Goal: Task Accomplishment & Management: Complete application form

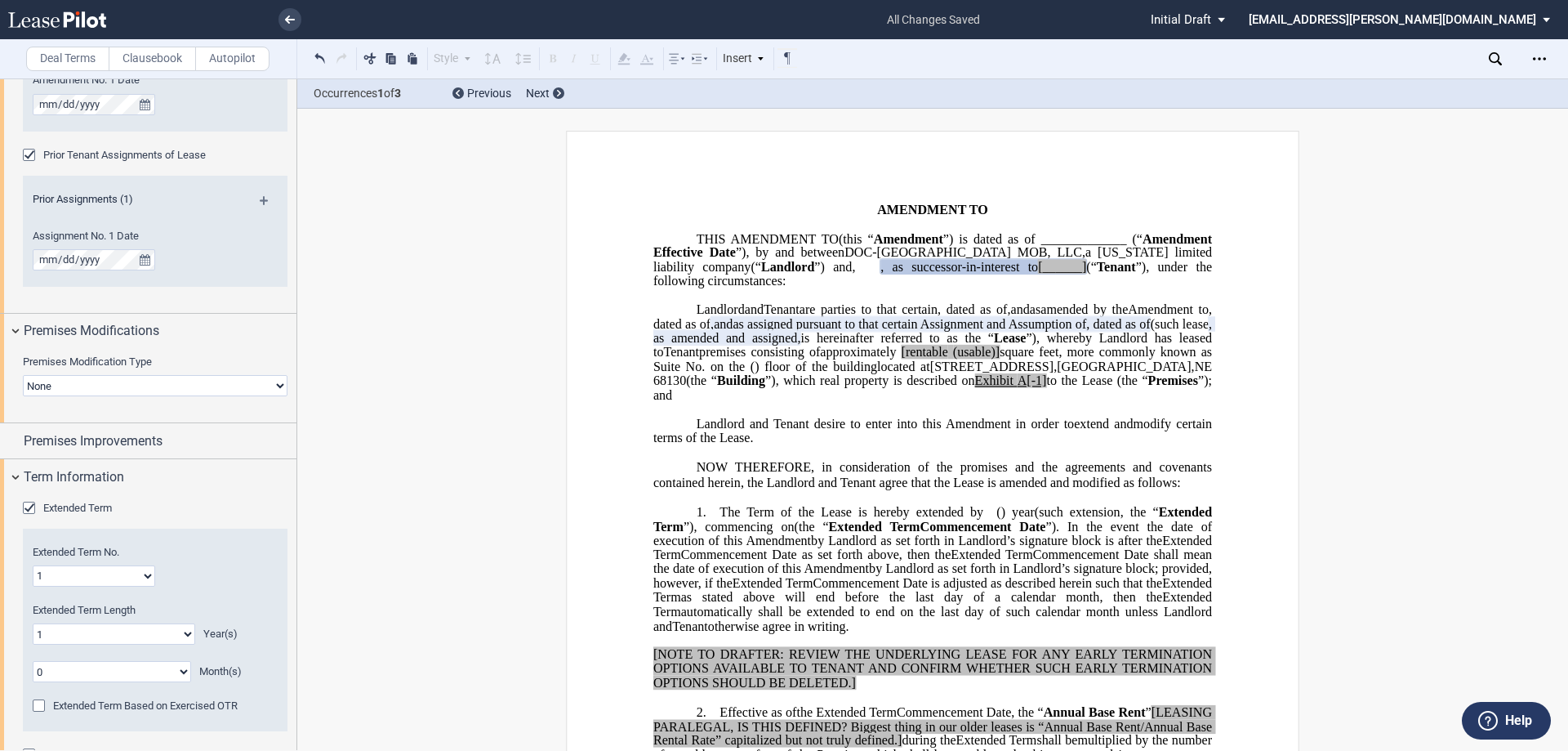
scroll to position [701, 0]
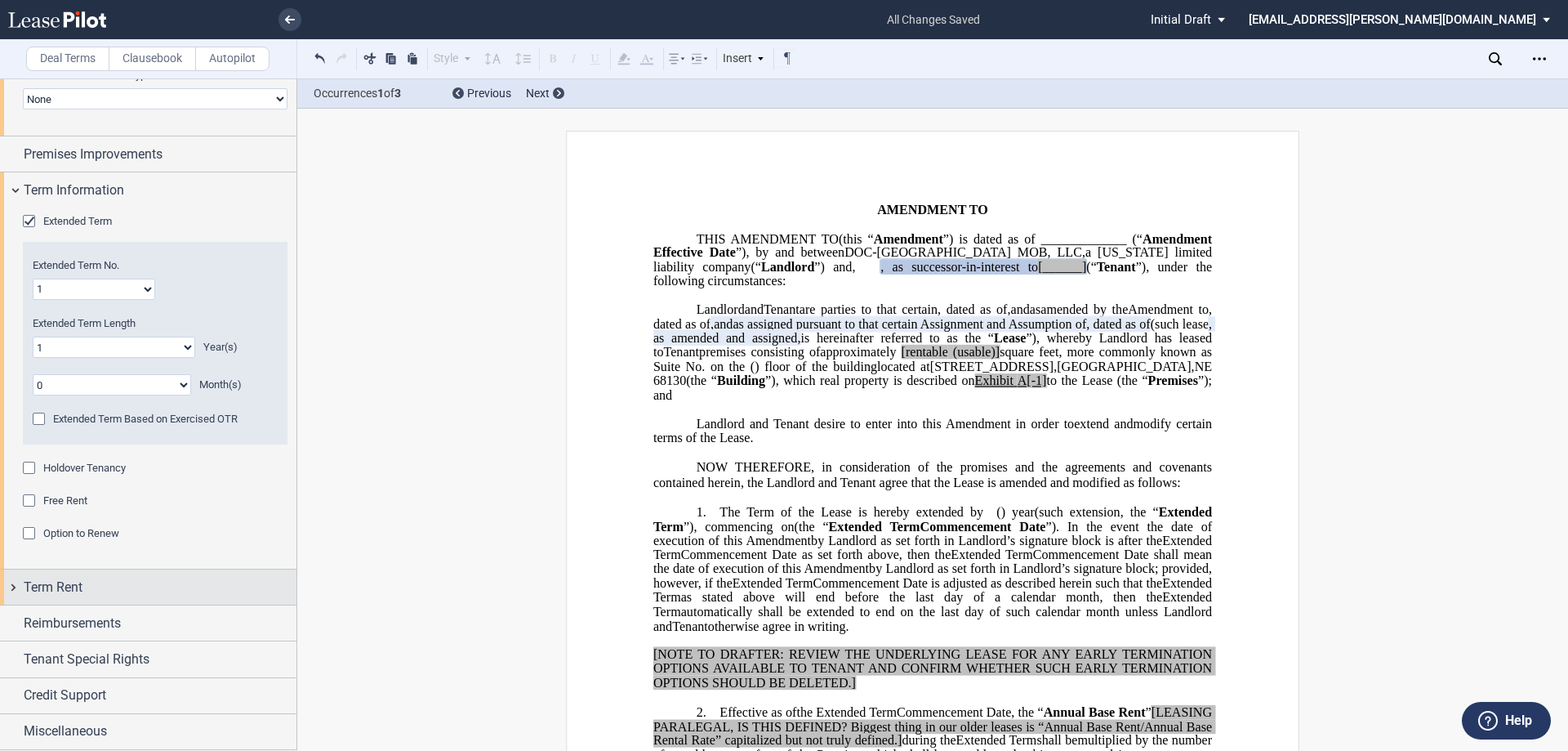
click at [79, 588] on span "Term Rent" at bounding box center [53, 588] width 58 height 19
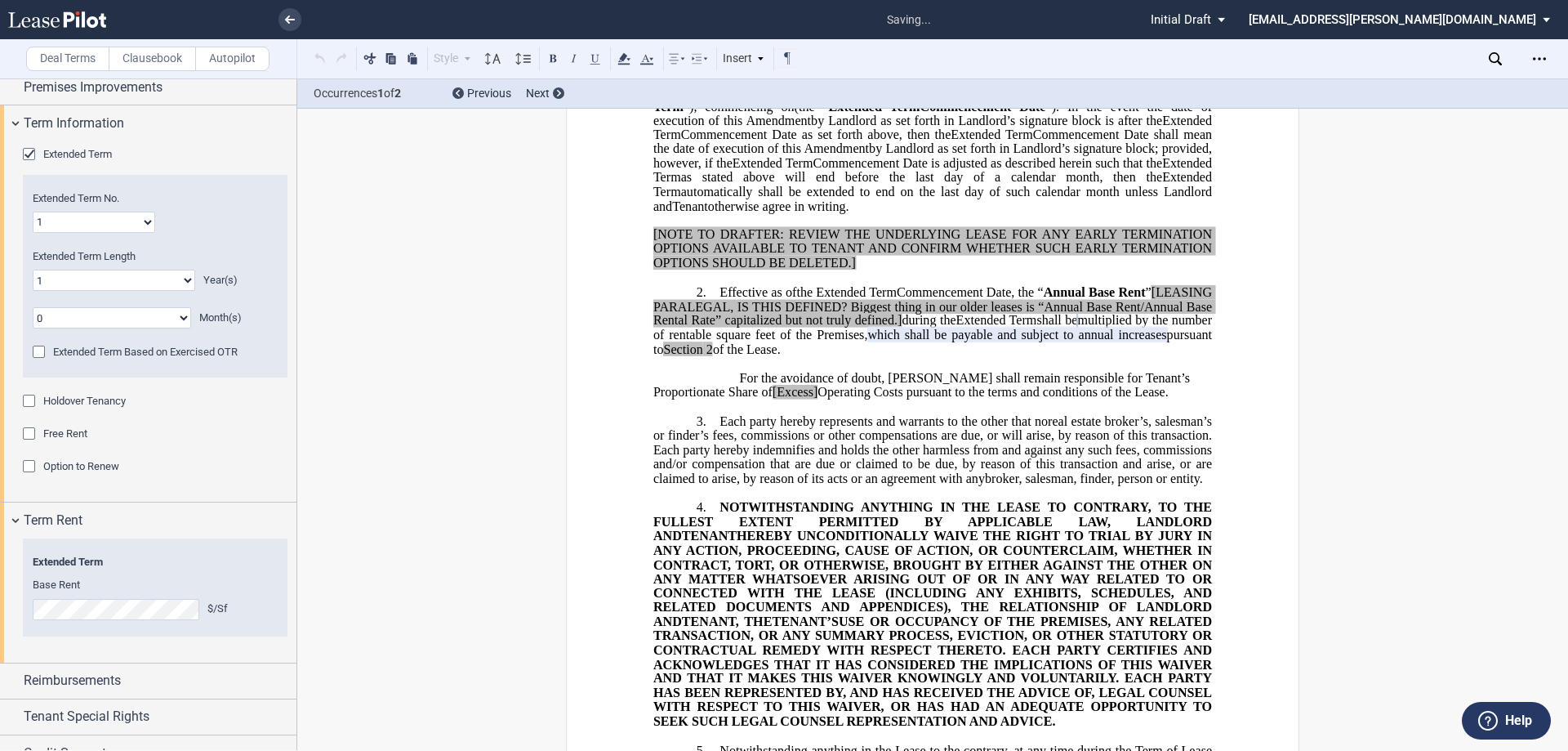
scroll to position [744, 0]
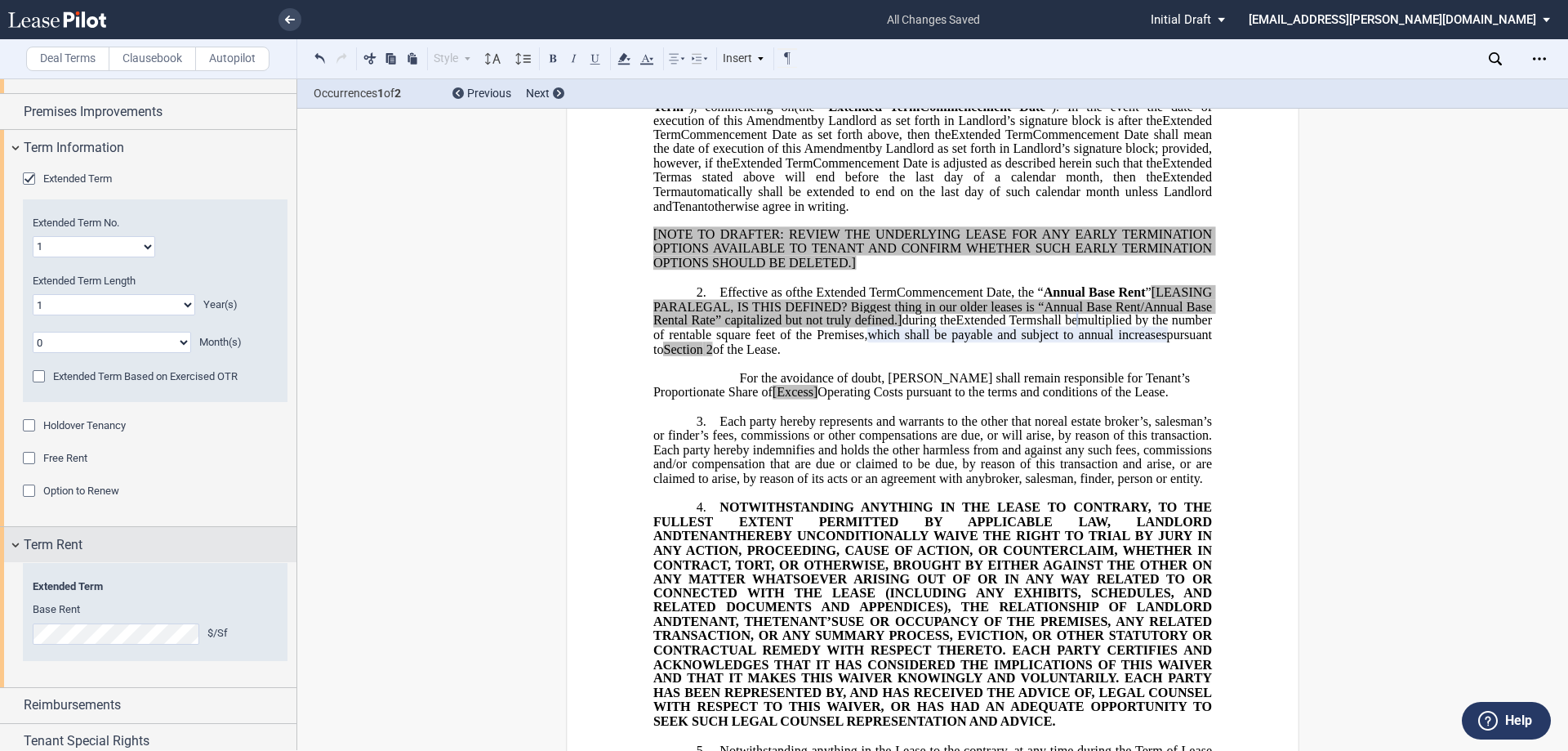
click at [57, 548] on span "Term Rent" at bounding box center [53, 545] width 58 height 19
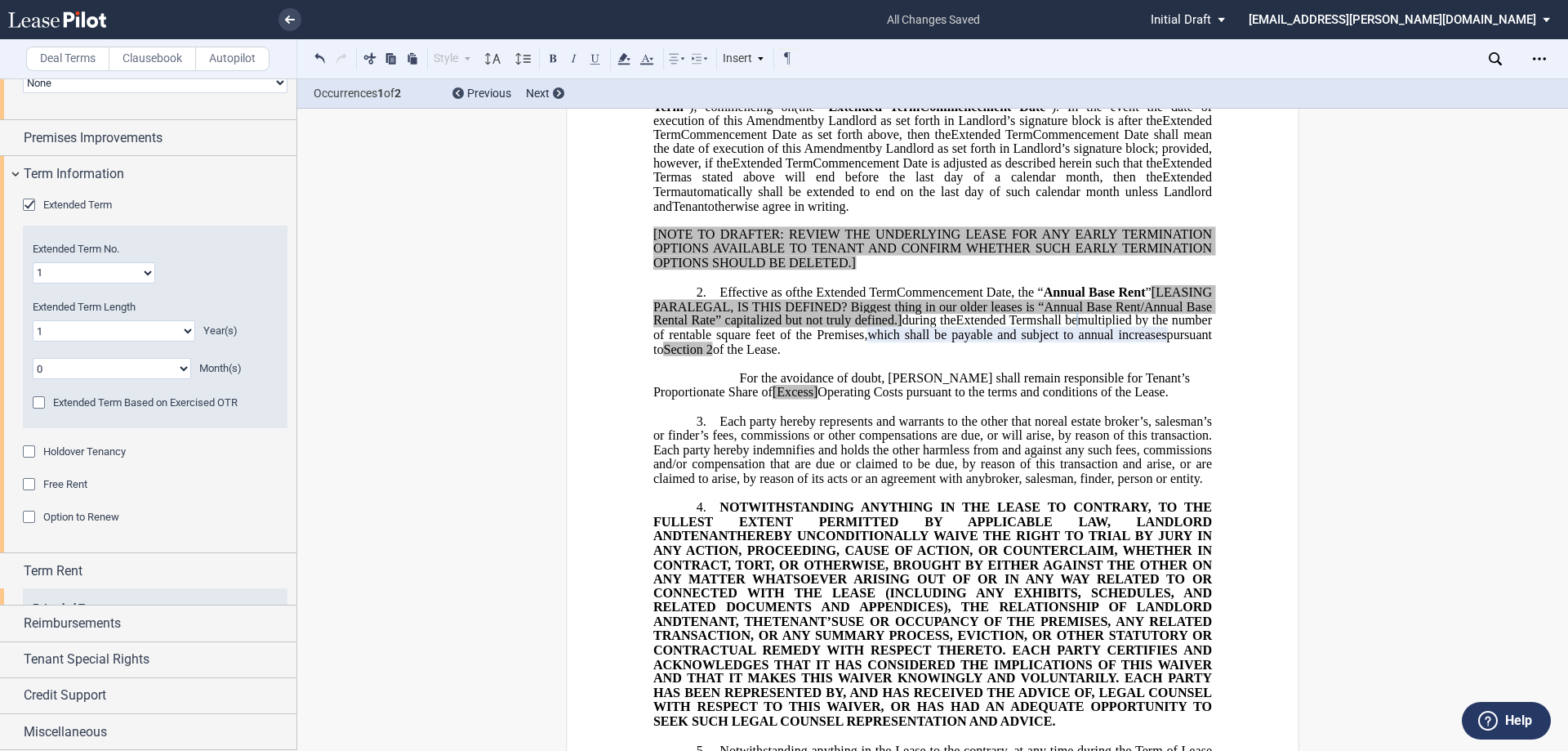
scroll to position [701, 0]
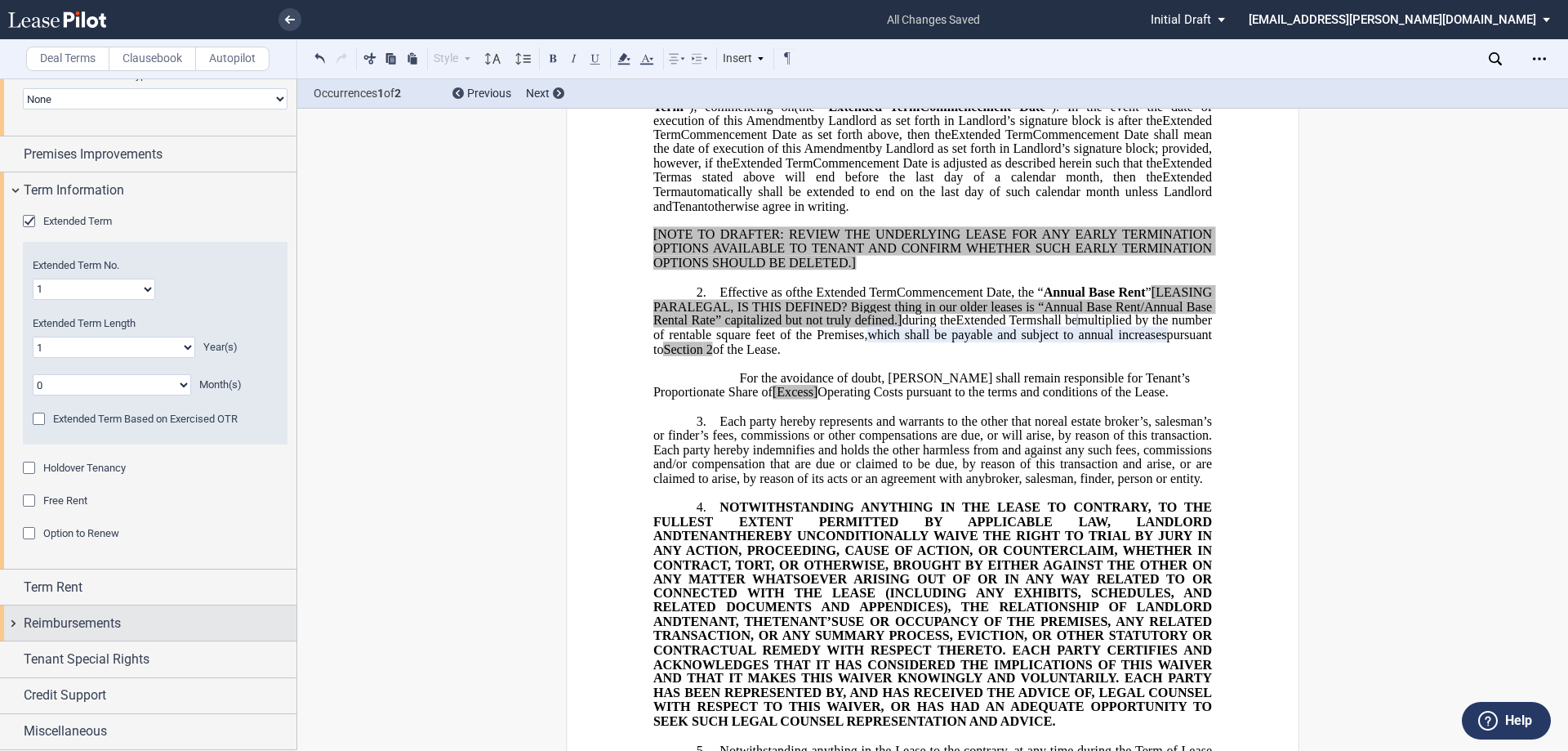
click at [99, 624] on span "Reimbursements" at bounding box center [72, 624] width 97 height 19
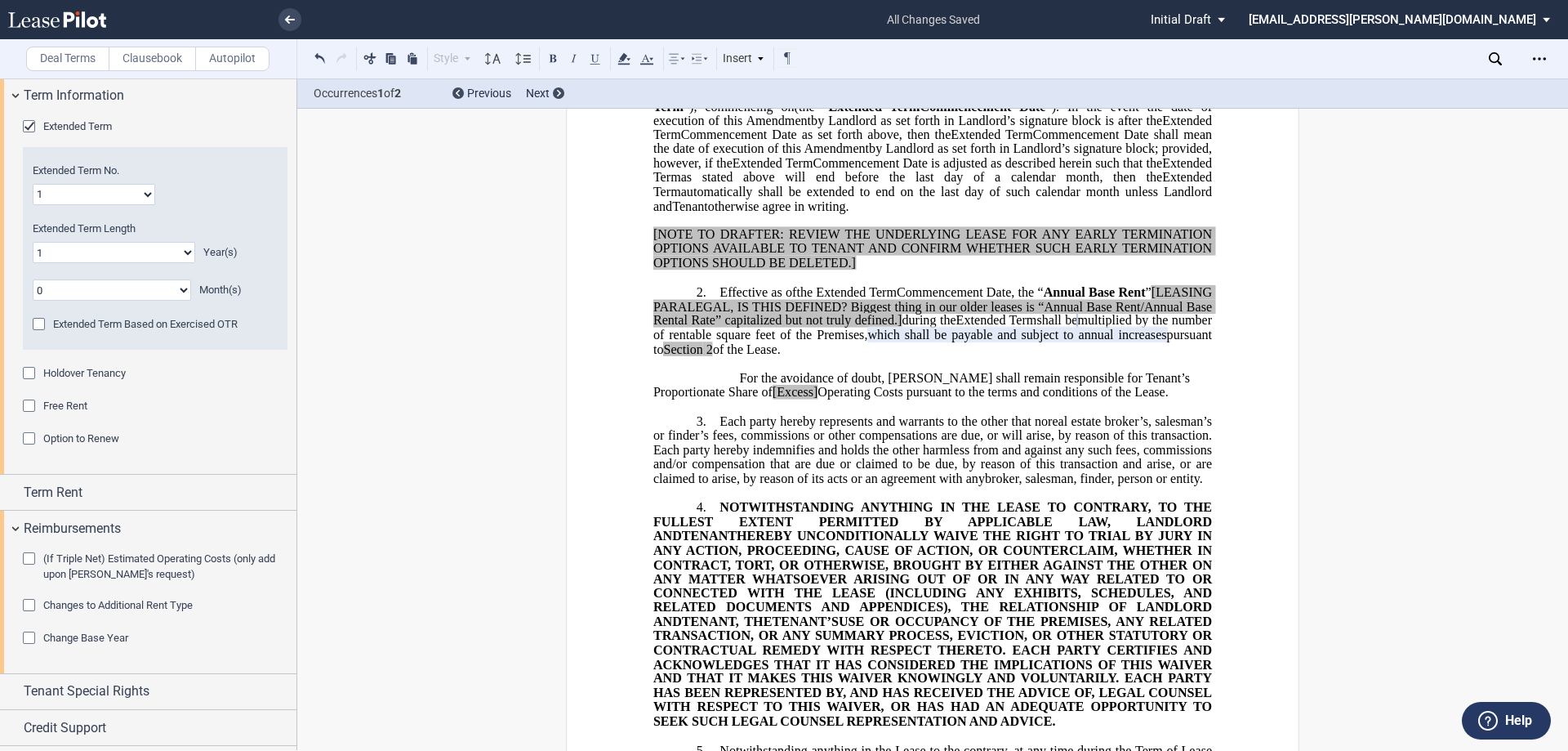
scroll to position [826, 0]
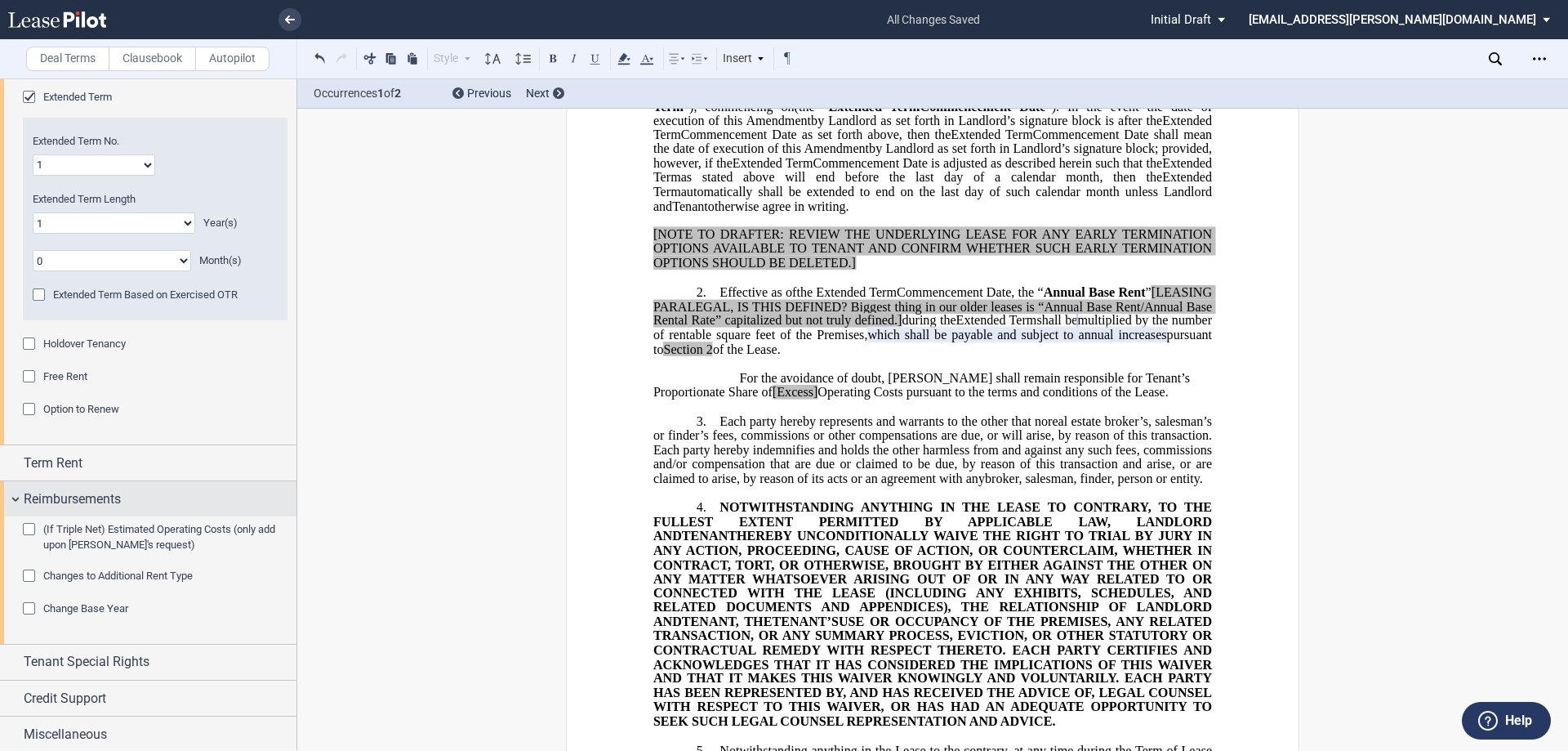
click at [119, 497] on span "Reimbursements" at bounding box center [72, 499] width 97 height 19
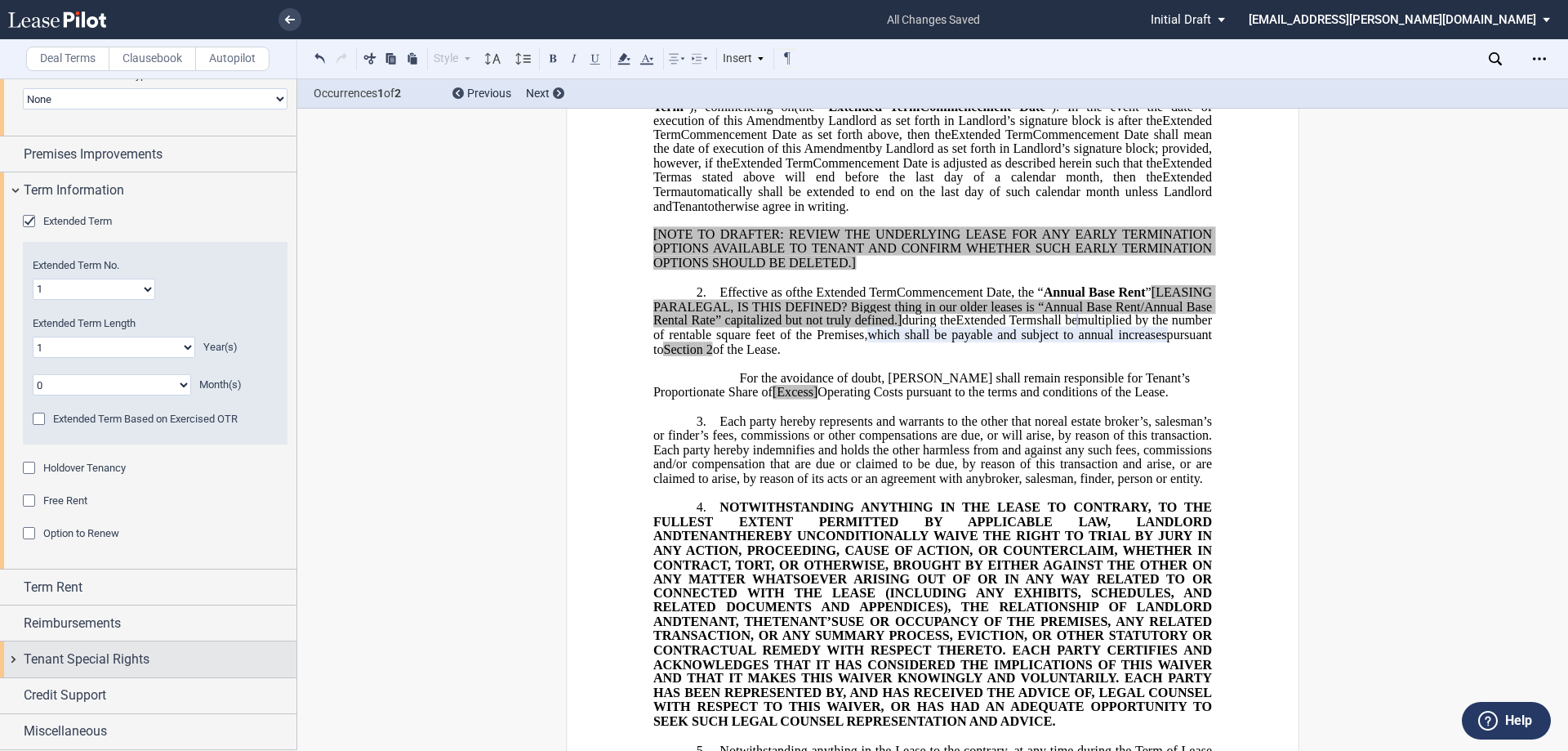
scroll to position [701, 0]
click at [81, 660] on span "Tenant Special Rights" at bounding box center [86, 659] width 125 height 19
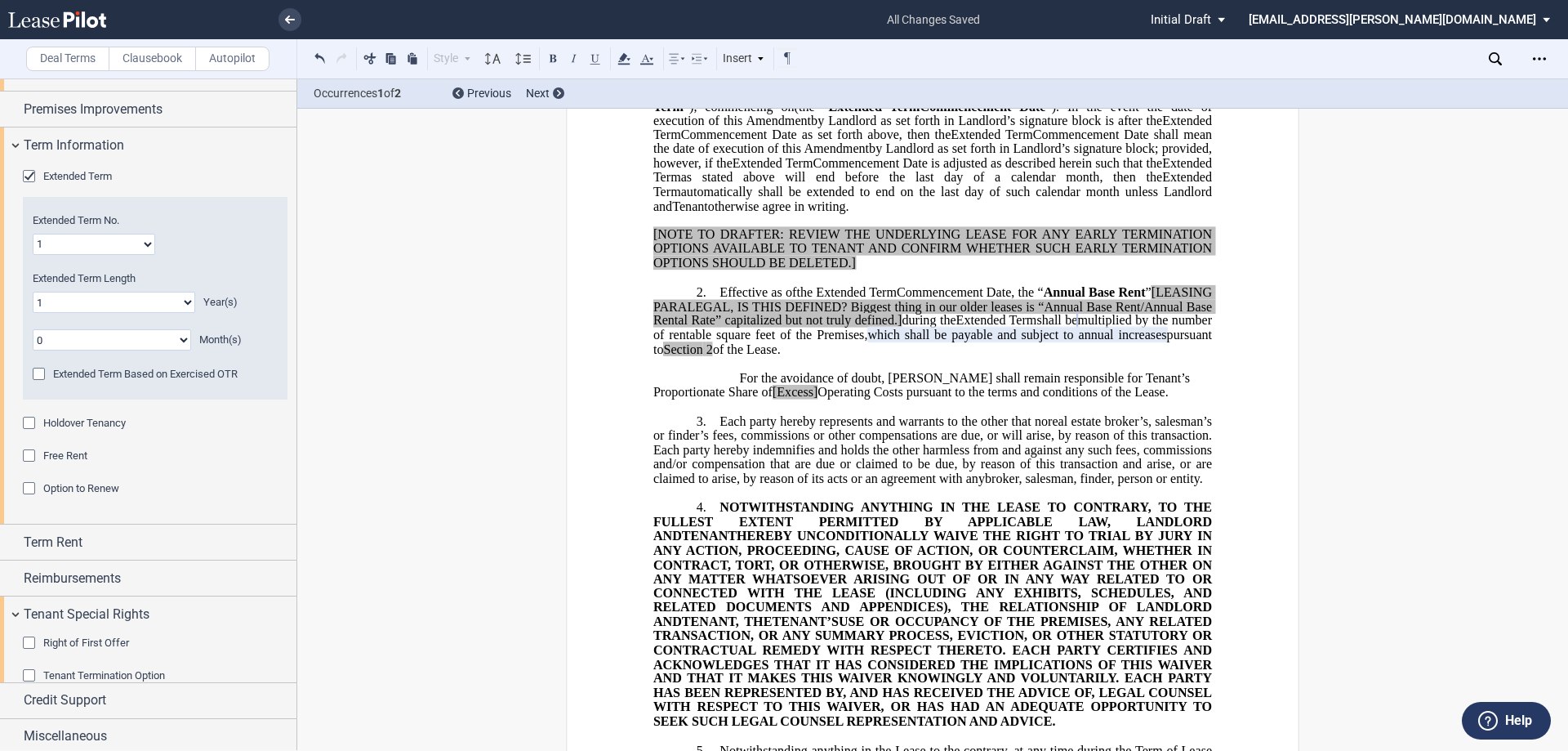
scroll to position [782, 0]
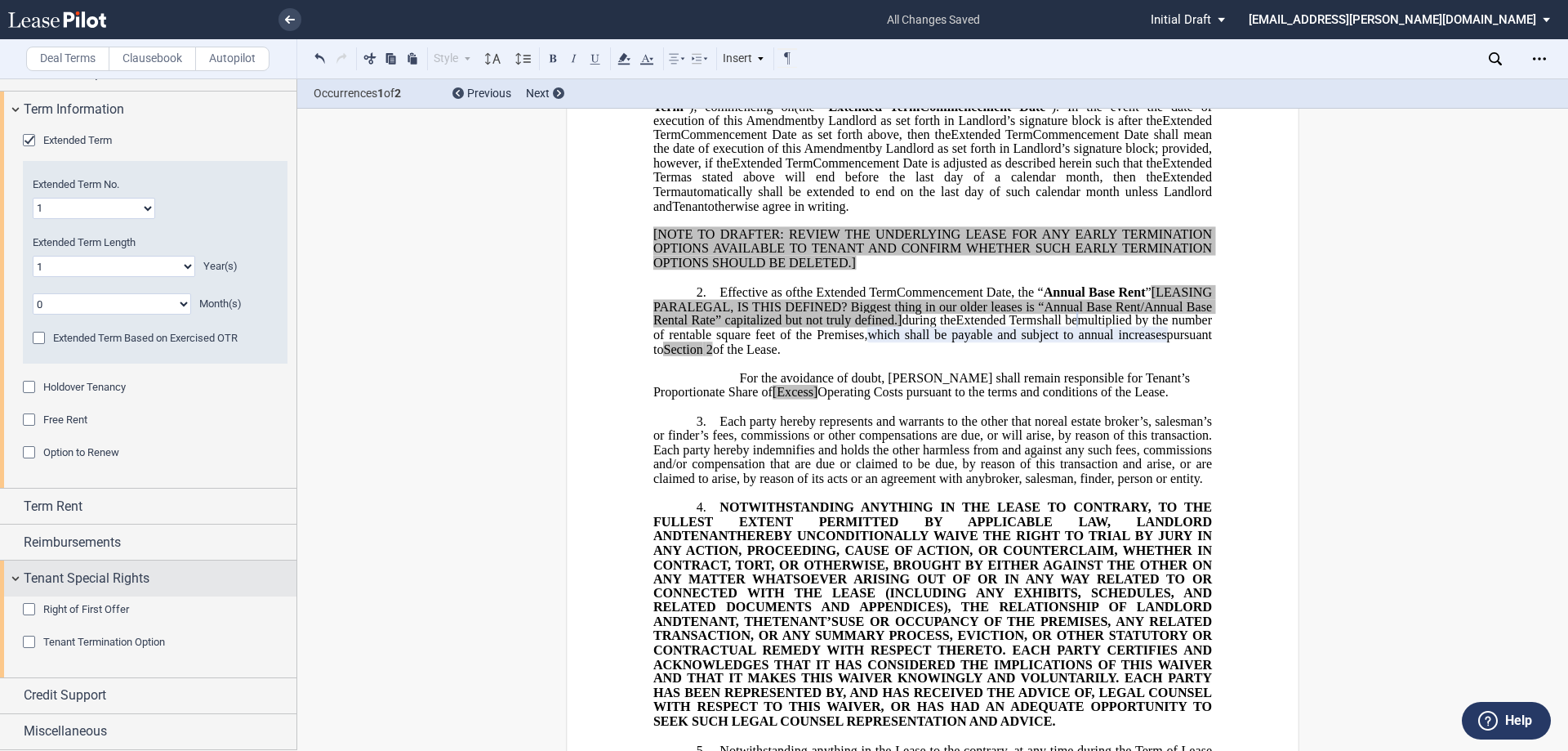
click at [126, 587] on span "Tenant Special Rights" at bounding box center [86, 578] width 125 height 19
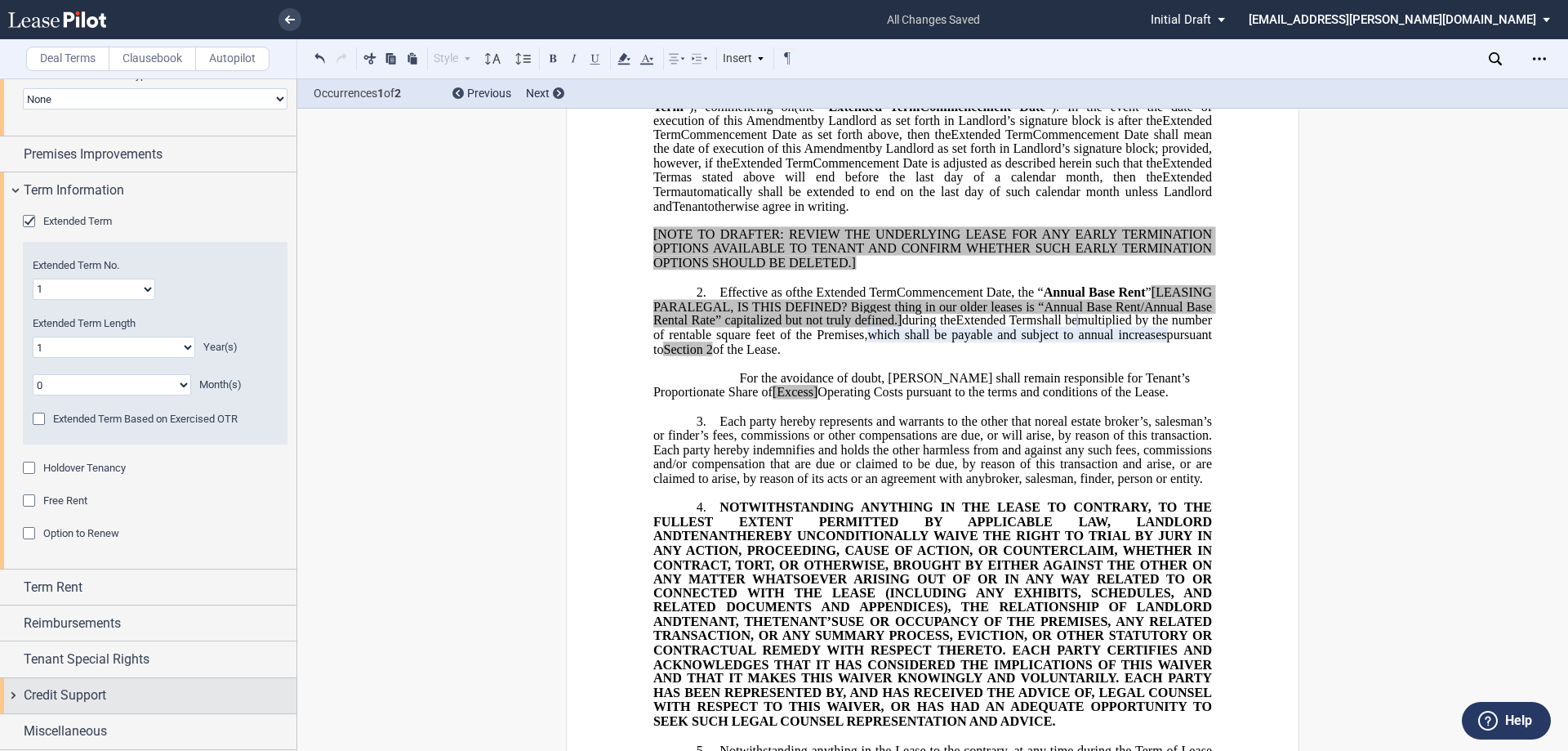
click at [59, 704] on span "Credit Support" at bounding box center [64, 695] width 83 height 19
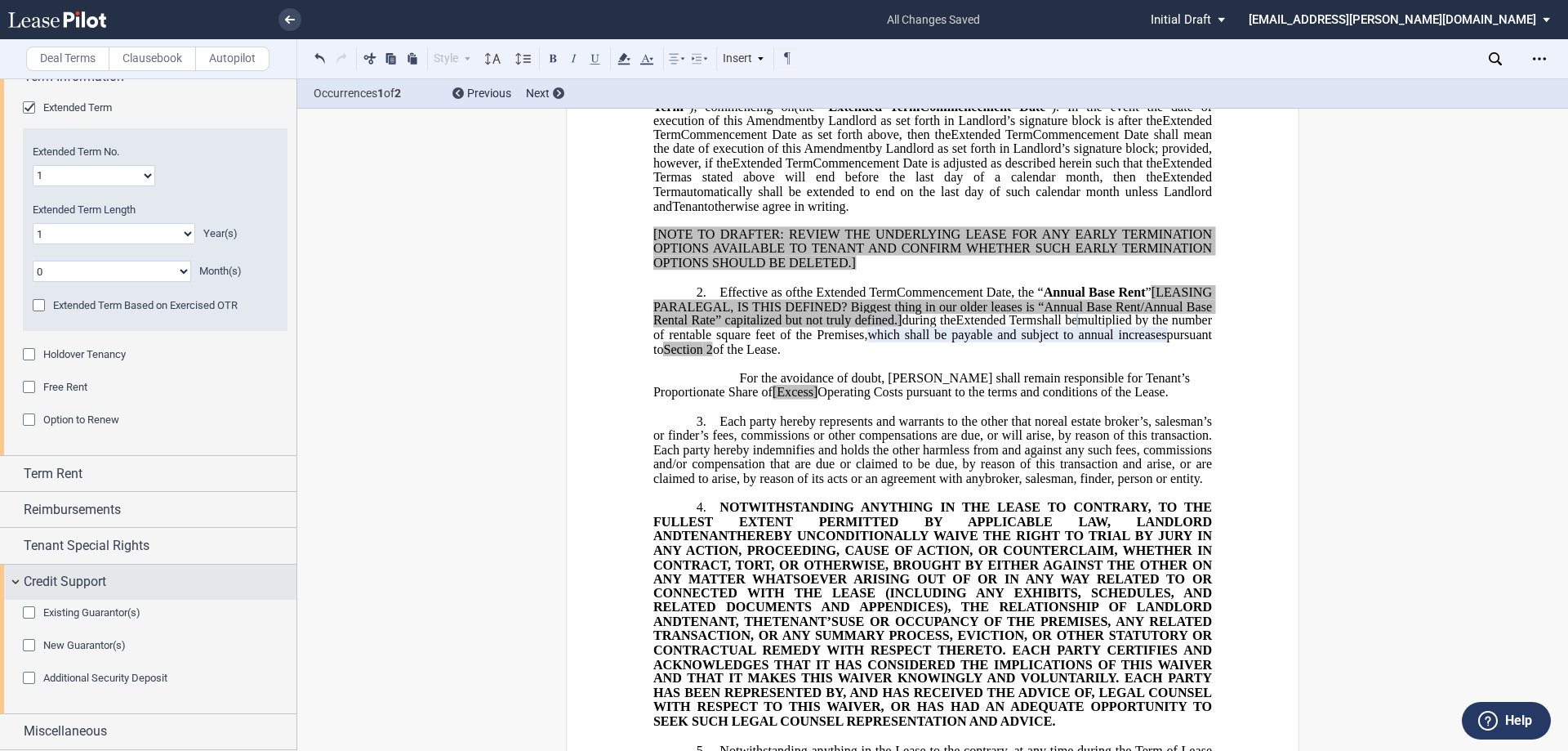
click at [84, 586] on span "Credit Support" at bounding box center [64, 582] width 83 height 19
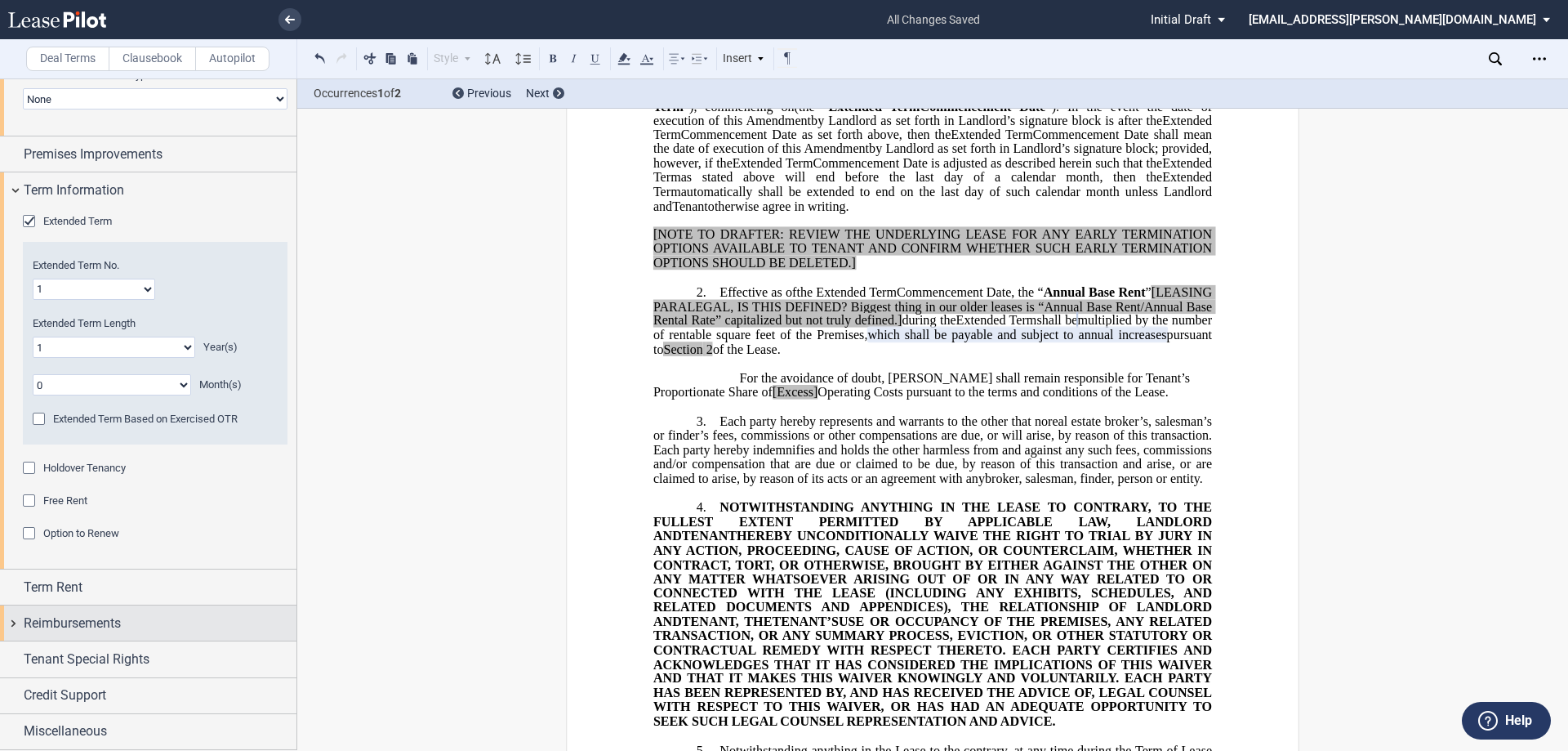
scroll to position [701, 0]
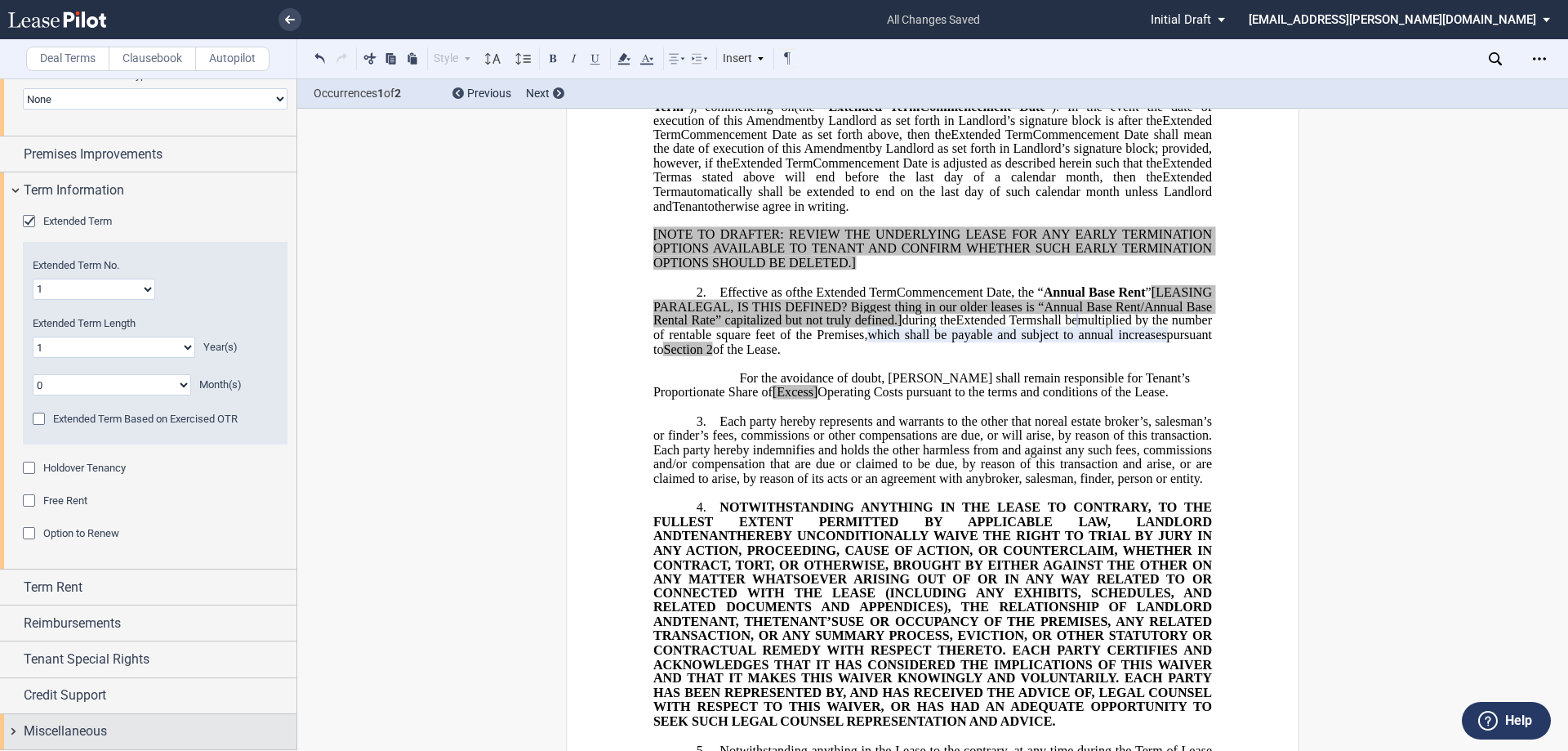
click at [76, 727] on span "Miscellaneous" at bounding box center [65, 731] width 84 height 19
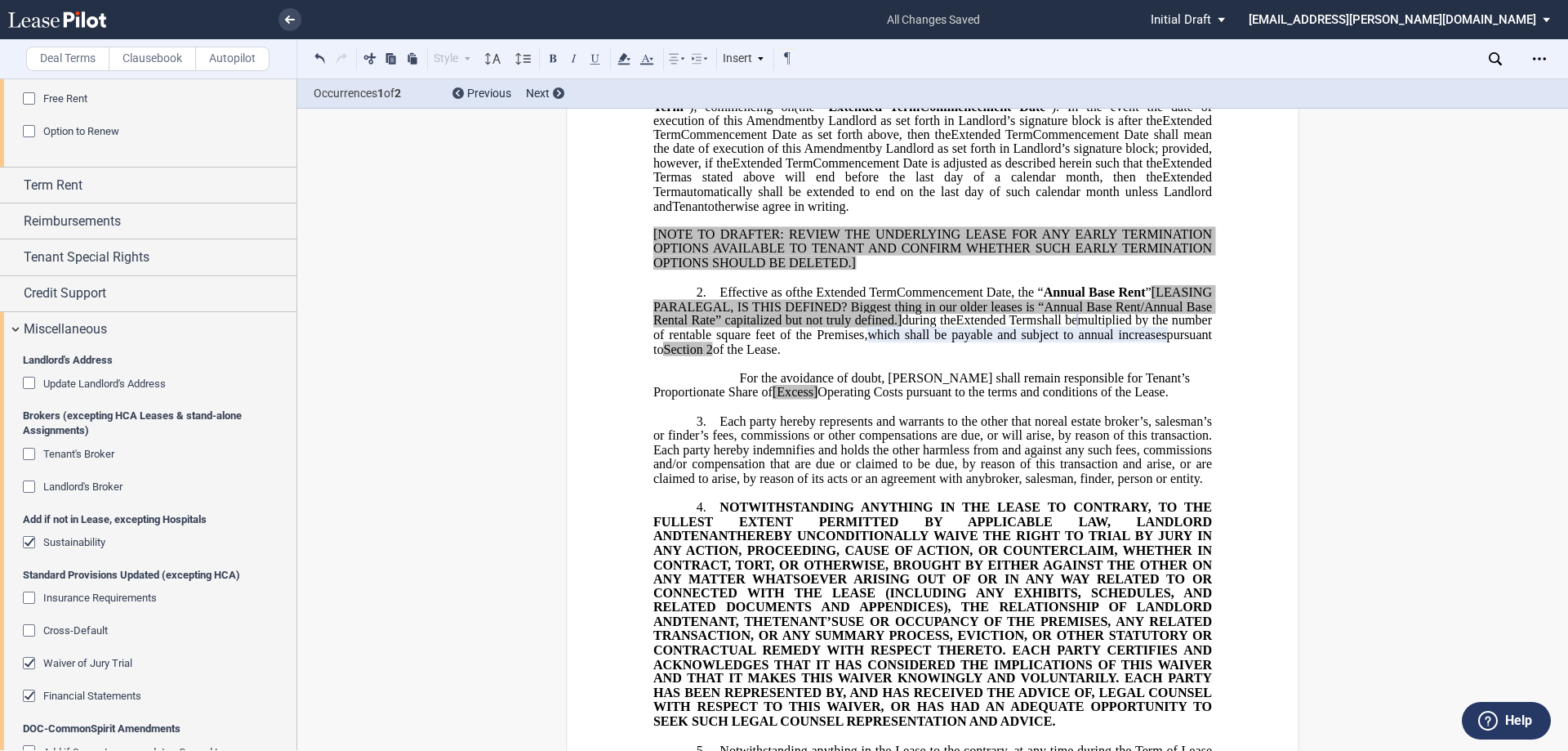
scroll to position [1153, 0]
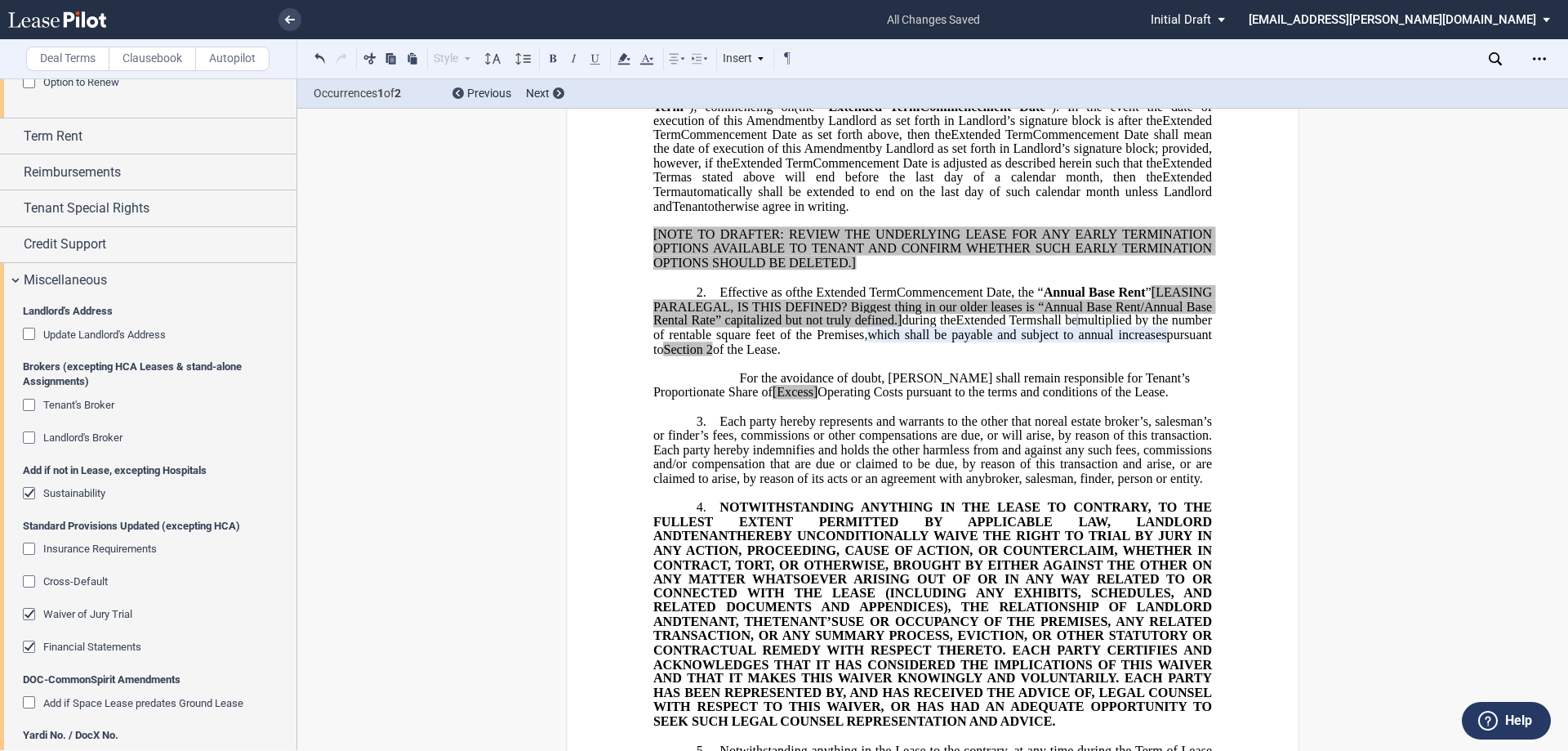
click at [97, 435] on span "Landlord's Broker" at bounding box center [82, 437] width 79 height 13
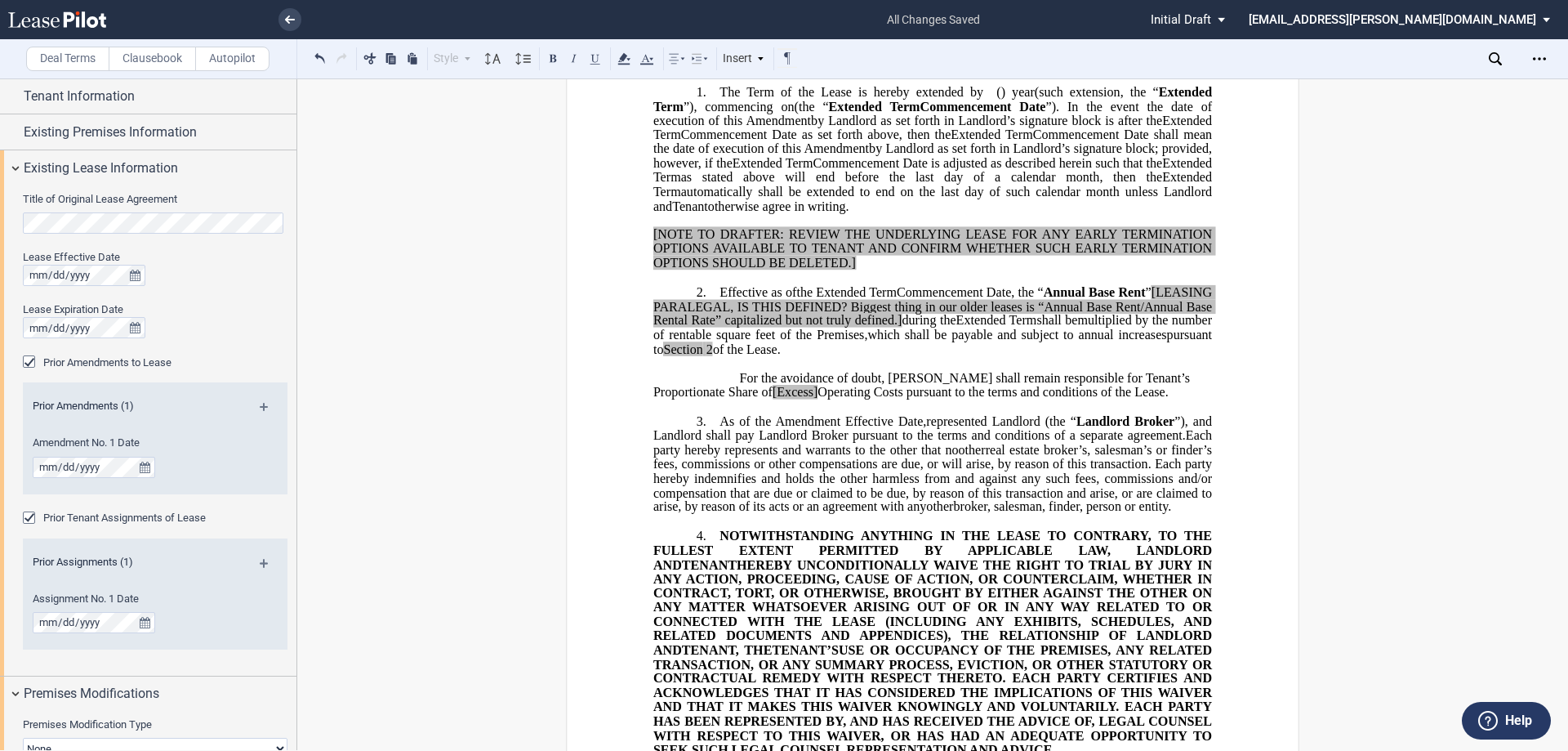
scroll to position [0, 0]
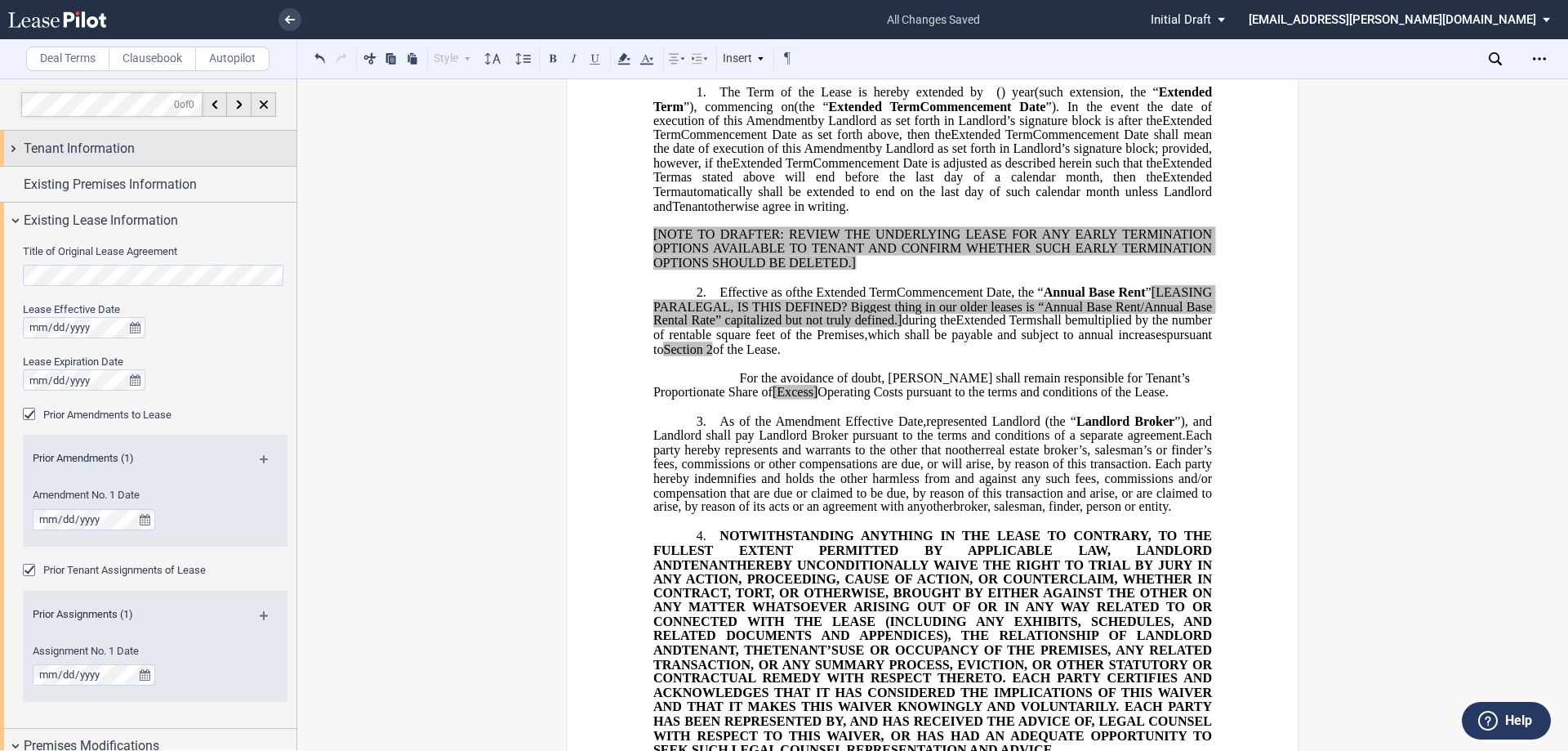
click at [100, 150] on span "Tenant Information" at bounding box center [79, 149] width 111 height 19
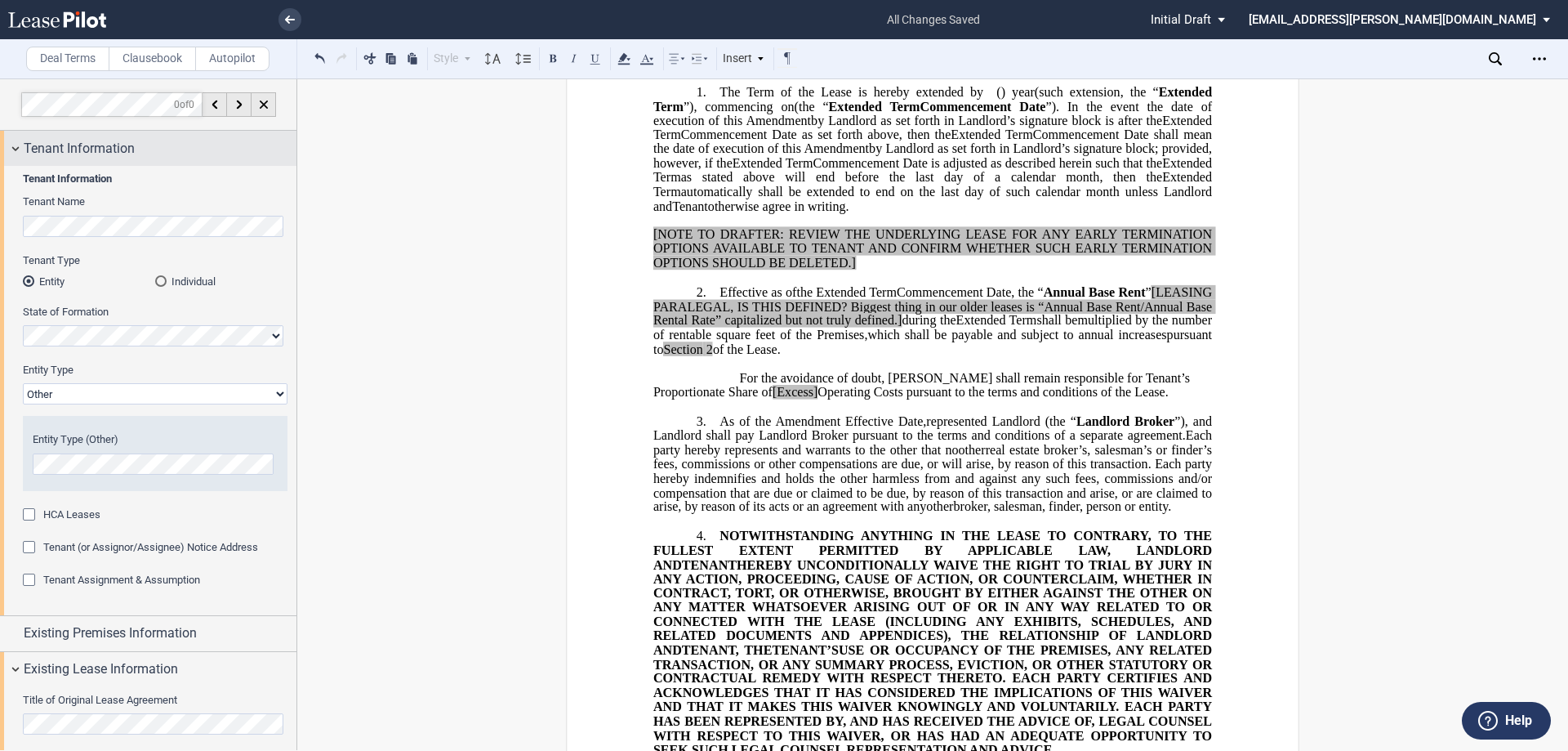
click at [133, 140] on span "Tenant Information" at bounding box center [79, 149] width 111 height 19
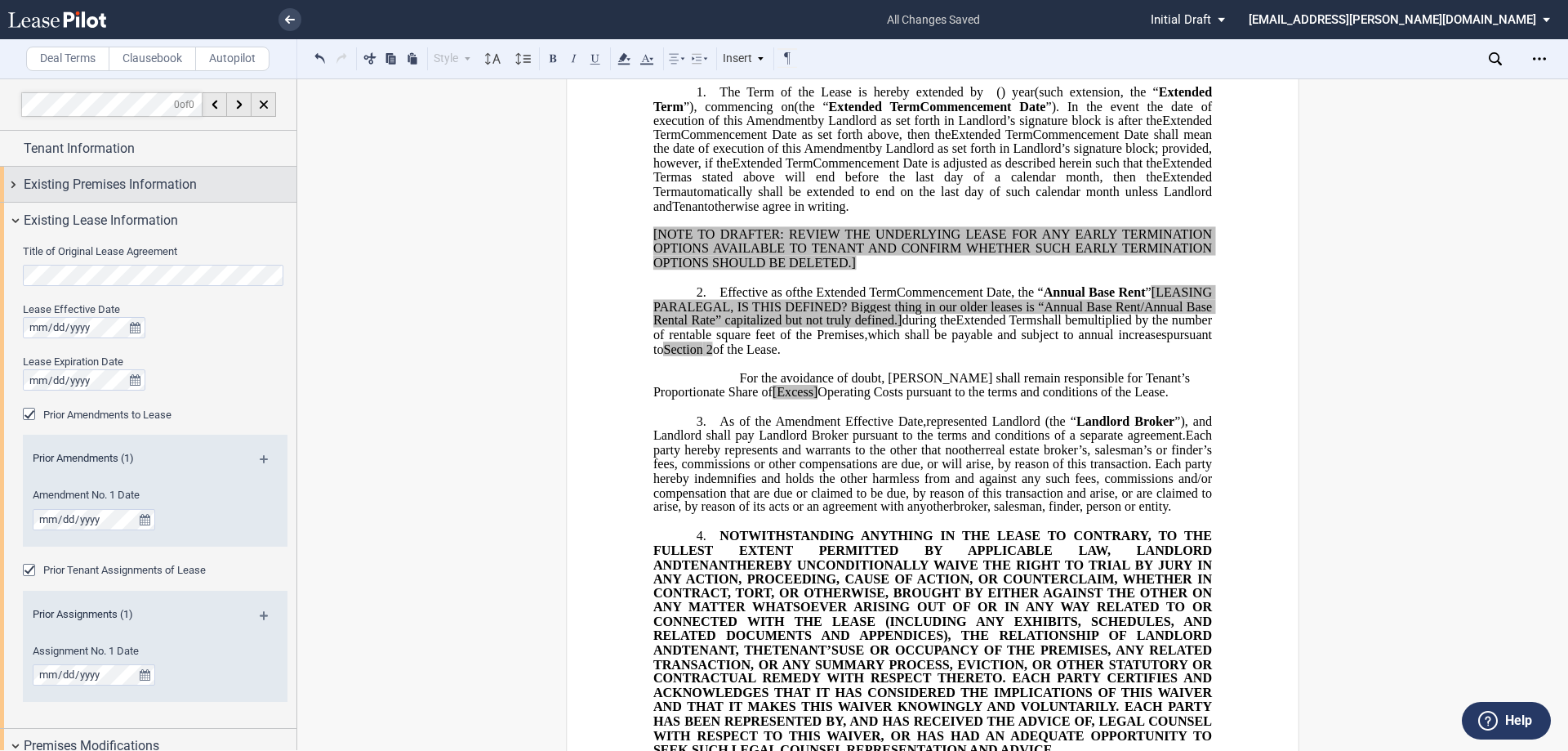
click at [123, 181] on span "Existing Premises Information" at bounding box center [110, 185] width 173 height 19
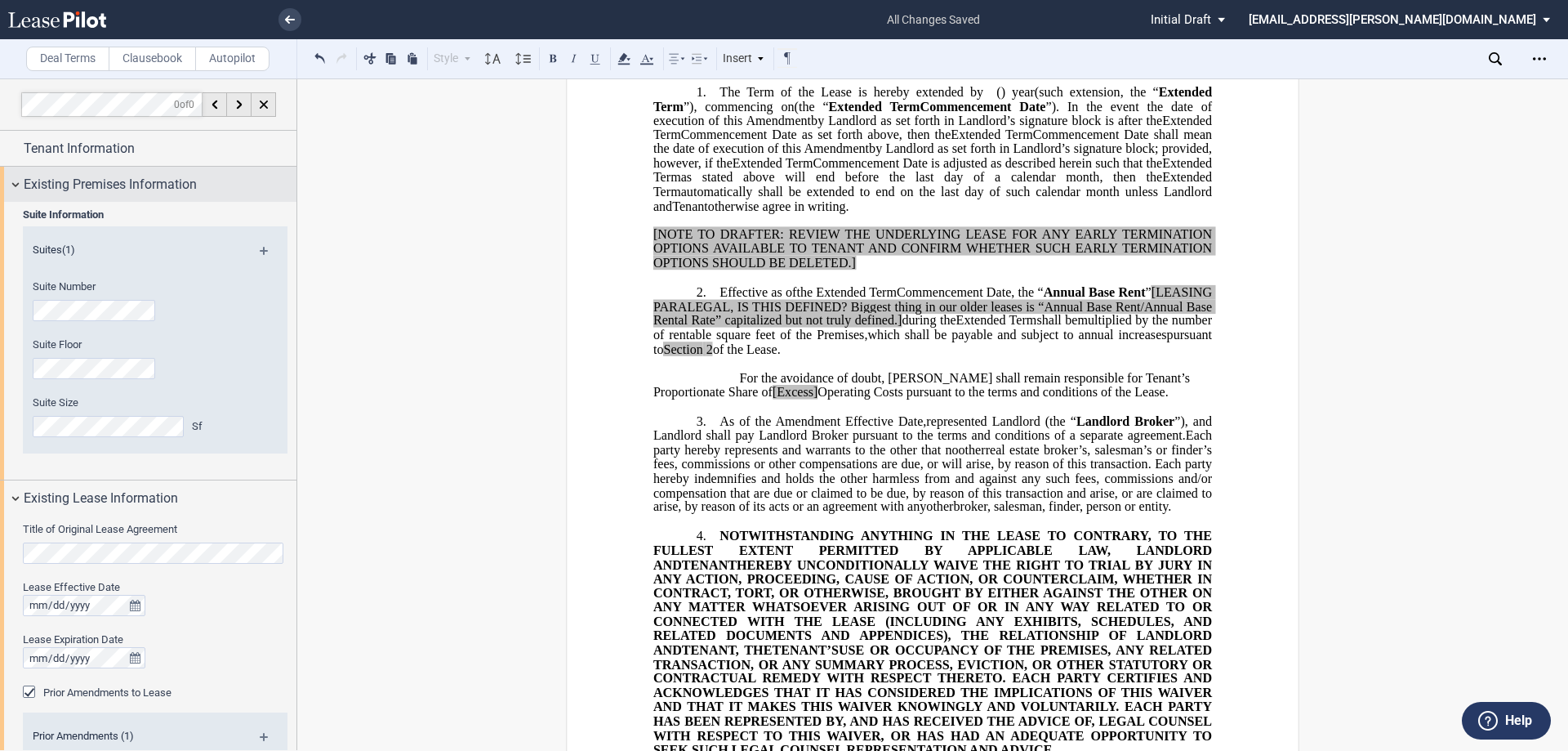
click at [118, 180] on span "Existing Premises Information" at bounding box center [110, 185] width 173 height 19
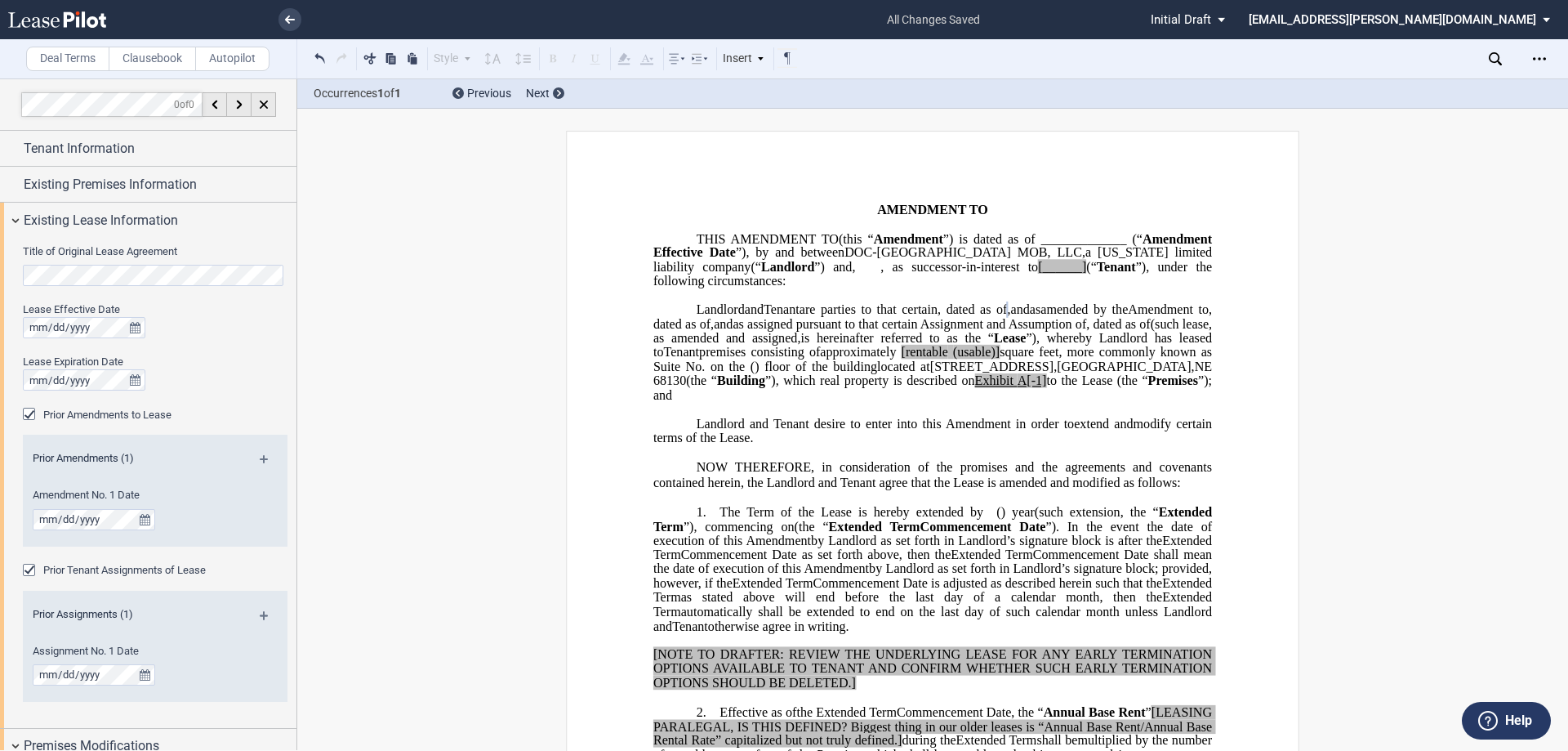
click at [203, 407] on div "Prior Amendments to Lease" at bounding box center [156, 414] width 265 height 17
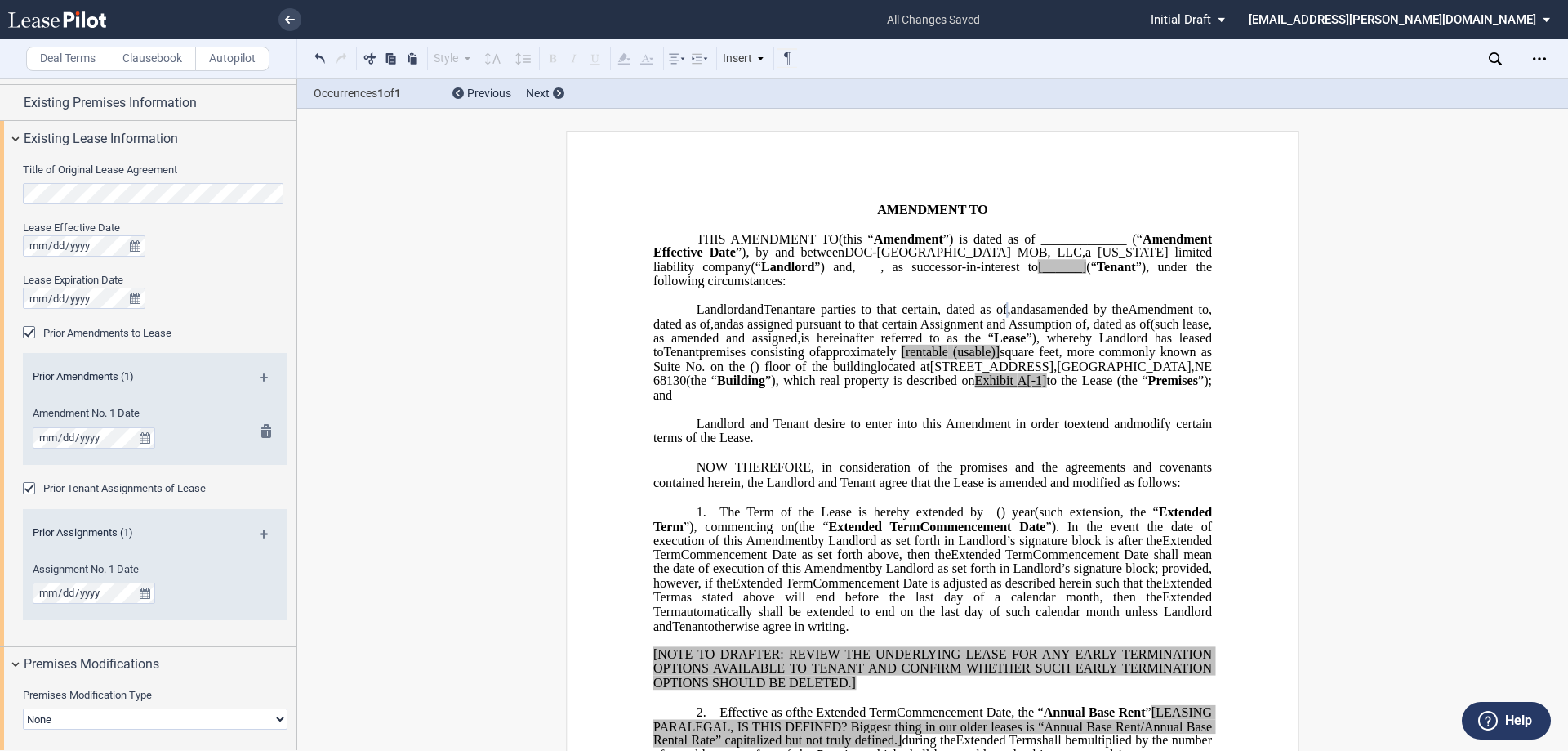
click at [262, 430] on md-icon at bounding box center [271, 434] width 19 height 19
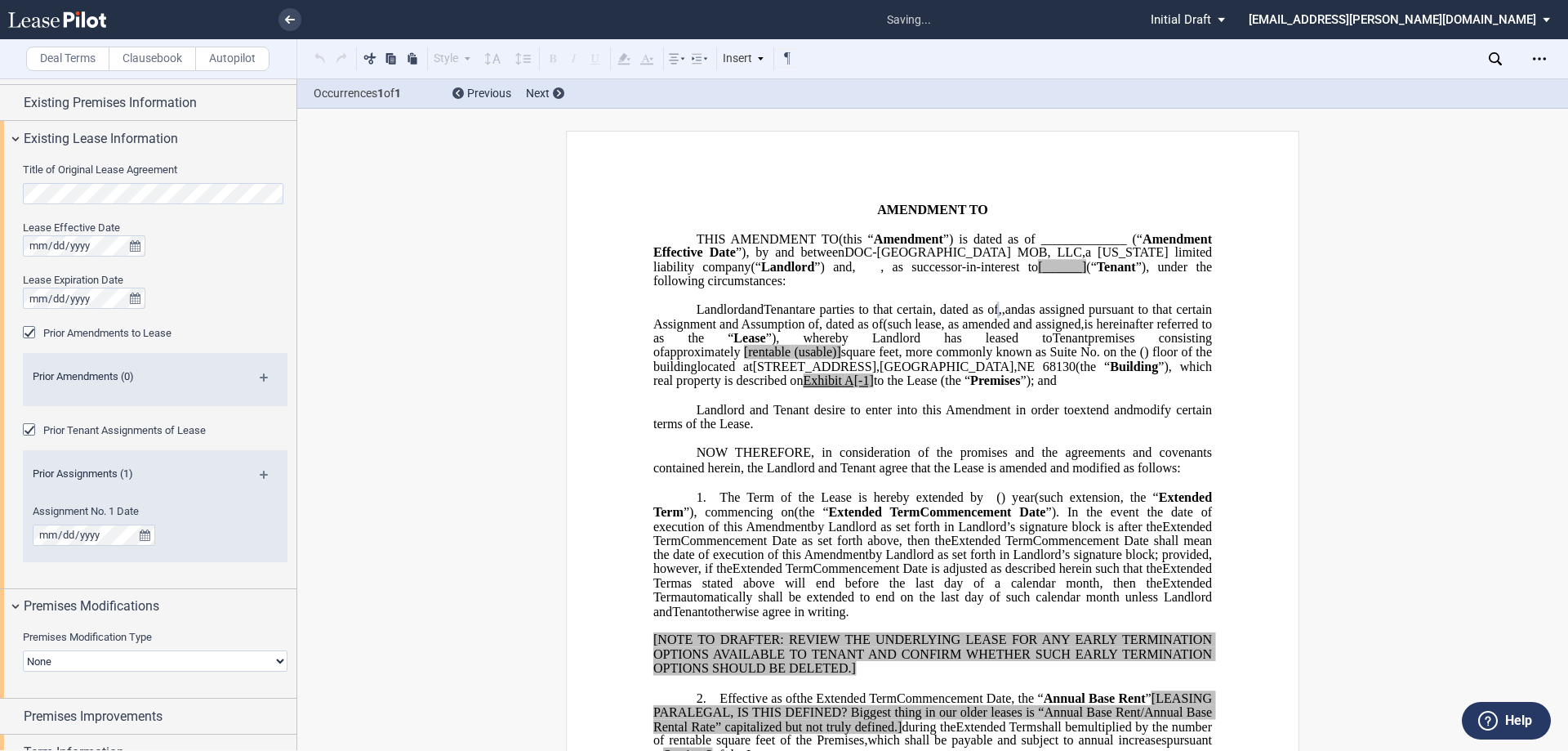
click at [26, 336] on div "Prior Amendments to Lease" at bounding box center [31, 334] width 17 height 17
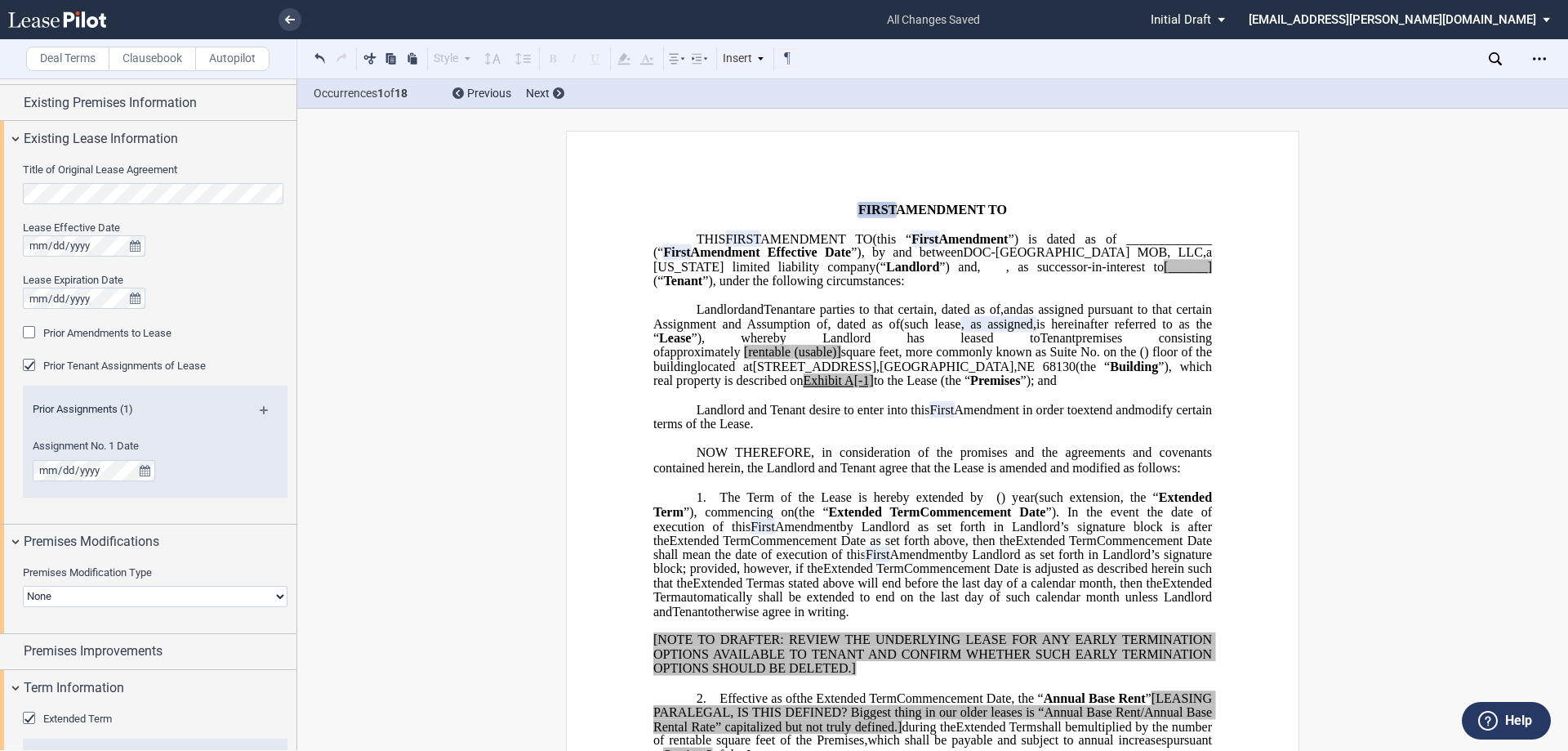
click at [28, 363] on div "Prior Tenant Assignments of Lease" at bounding box center [31, 367] width 17 height 17
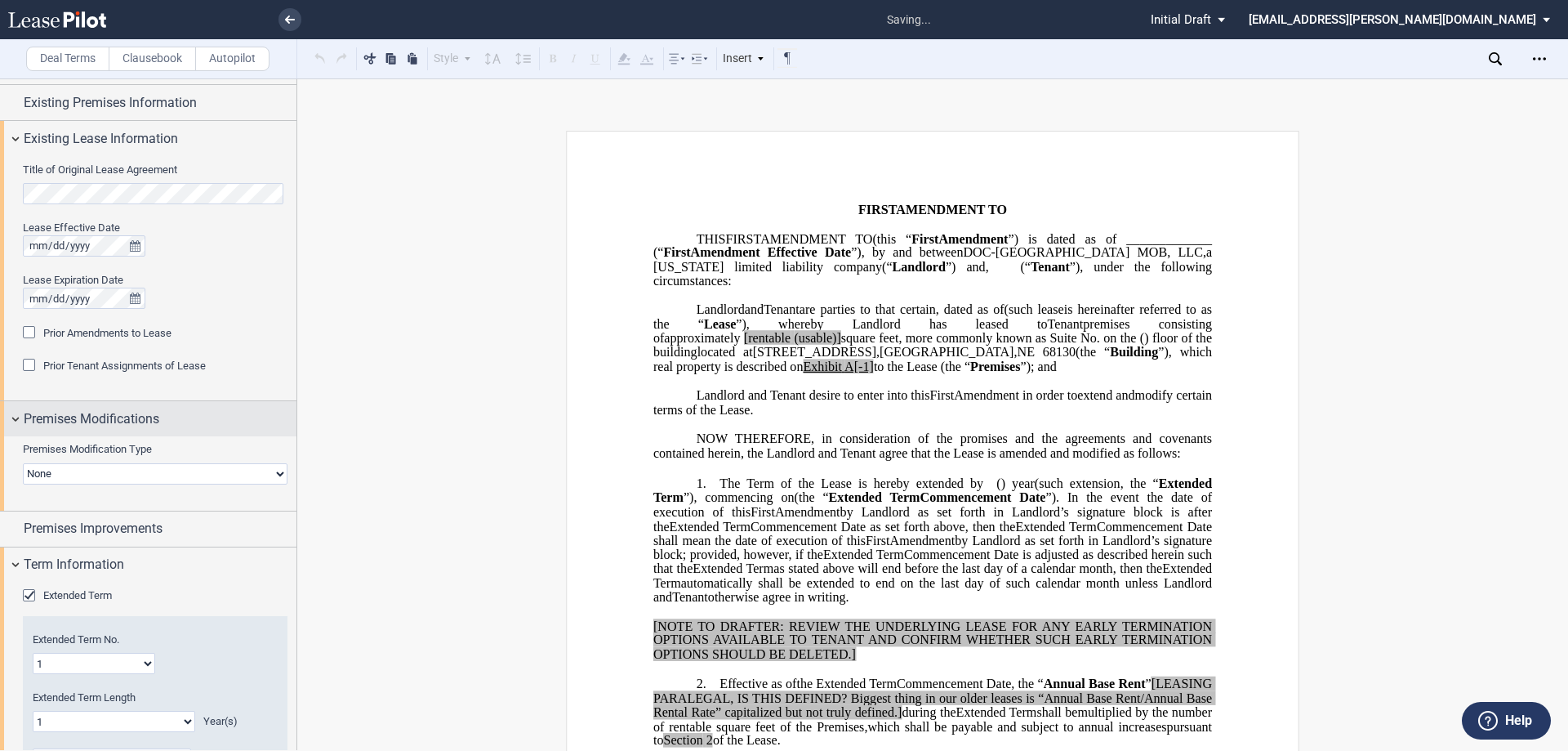
click at [100, 425] on span "Premises Modifications" at bounding box center [90, 419] width 135 height 19
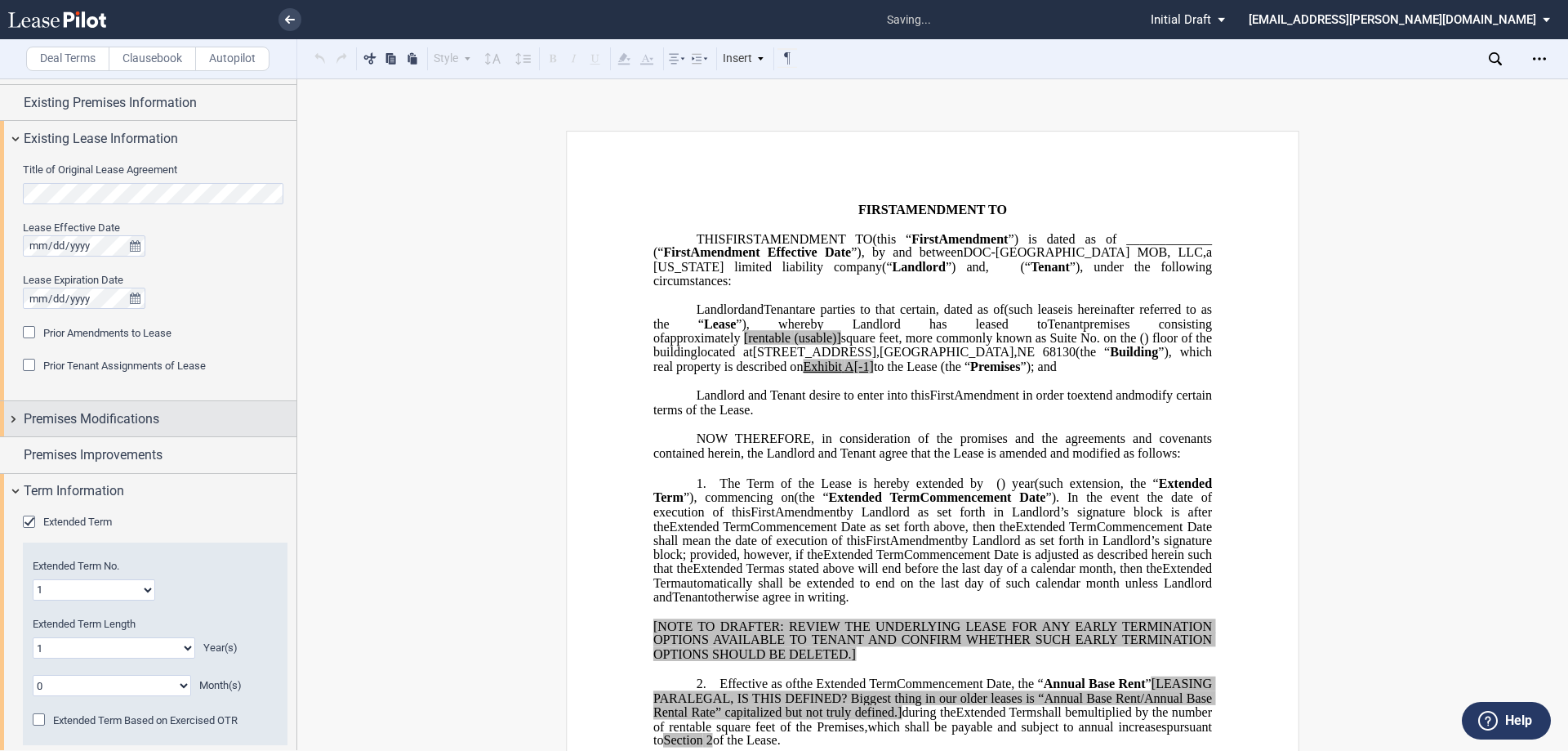
click at [100, 425] on span "Premises Modifications" at bounding box center [90, 419] width 135 height 19
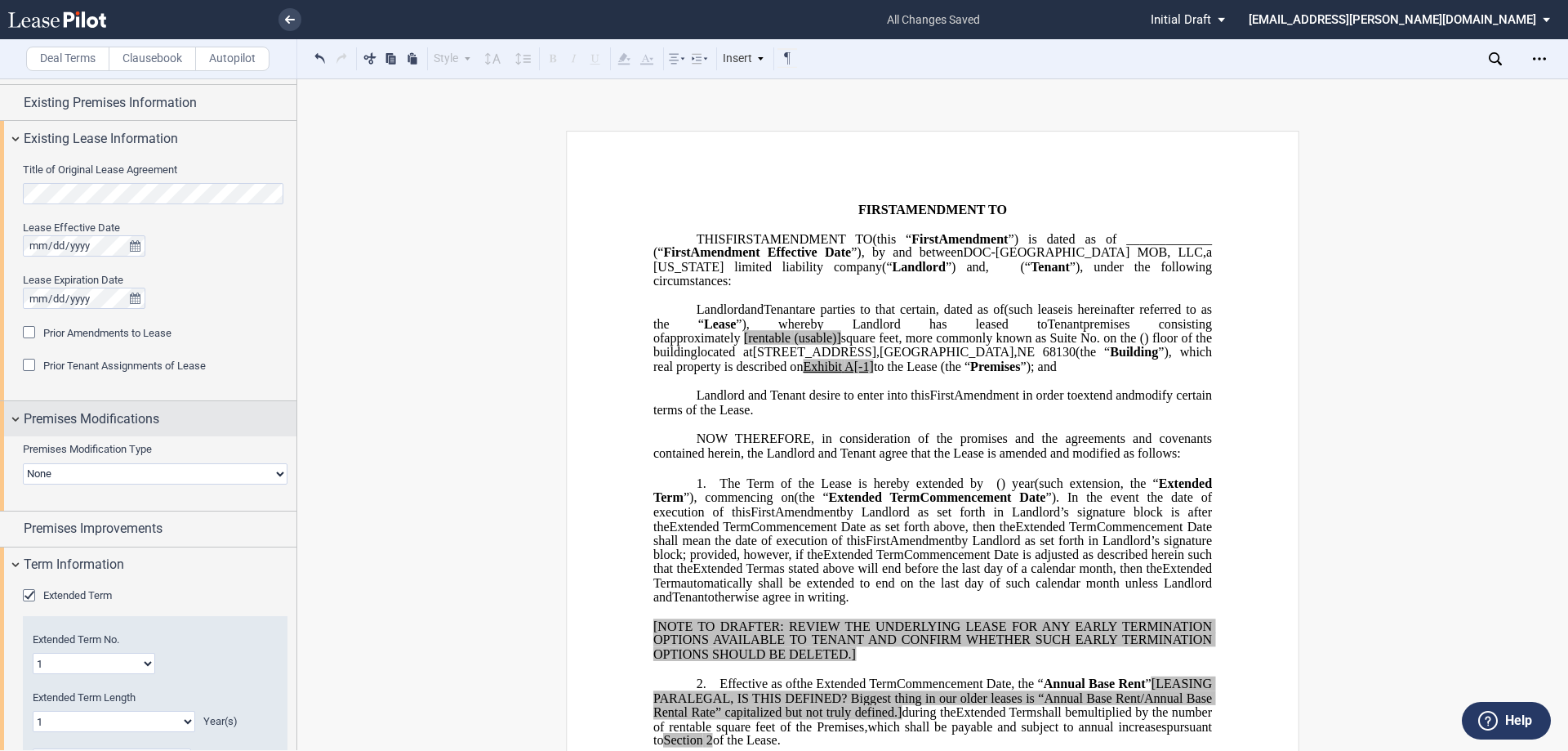
click at [97, 417] on span "Premises Modifications" at bounding box center [90, 419] width 135 height 19
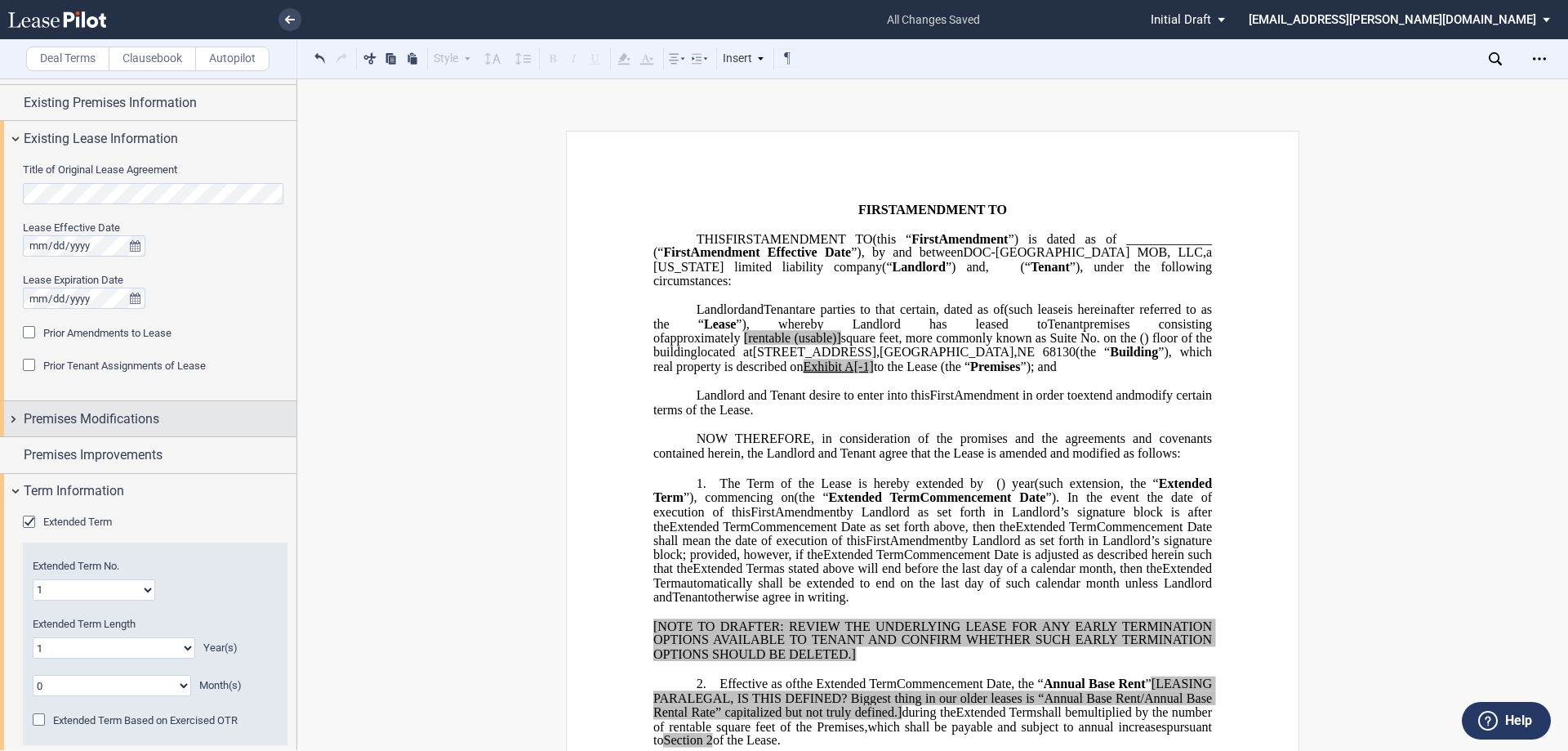
click at [115, 433] on div "Premises Modifications" at bounding box center [148, 418] width 297 height 35
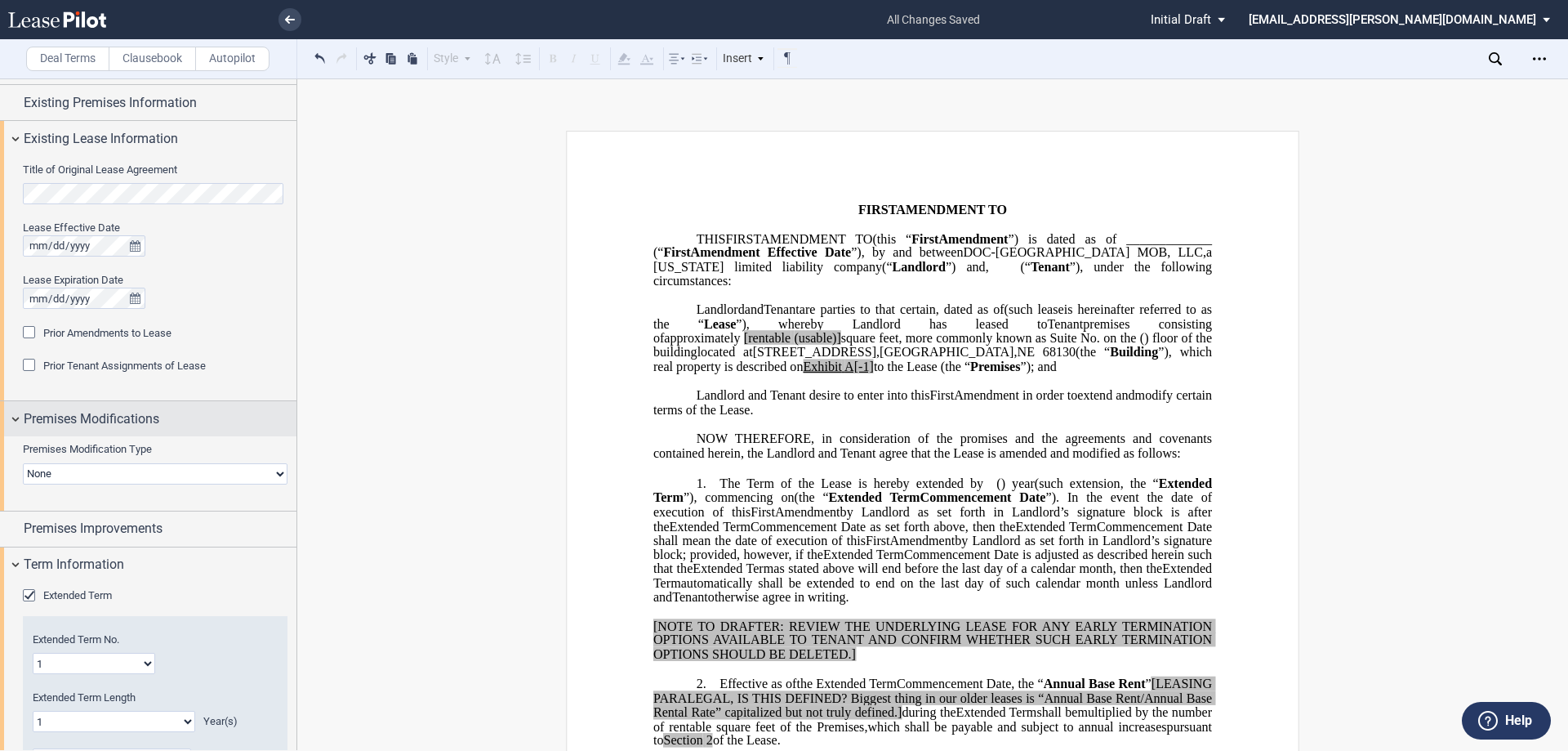
click at [115, 431] on div "Premises Modifications" at bounding box center [148, 418] width 297 height 35
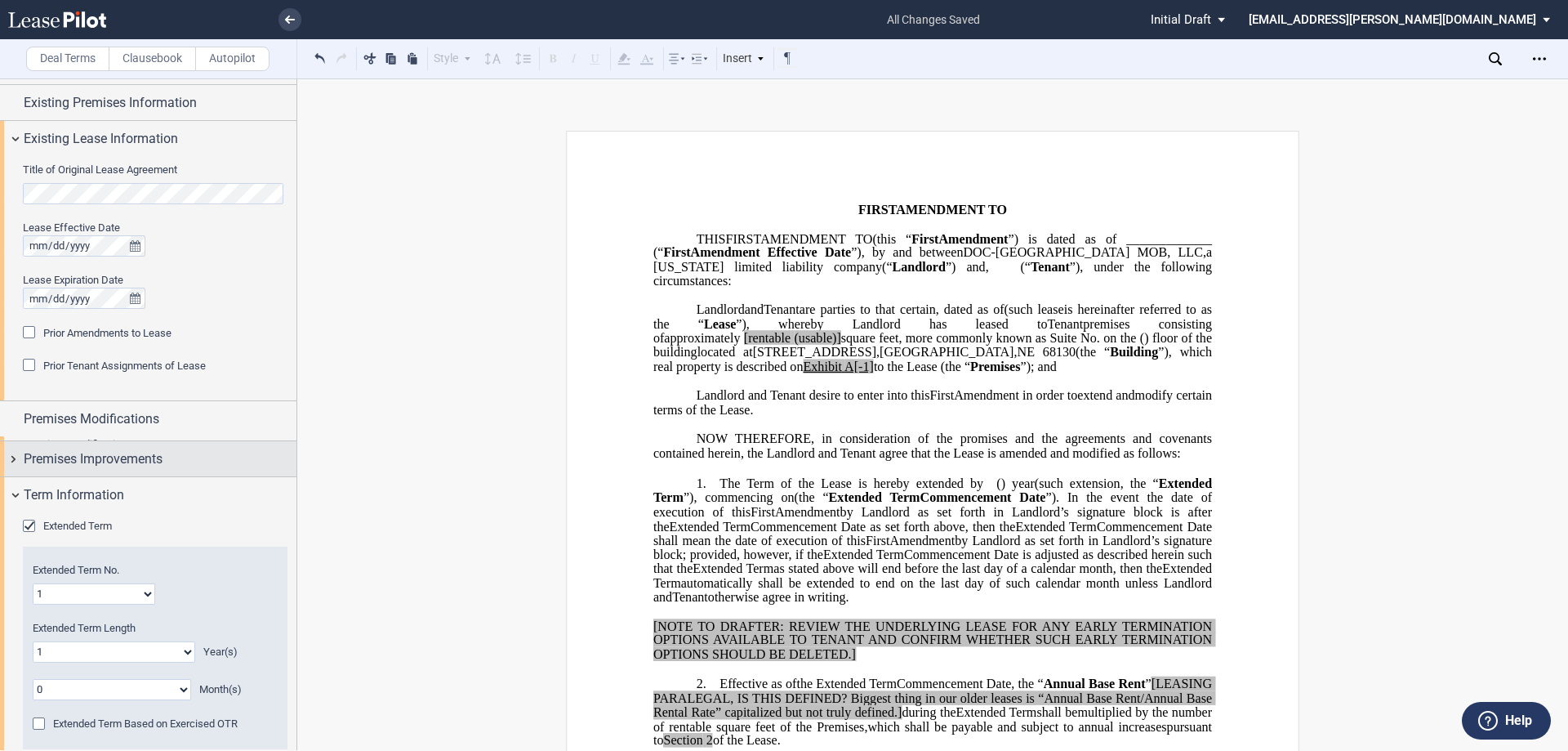
click at [115, 456] on span "Premises Improvements" at bounding box center [92, 459] width 139 height 19
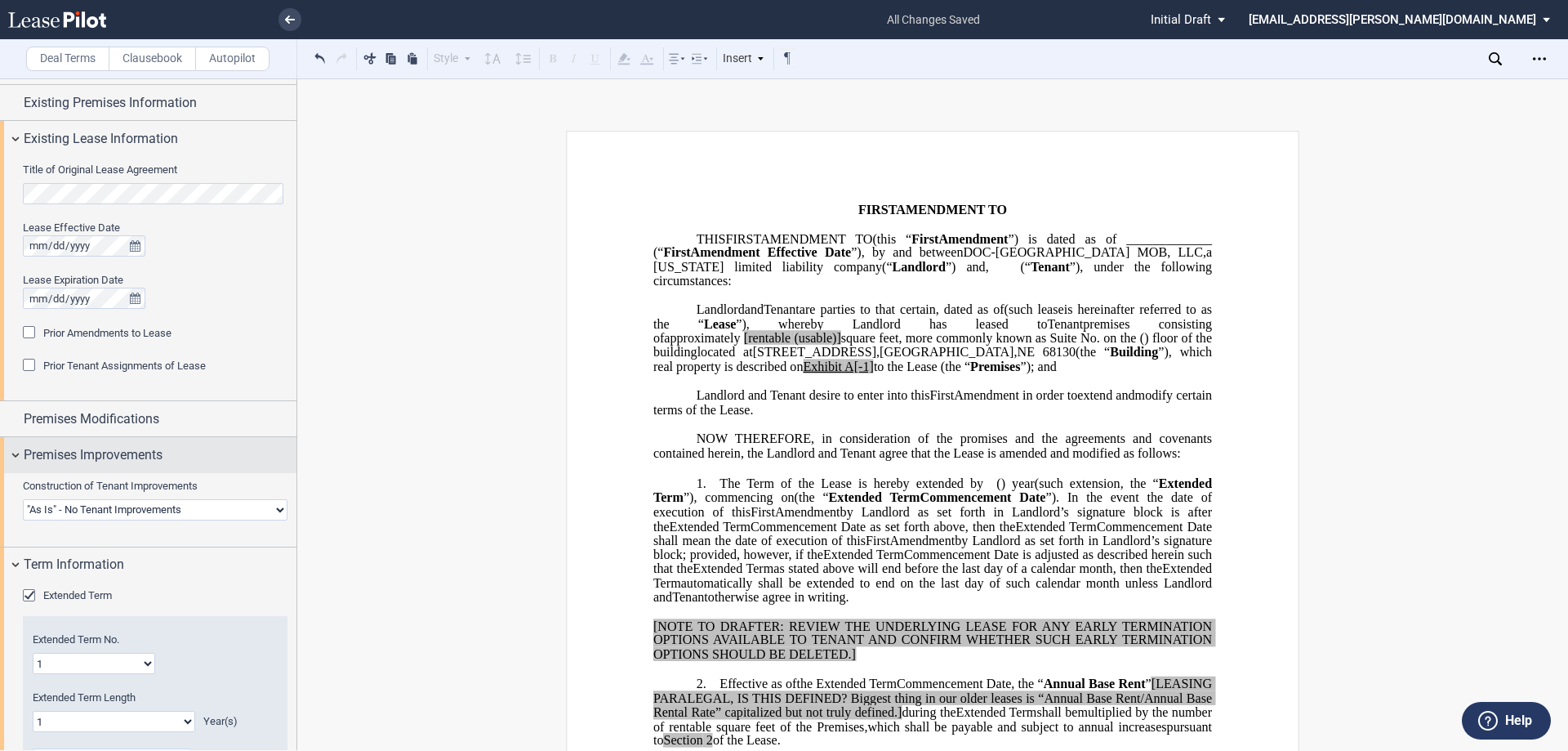
click at [115, 456] on span "Premises Improvements" at bounding box center [92, 455] width 139 height 19
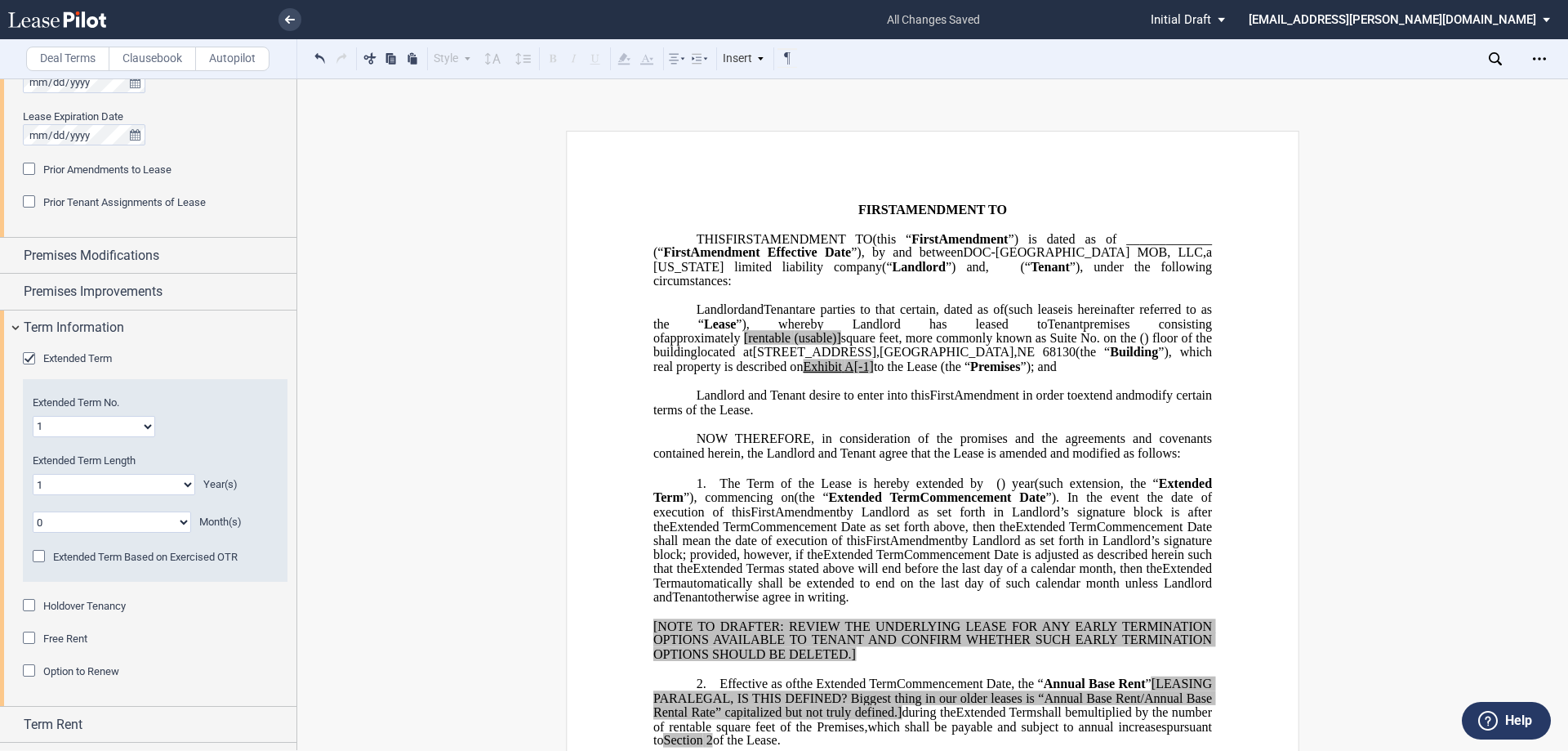
scroll to position [327, 0]
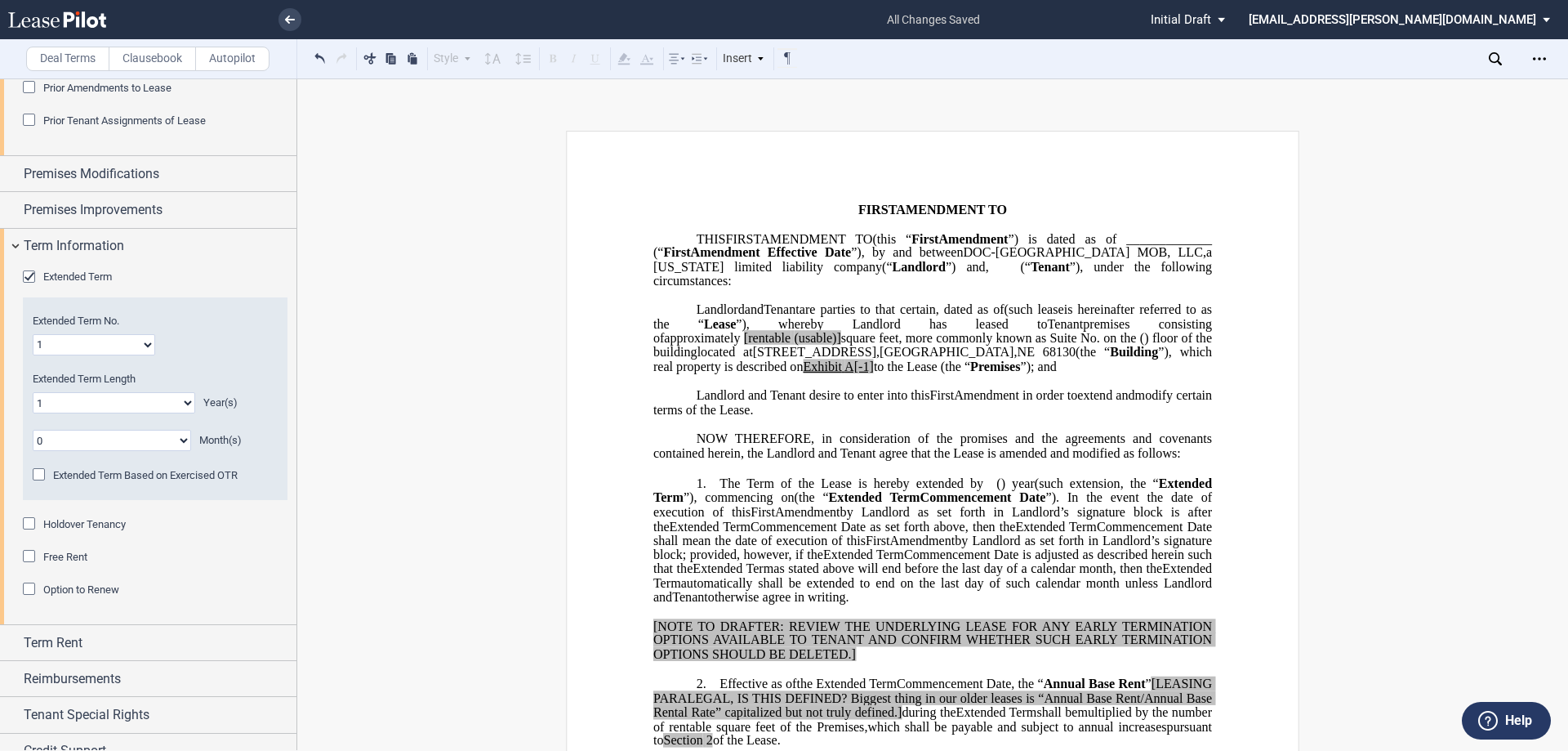
click at [176, 444] on select "0 1 2 3 4 5 6 7 8 9 10 11" at bounding box center [112, 441] width 159 height 21
click at [251, 435] on div "Month(s)" at bounding box center [238, 440] width 79 height 15
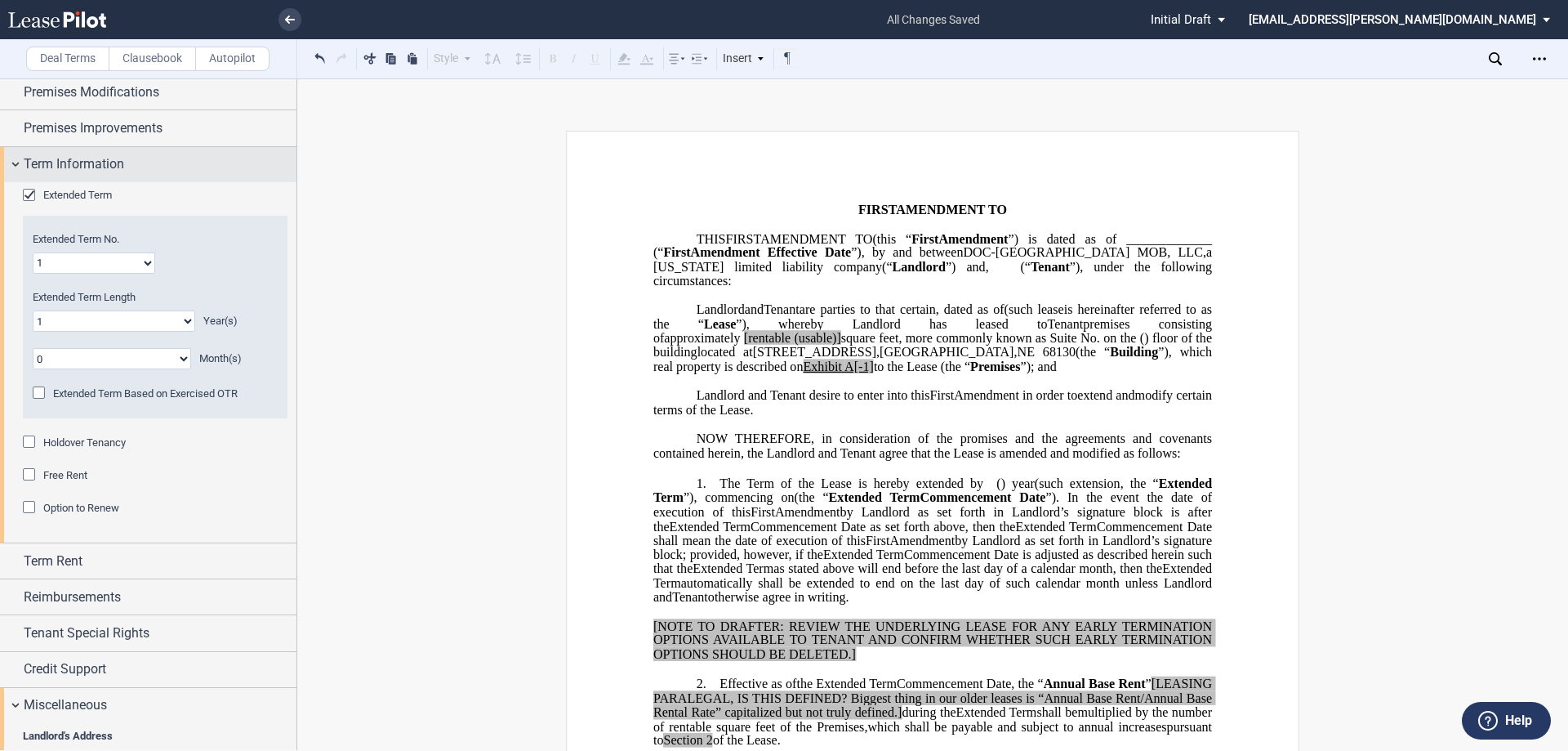
click at [142, 165] on div "Term Information" at bounding box center [160, 164] width 272 height 19
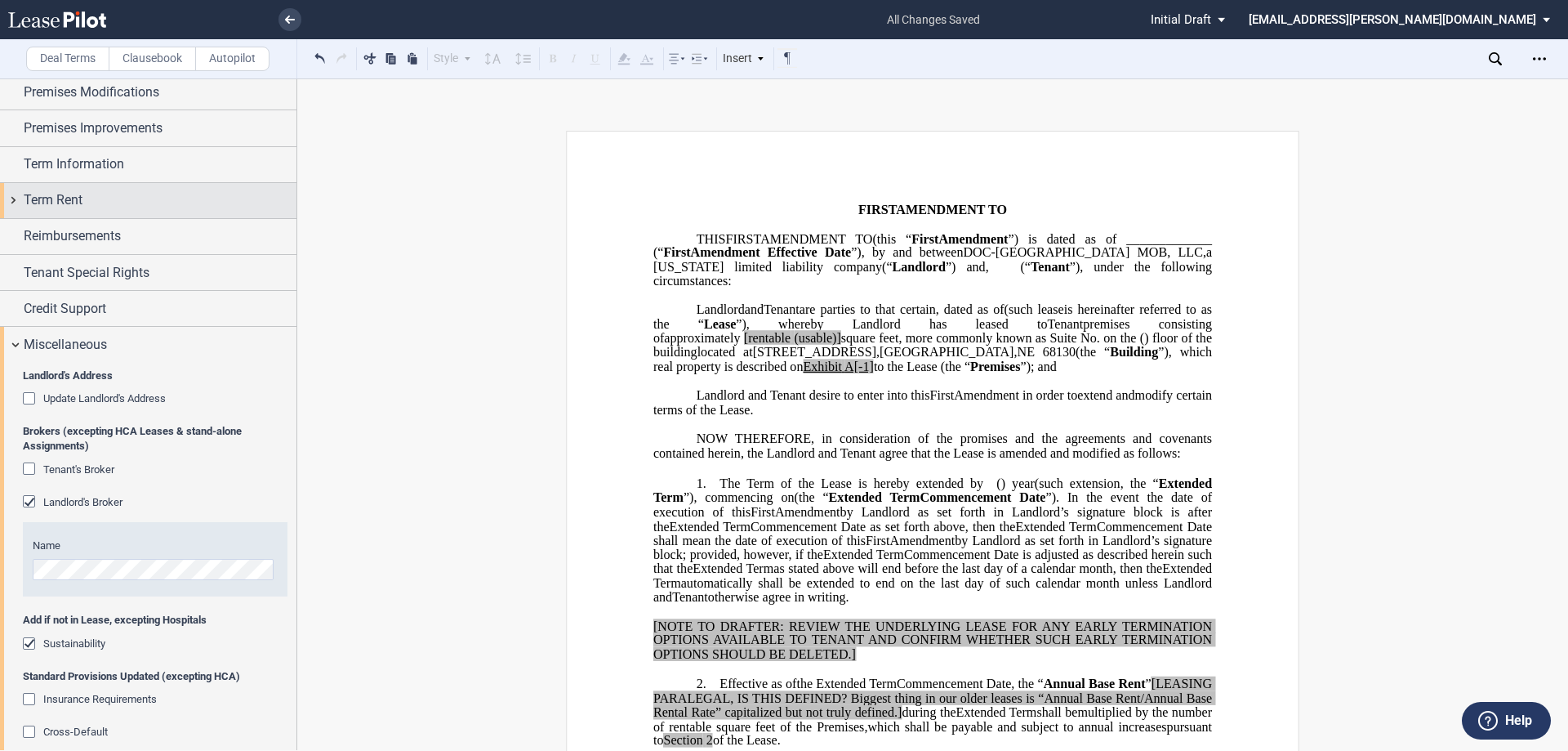
click at [143, 201] on div "Term Rent" at bounding box center [160, 200] width 272 height 19
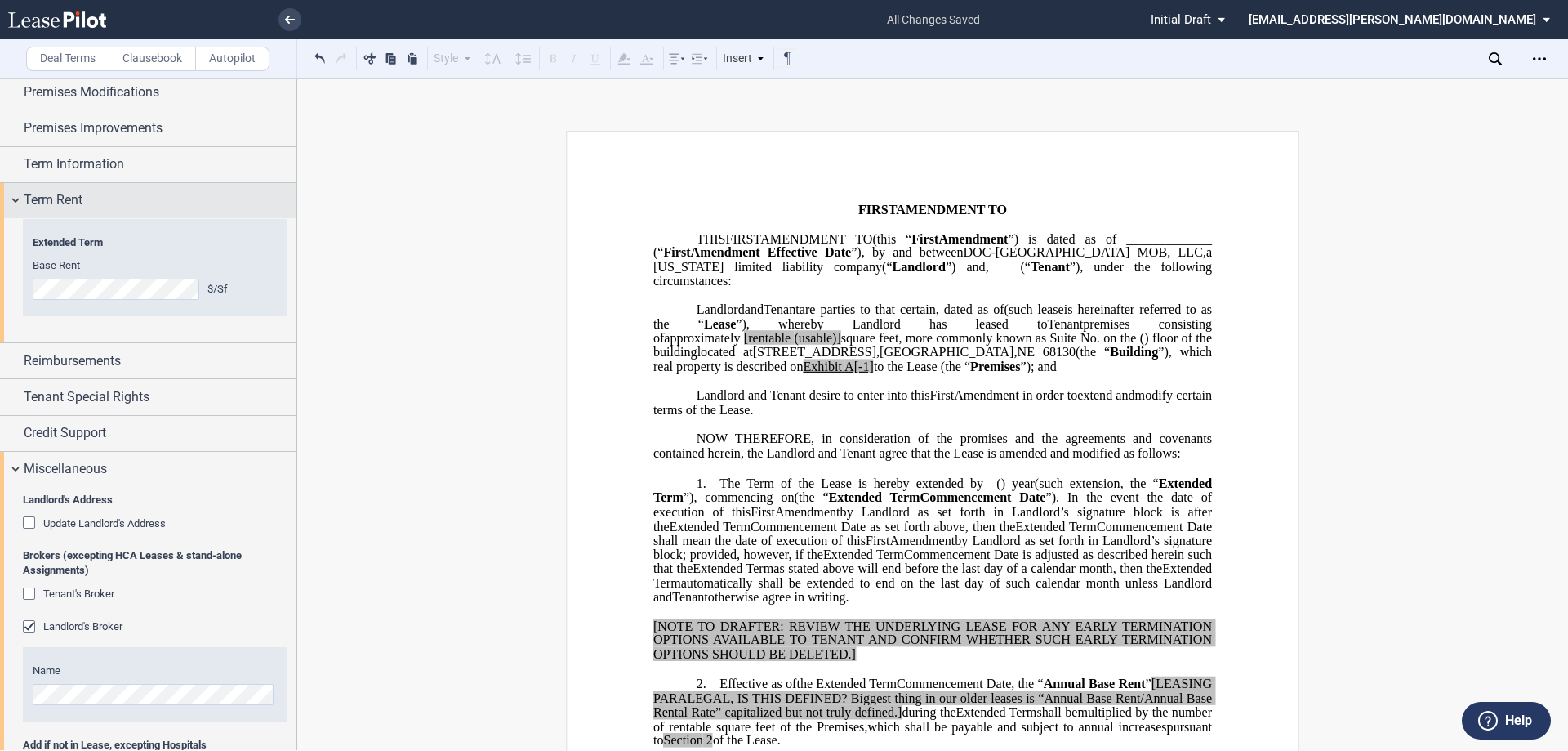
click at [143, 201] on div "Term Rent" at bounding box center [160, 200] width 272 height 19
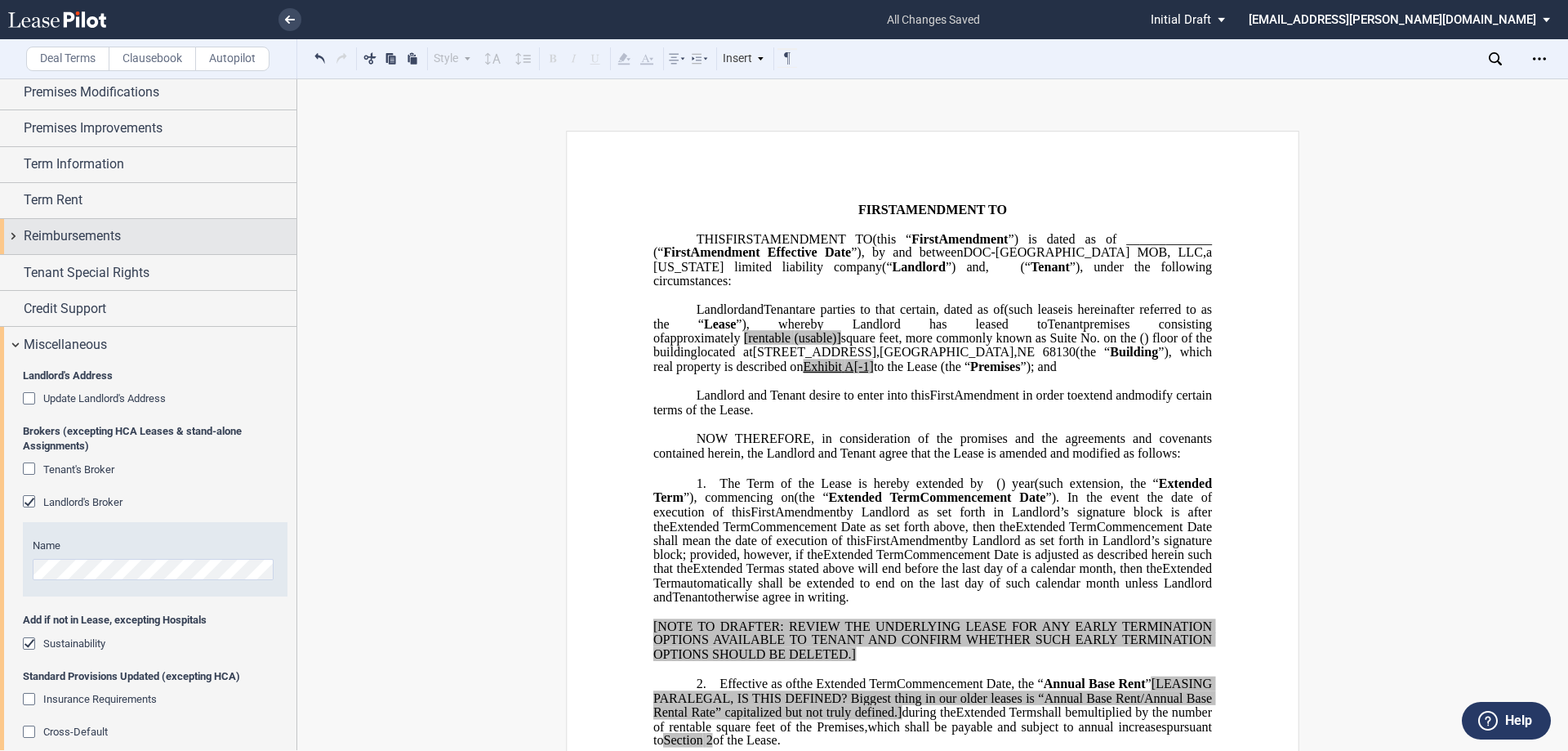
click at [129, 236] on div "Reimbursements" at bounding box center [160, 236] width 272 height 19
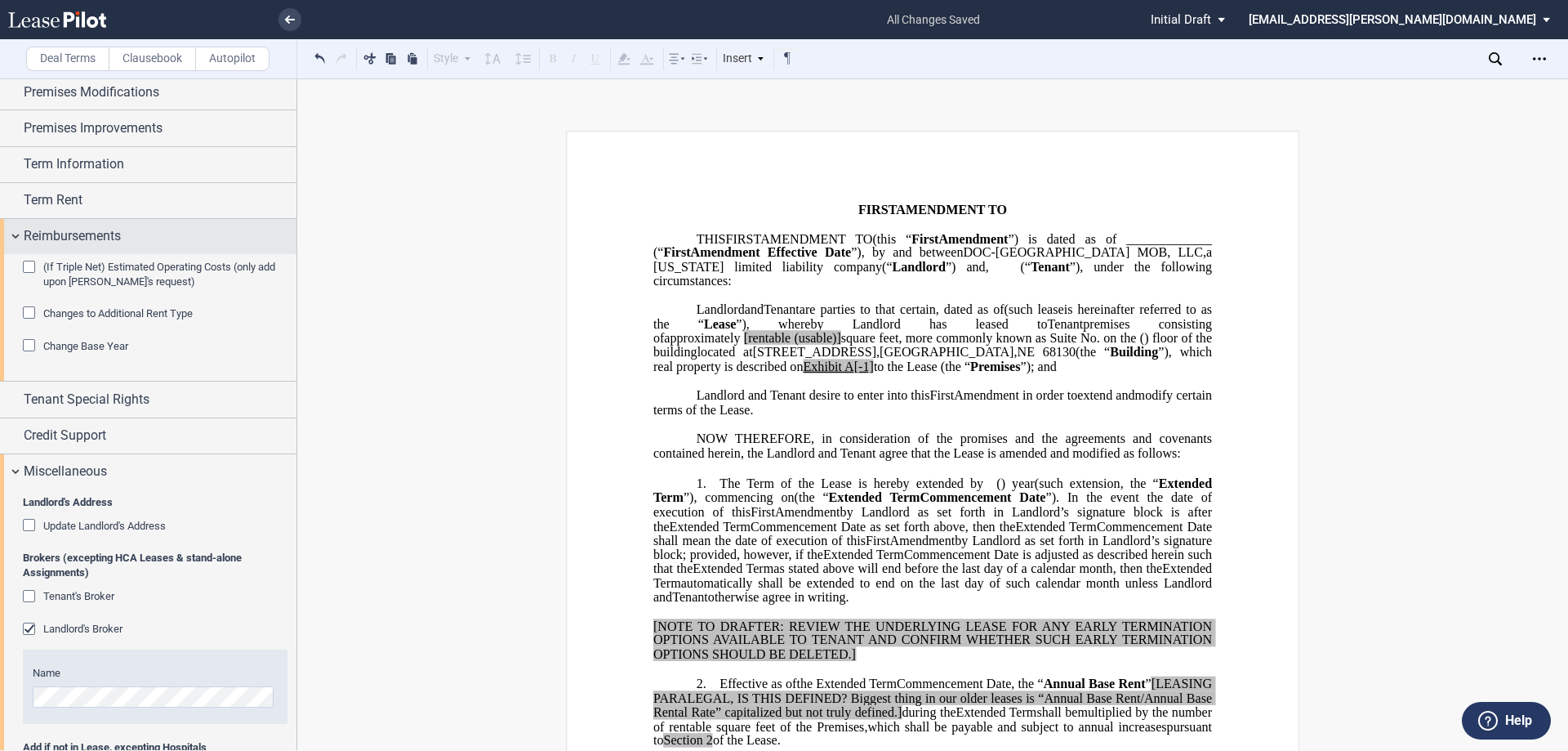
click at [129, 236] on div "Reimbursements" at bounding box center [160, 236] width 272 height 19
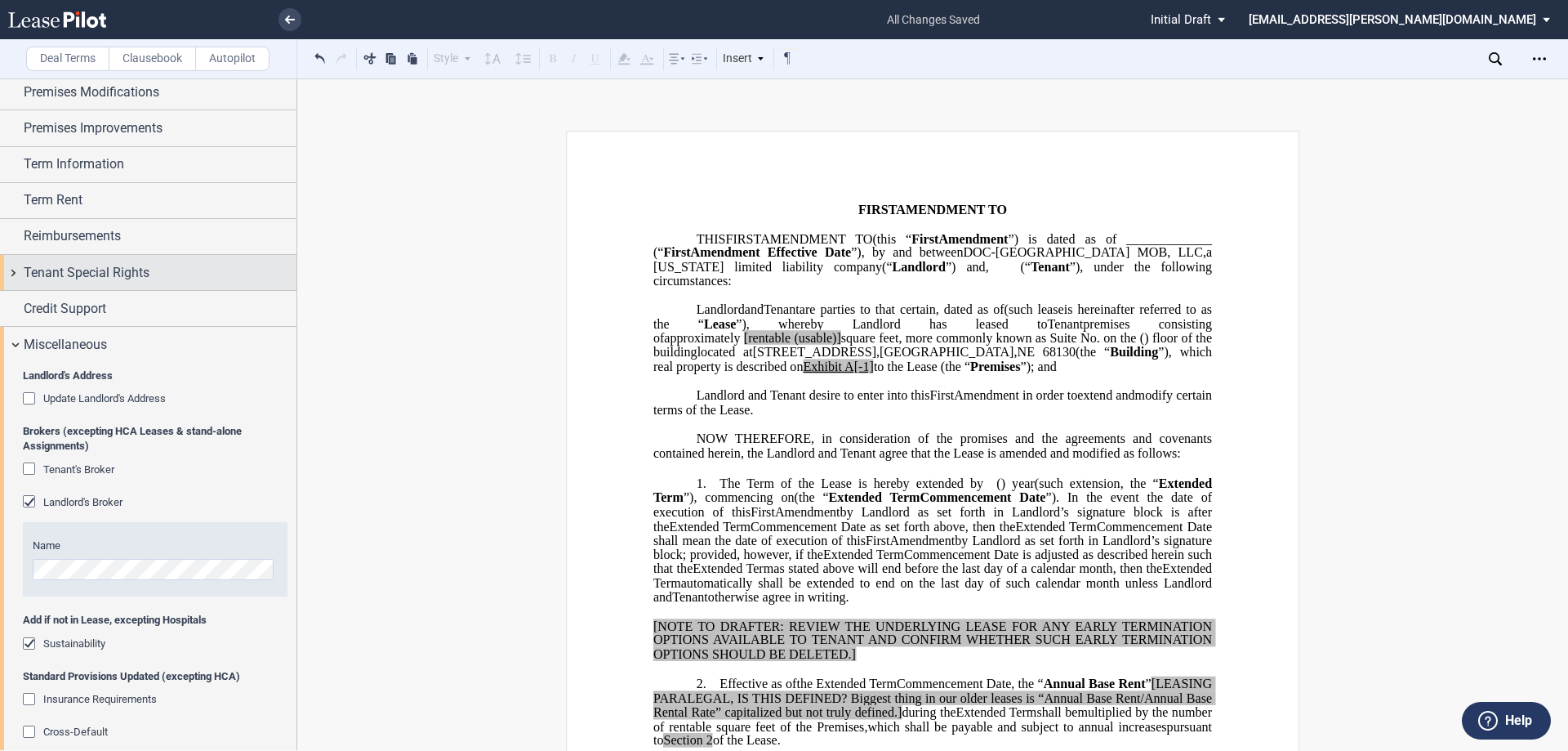
click at [107, 272] on span "Tenant Special Rights" at bounding box center [86, 272] width 125 height 19
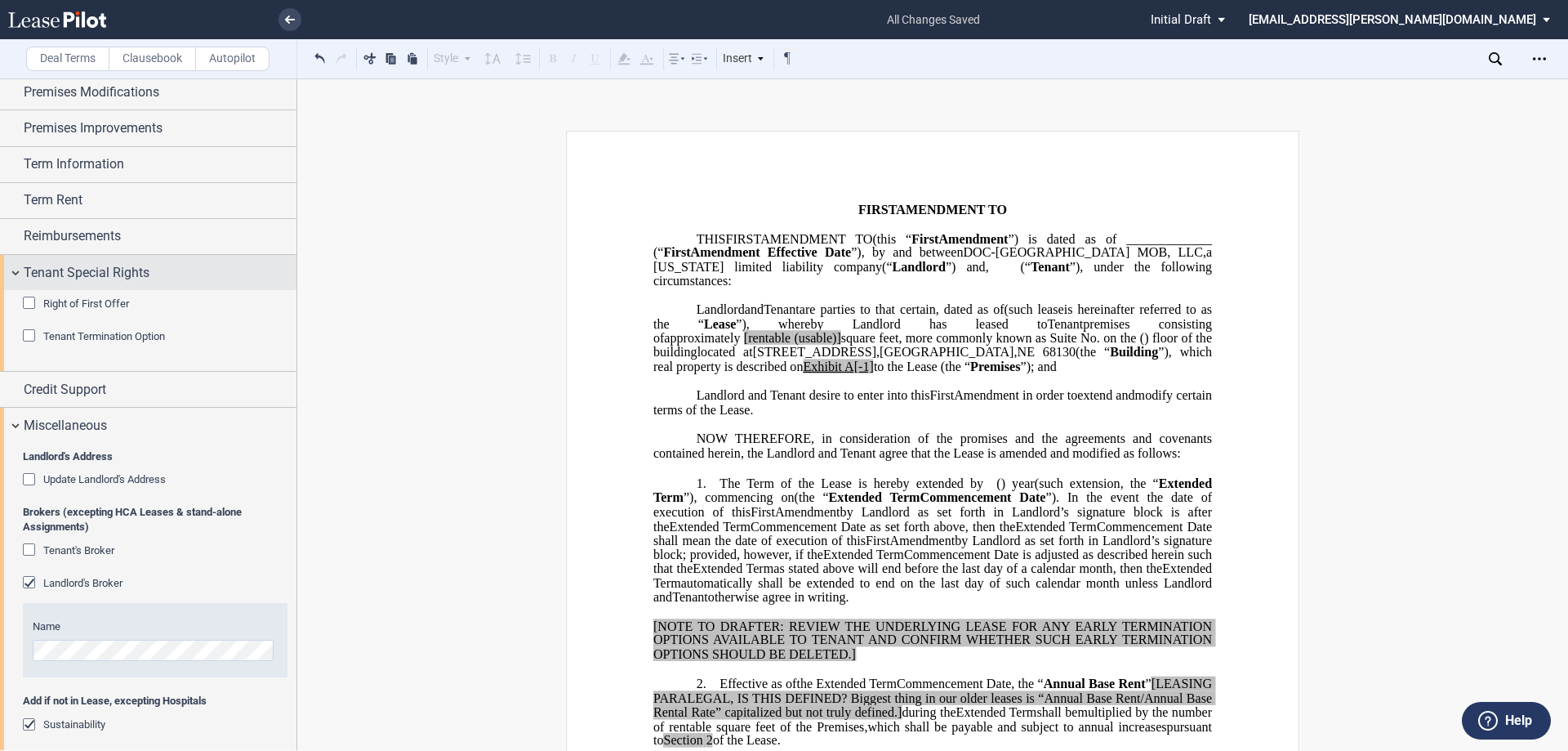
click at [107, 272] on span "Tenant Special Rights" at bounding box center [86, 272] width 125 height 19
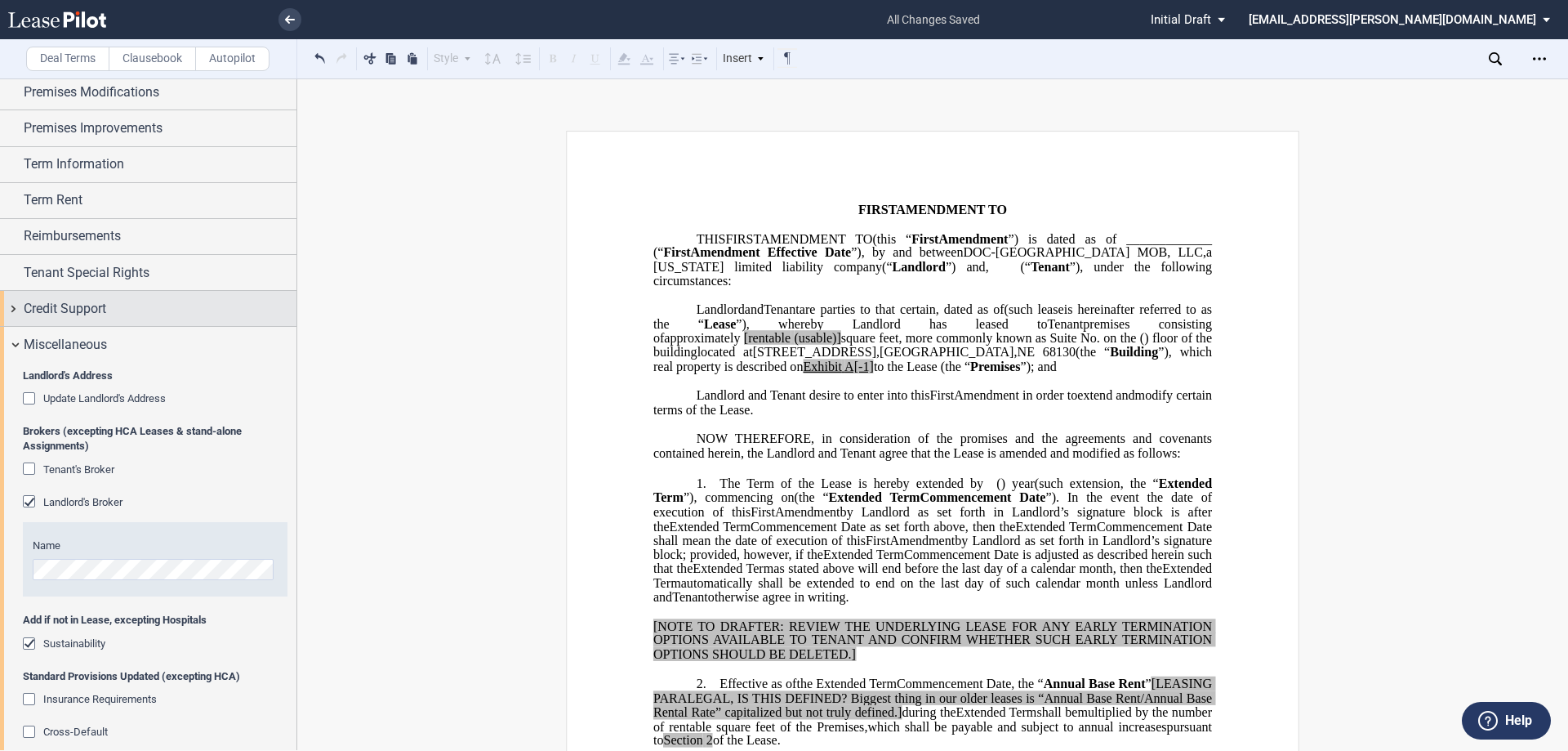
click at [85, 301] on span "Credit Support" at bounding box center [64, 308] width 83 height 19
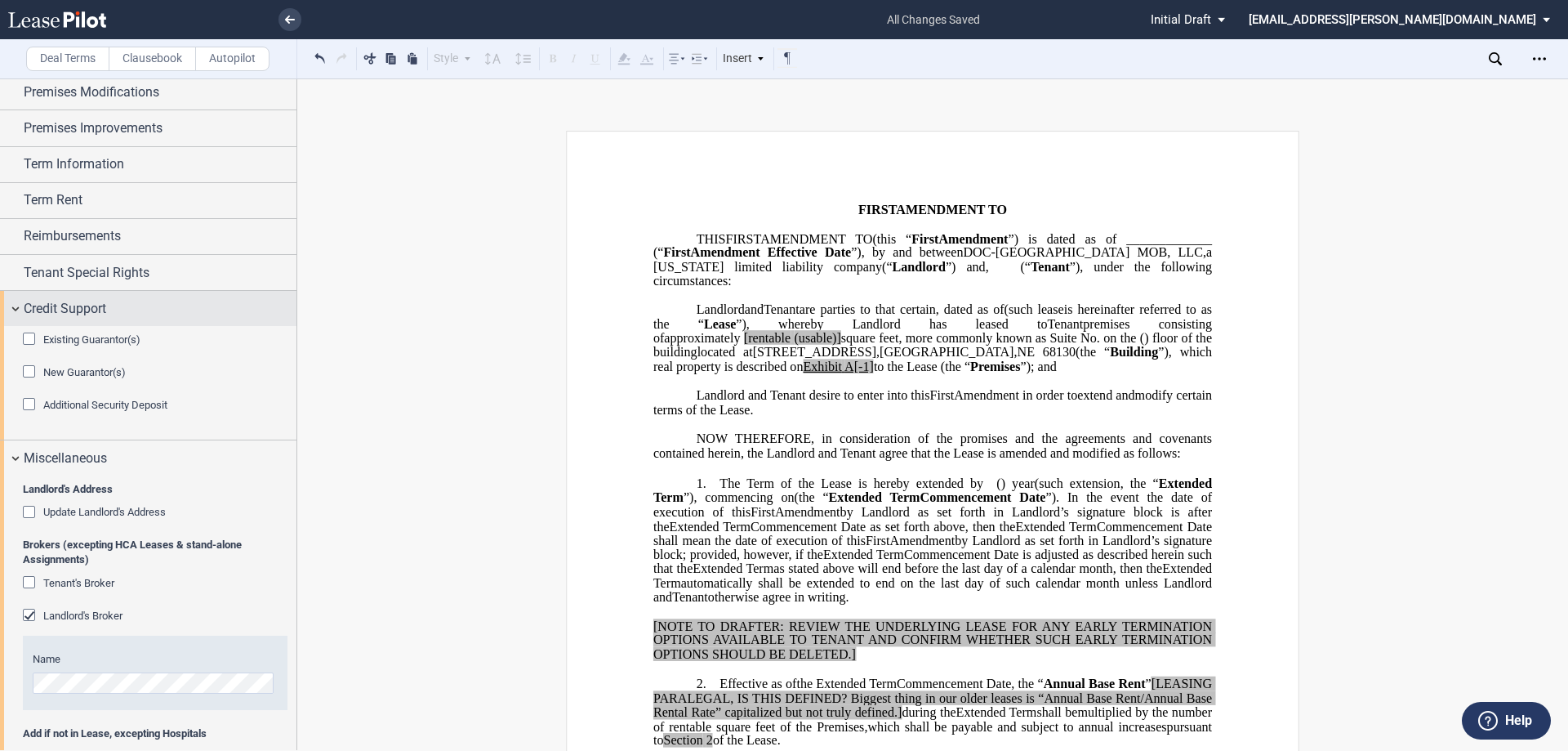
click at [85, 301] on span "Credit Support" at bounding box center [64, 308] width 83 height 19
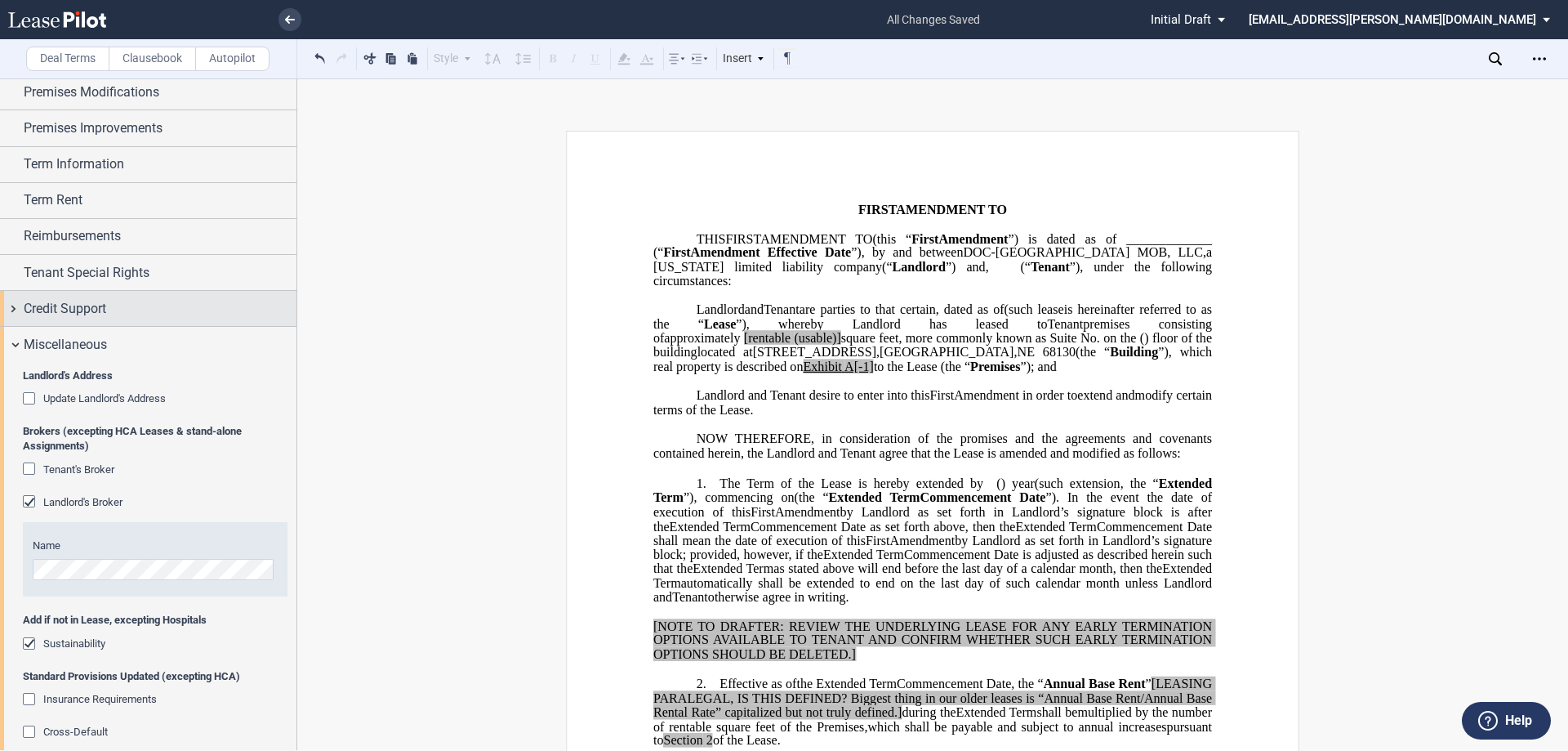
click at [84, 305] on span "Credit Support" at bounding box center [64, 308] width 83 height 19
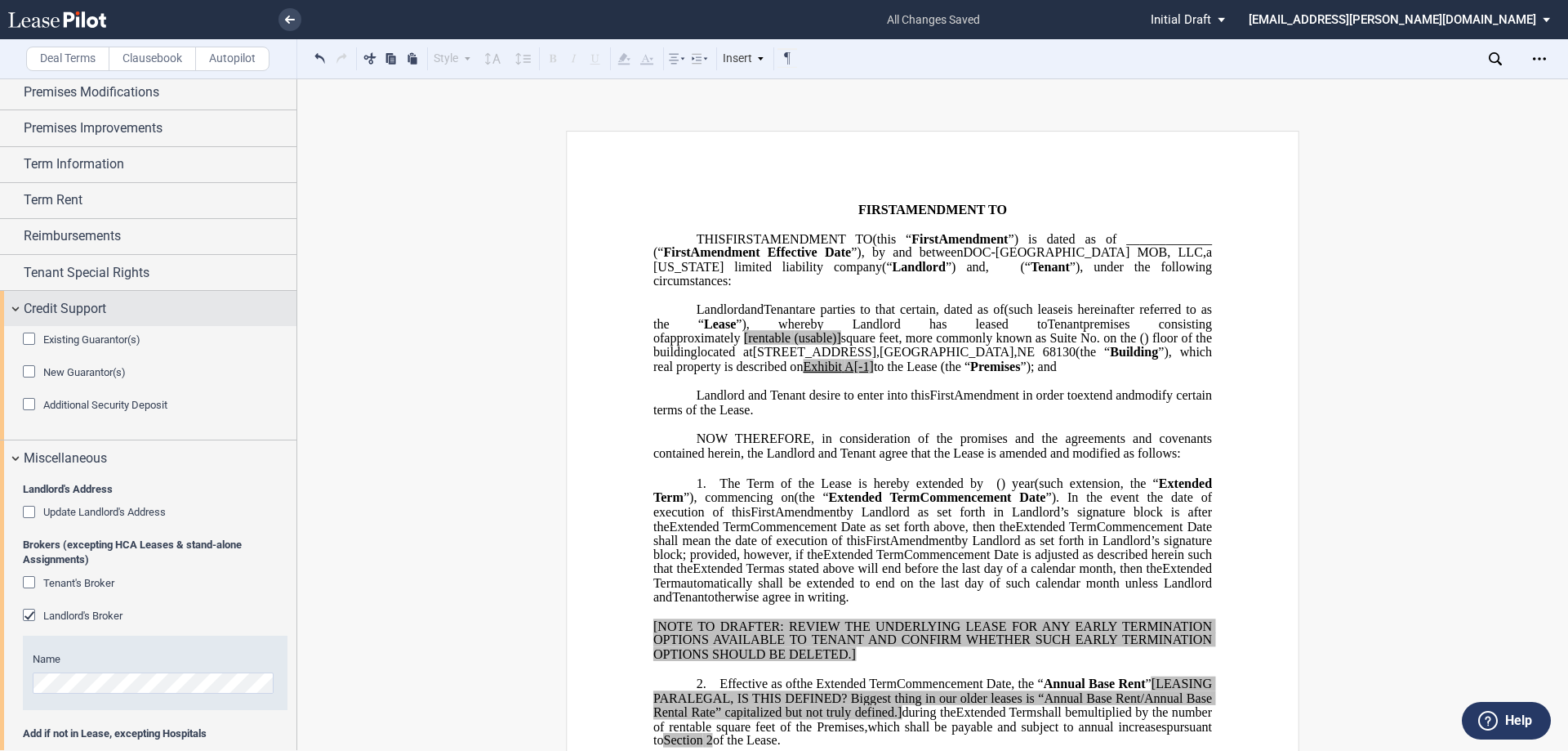
click at [84, 305] on span "Credit Support" at bounding box center [64, 308] width 83 height 19
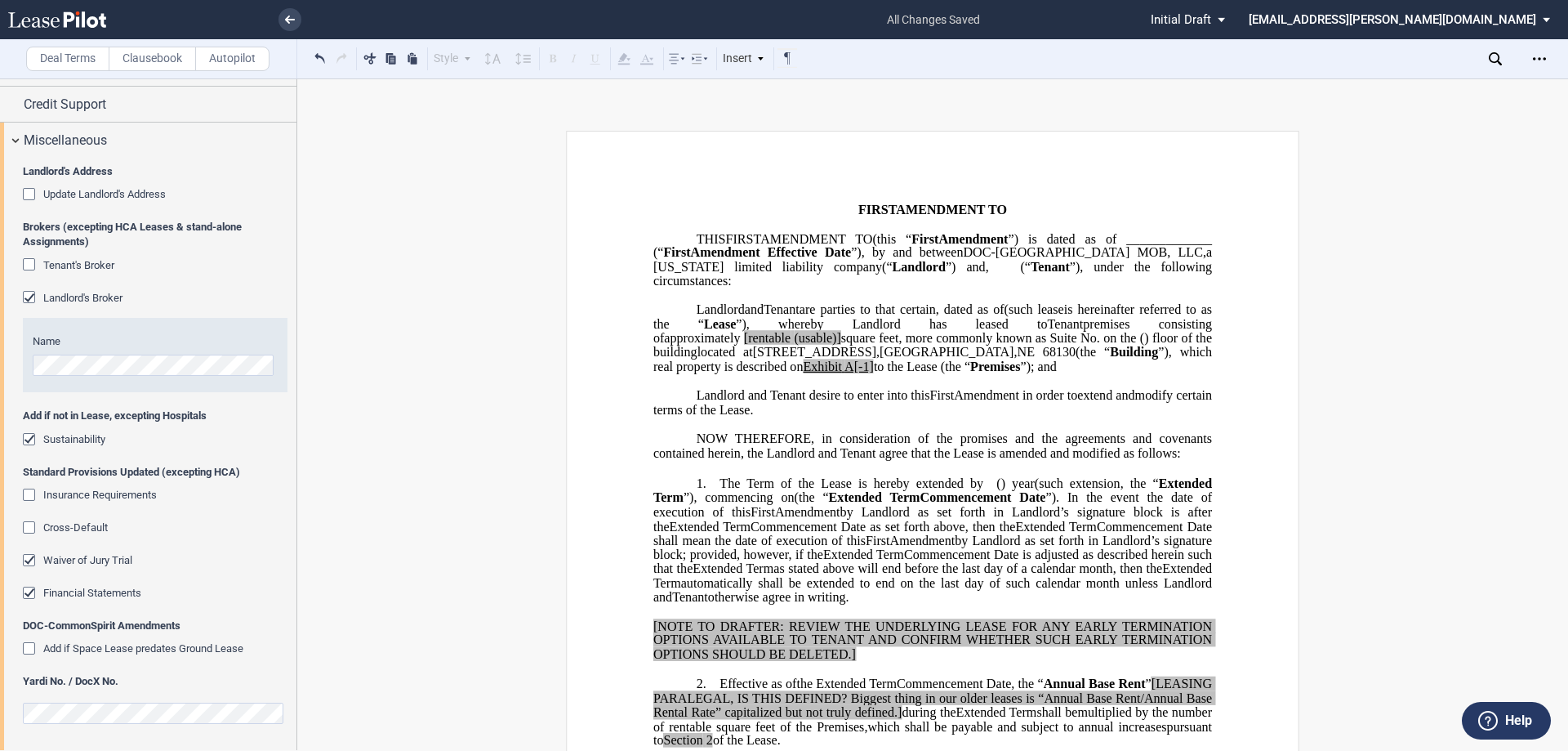
scroll to position [614, 0]
click at [71, 437] on span "Sustainability" at bounding box center [74, 438] width 62 height 13
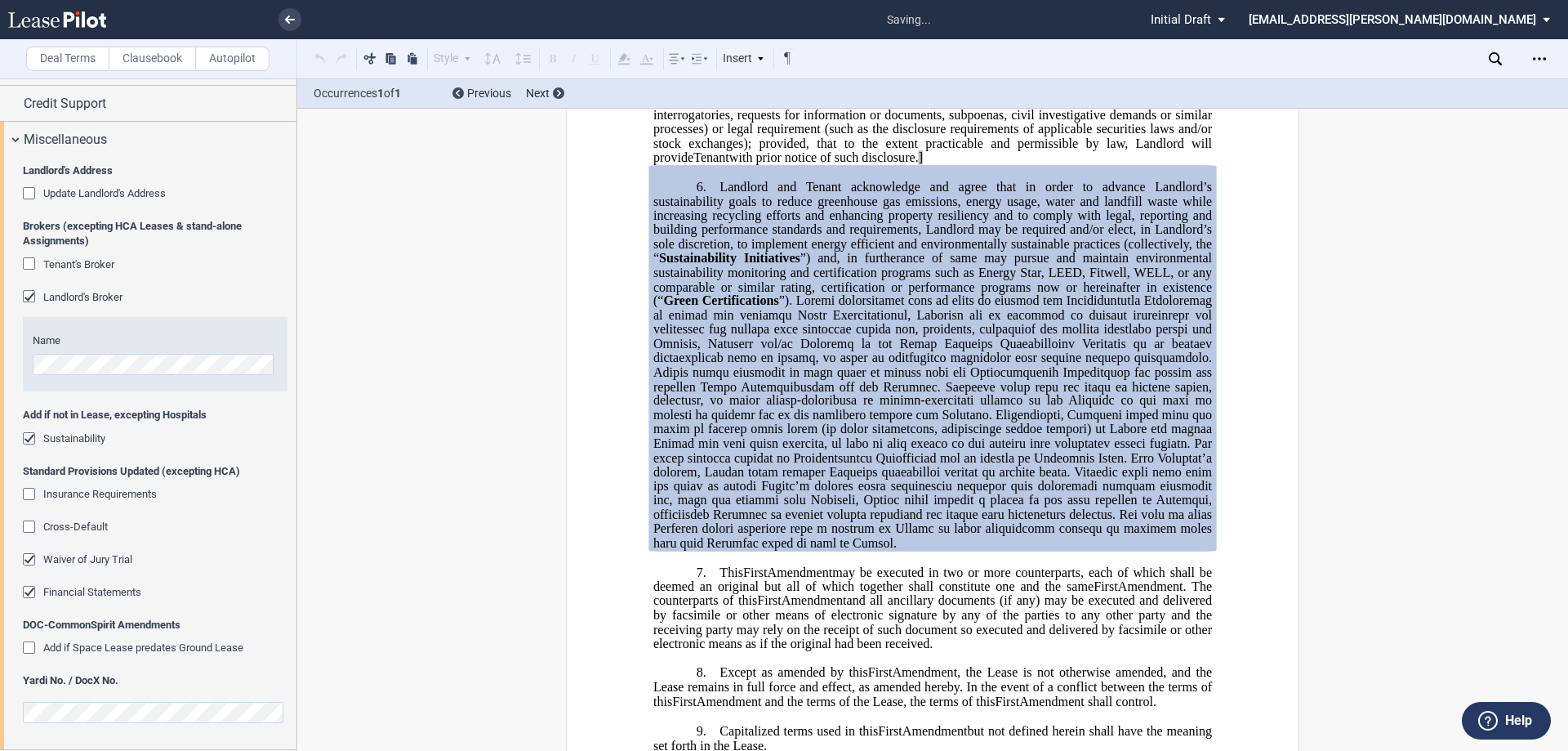
scroll to position [1255, 0]
click at [53, 489] on span "Insurance Requirements" at bounding box center [99, 493] width 114 height 13
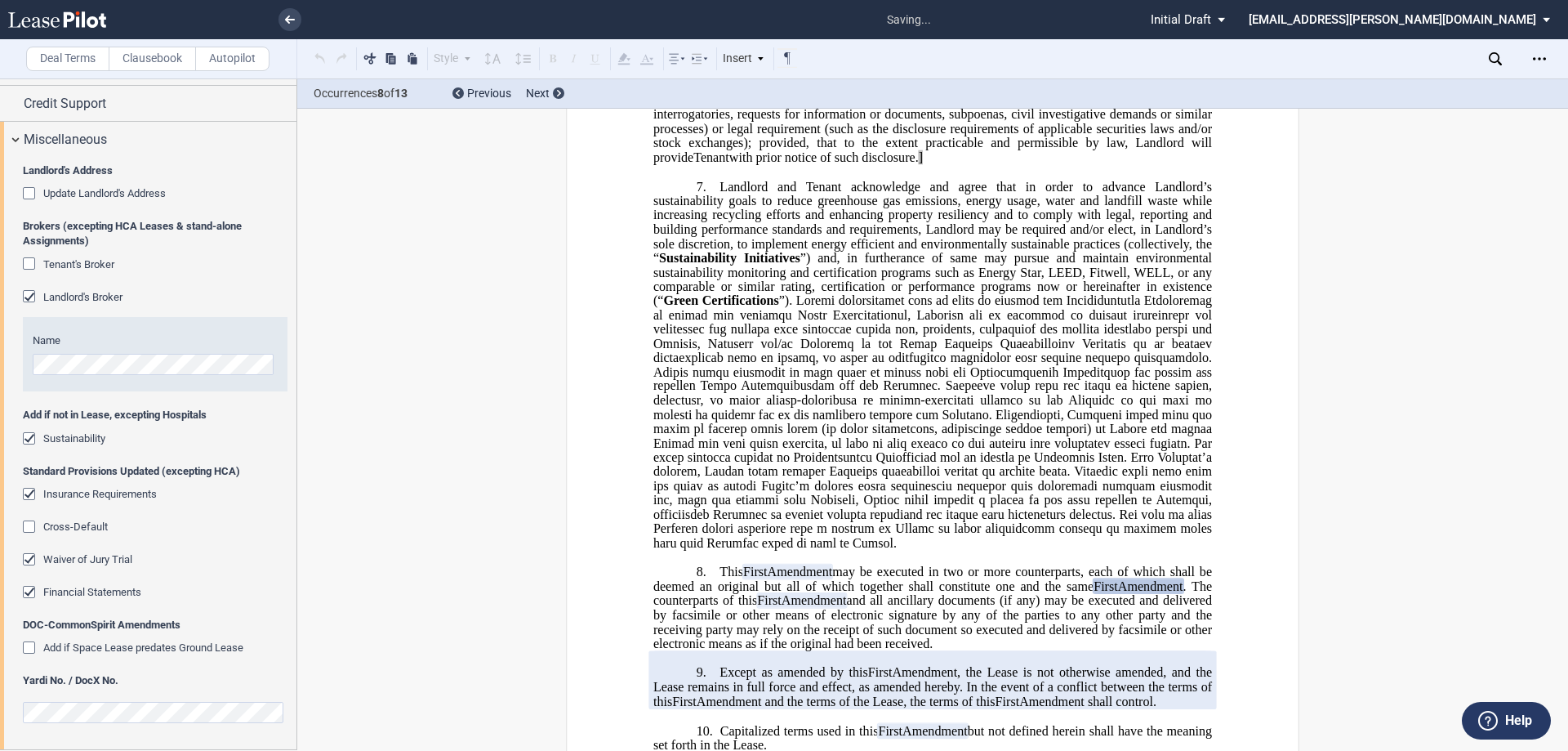
click at [53, 489] on span "Insurance Requirements" at bounding box center [99, 493] width 114 height 13
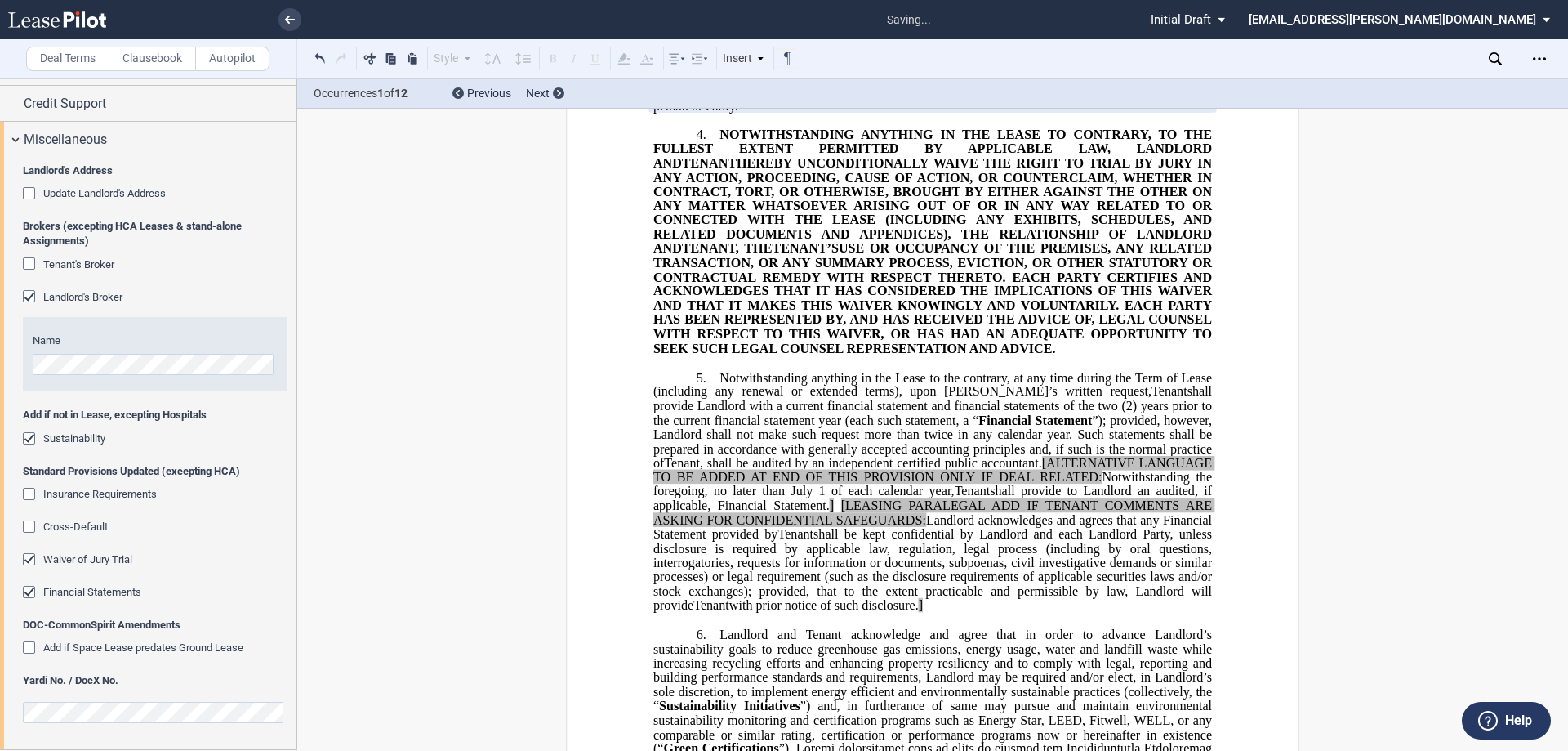
scroll to position [683, 0]
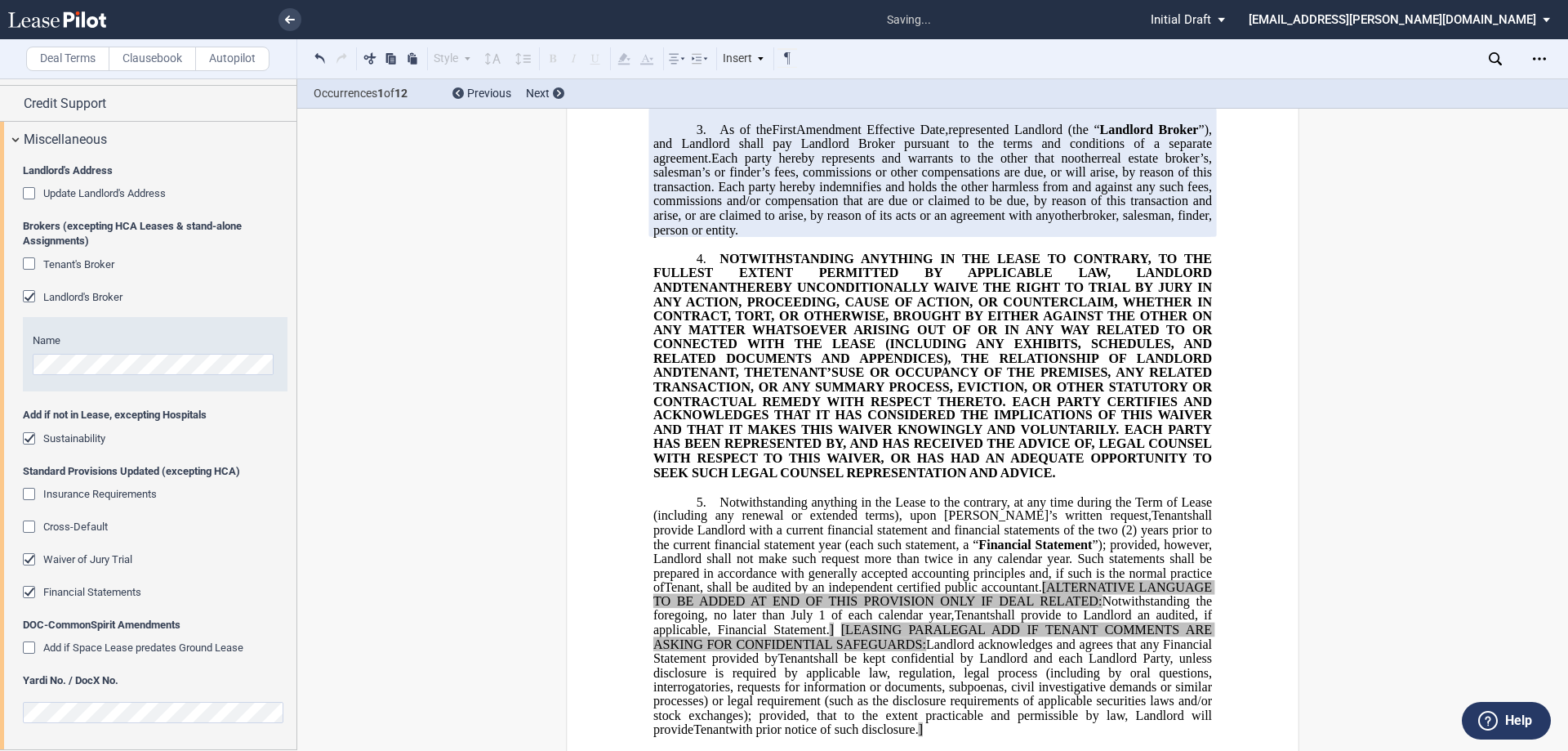
click at [107, 488] on span "Insurance Requirements" at bounding box center [99, 493] width 114 height 13
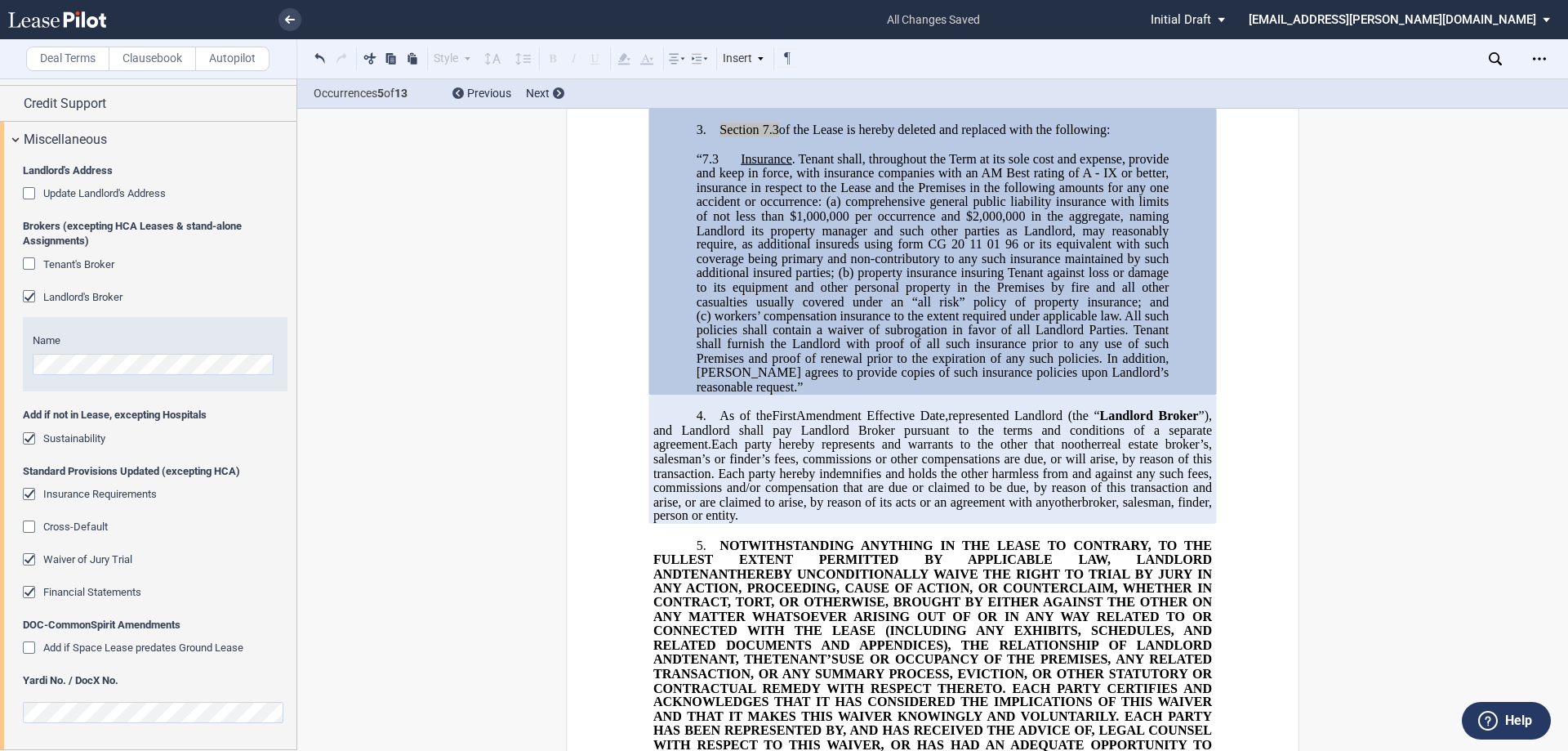
click at [31, 490] on div "Insurance Requirements" at bounding box center [31, 495] width 17 height 17
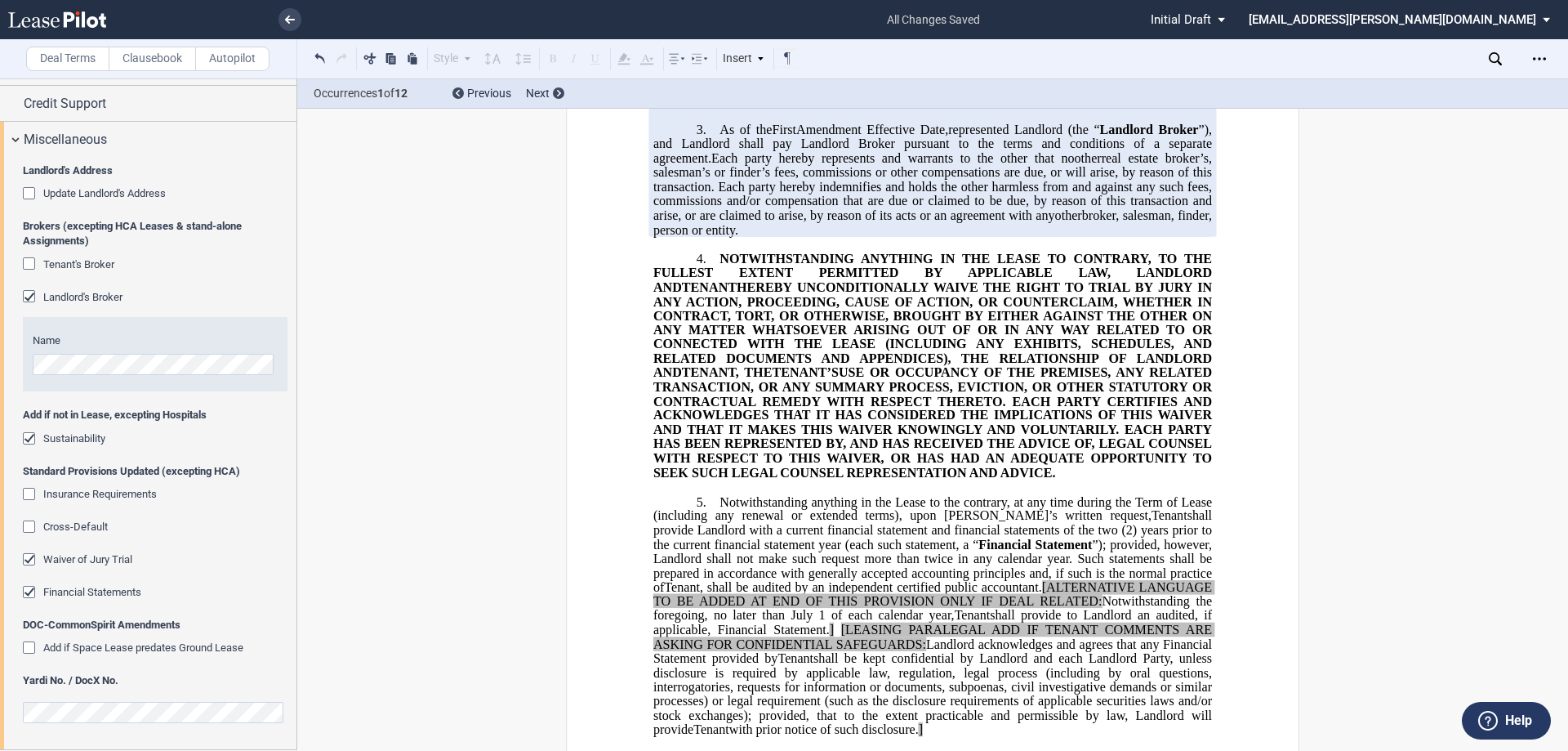
click at [29, 435] on div "Sustainability" at bounding box center [31, 440] width 17 height 17
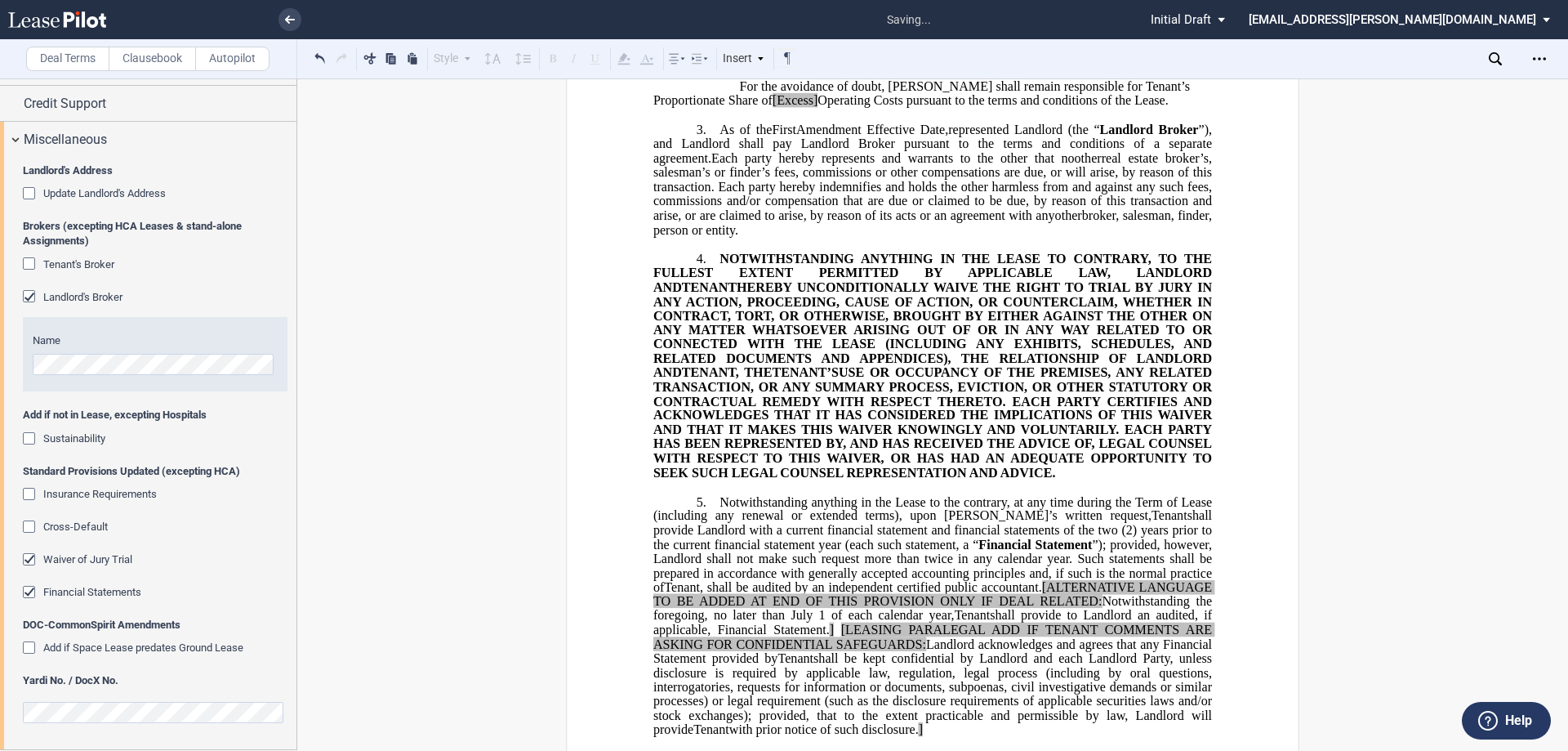
click at [72, 530] on span "Cross-Default" at bounding box center [75, 526] width 64 height 13
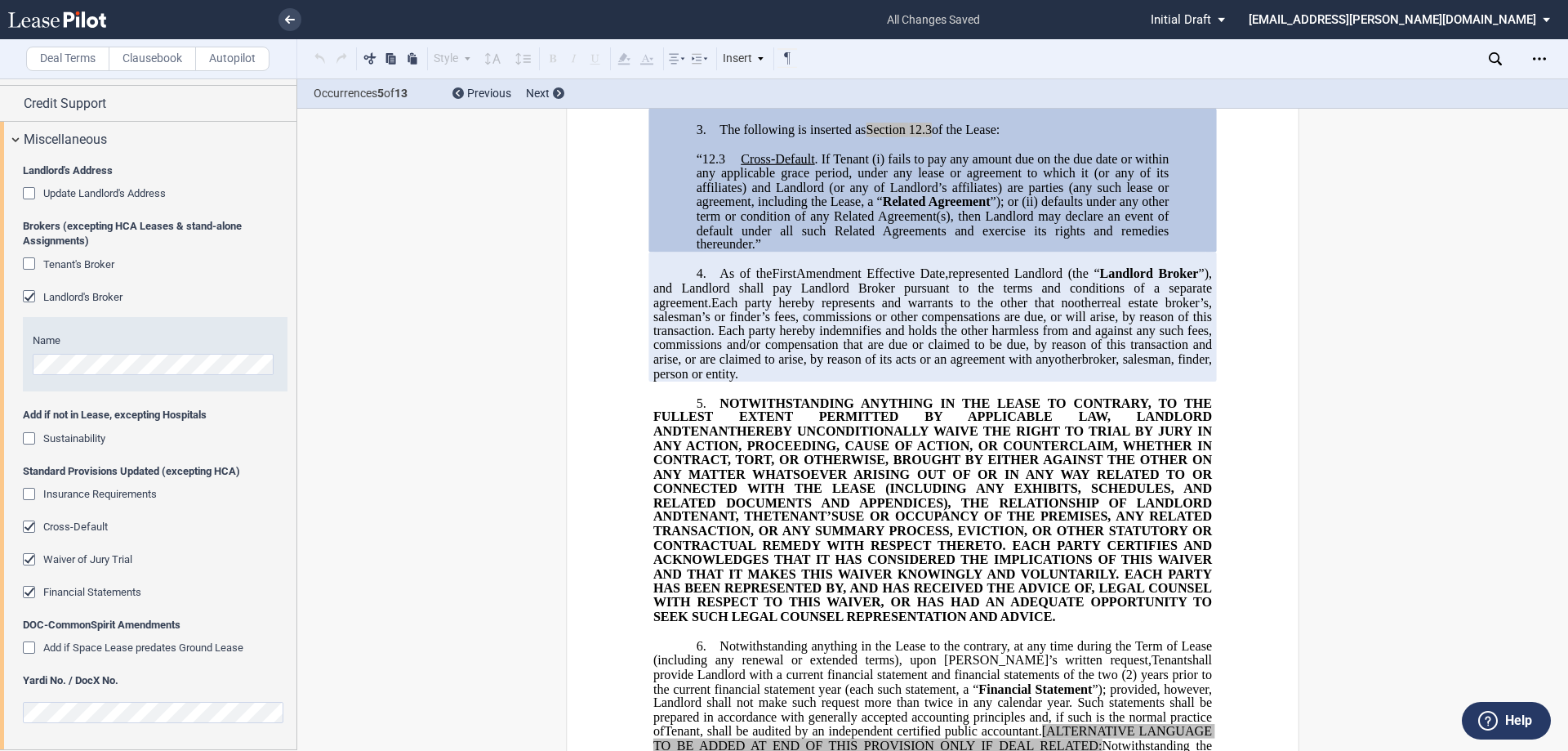
click at [72, 530] on span "Cross-Default" at bounding box center [75, 526] width 64 height 13
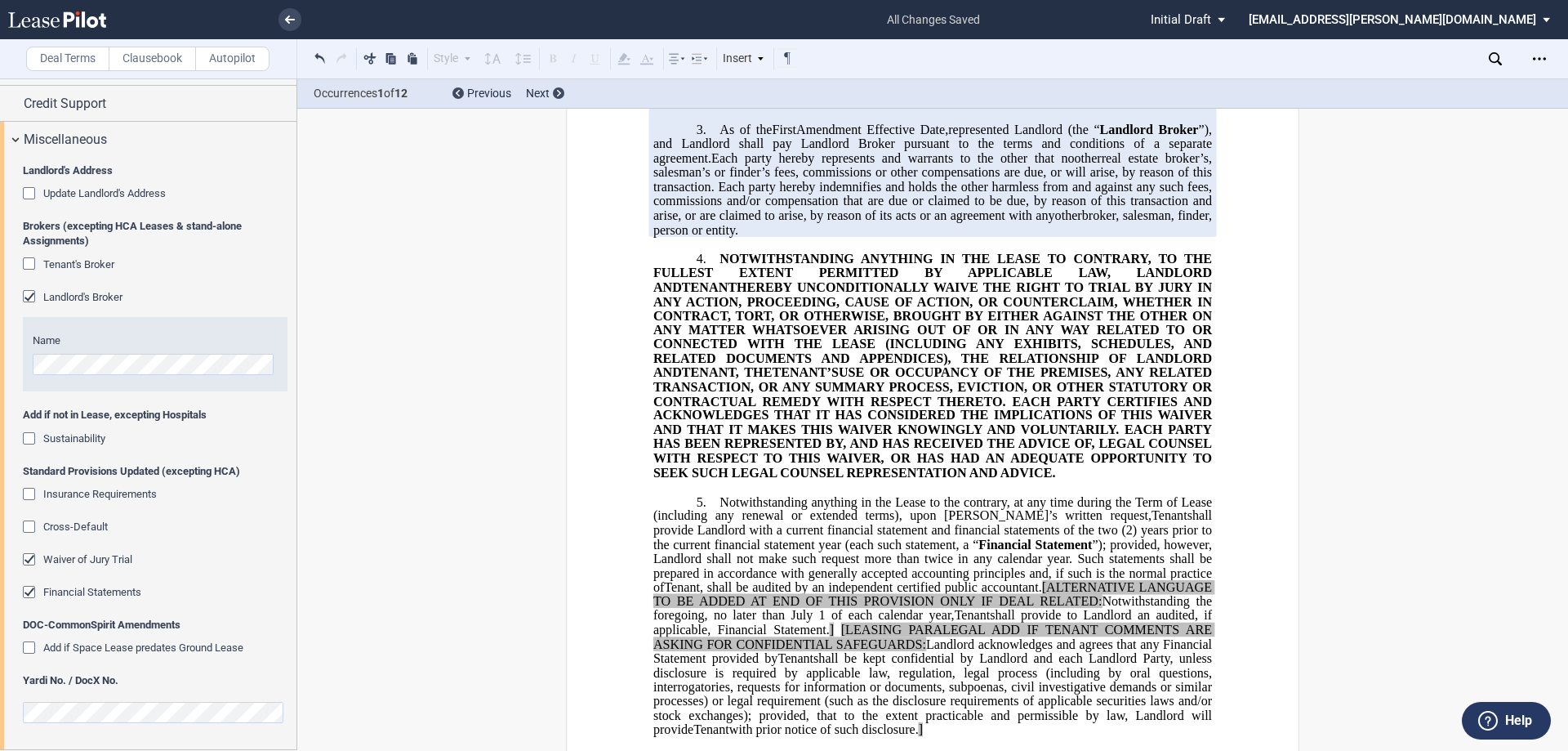
click at [82, 528] on span "Cross-Default" at bounding box center [75, 526] width 64 height 13
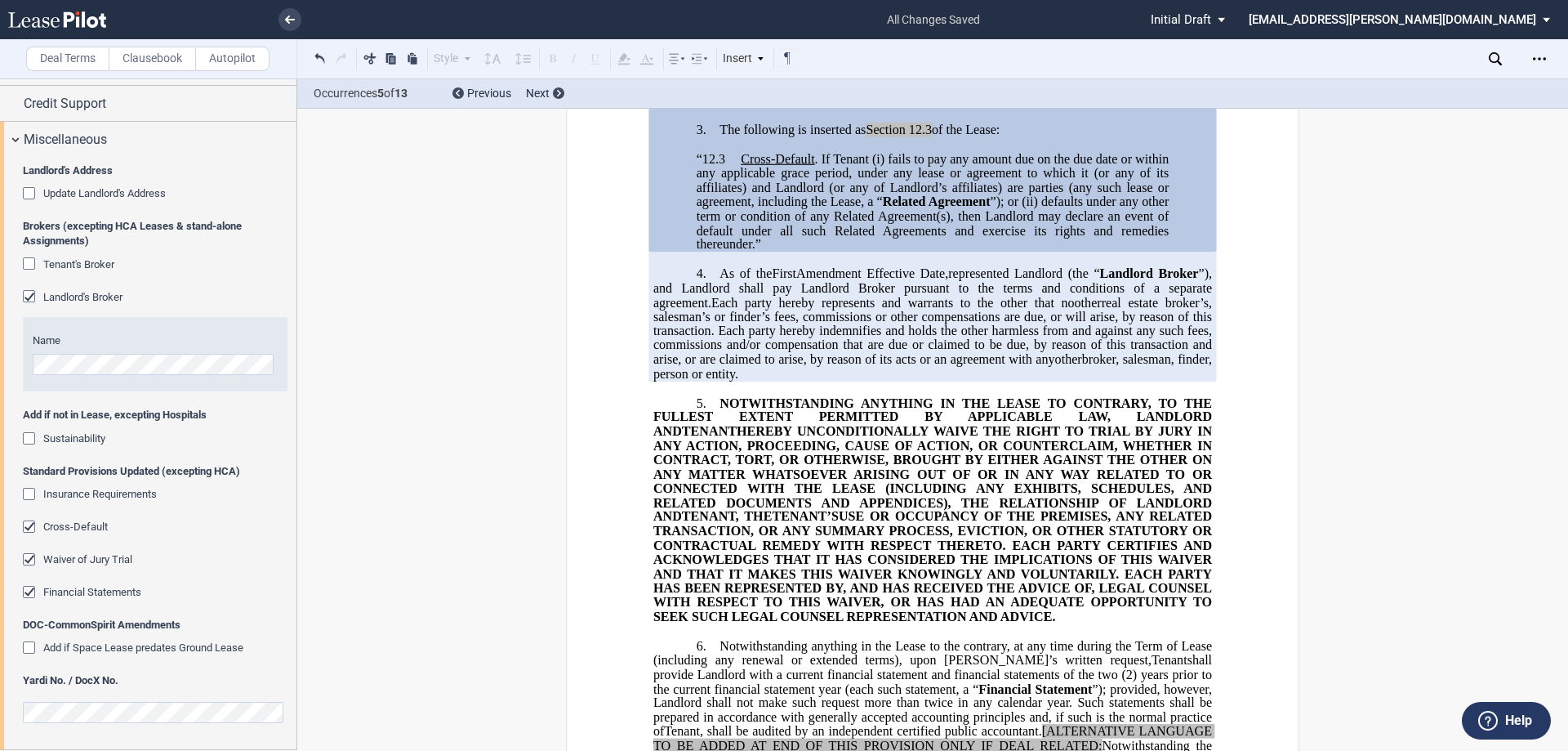
click at [1461, 176] on div "﻿ ﻿ ﻿ FIRST AMENDMENT TO ﻿ ﻿ ASSIGNMENT, ASSUMPTION AND ﻿ ﻿ FIRST AMENDMENT TO …" at bounding box center [933, 569] width 1270 height 2244
click at [84, 560] on span "Waiver of Jury Trial" at bounding box center [88, 558] width 89 height 13
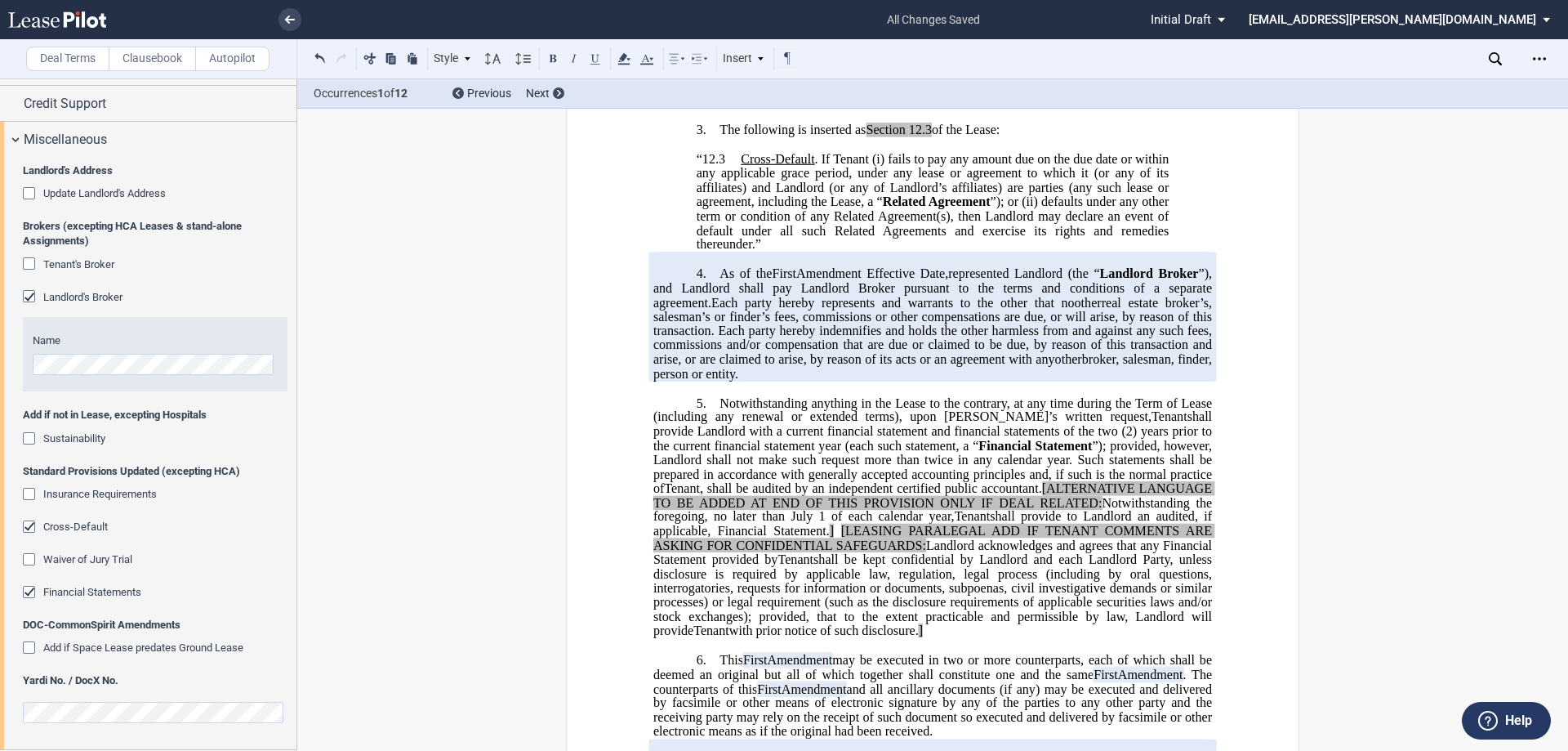
click at [115, 592] on span "Financial Statements" at bounding box center [91, 591] width 98 height 13
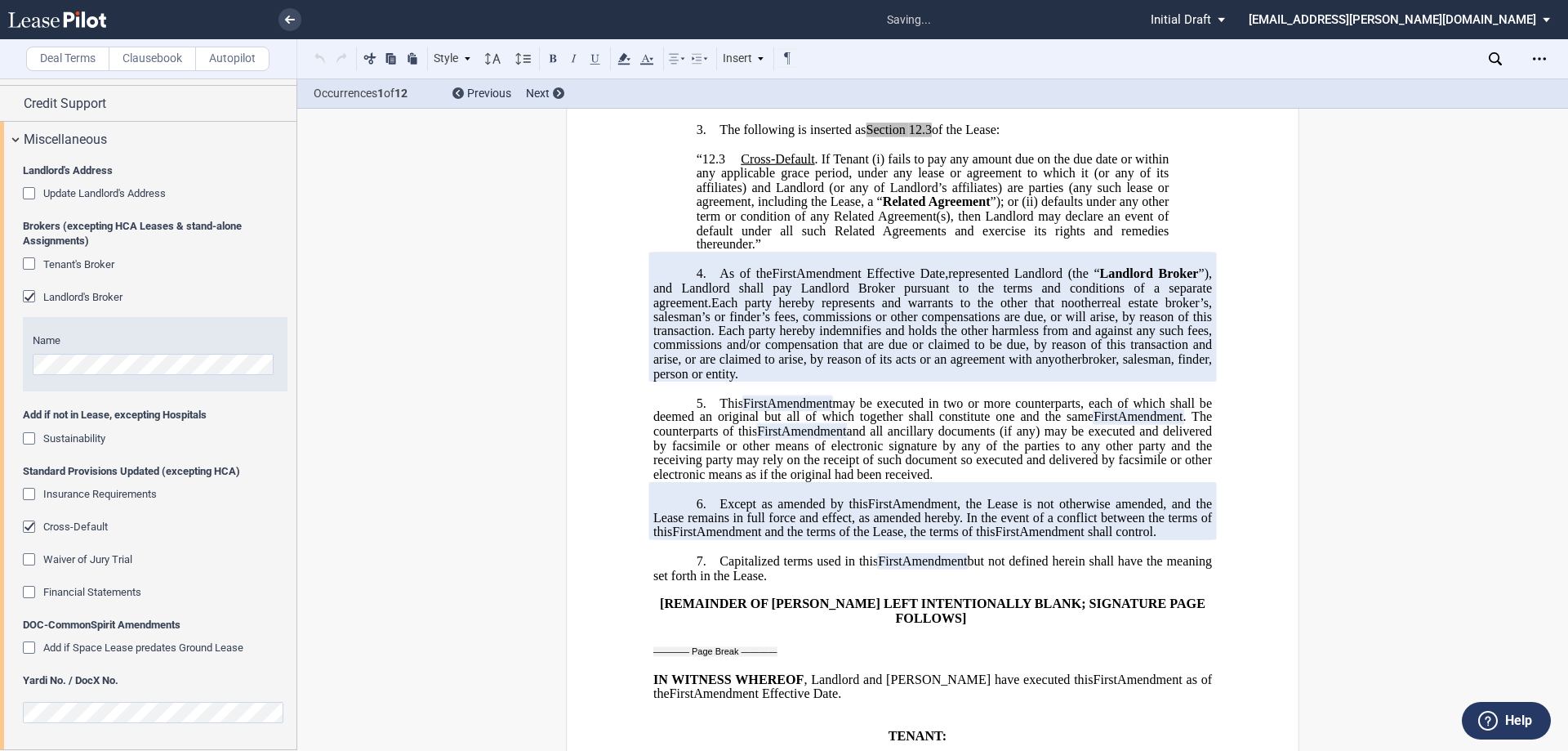
click at [115, 592] on span "Financial Statements" at bounding box center [91, 591] width 98 height 13
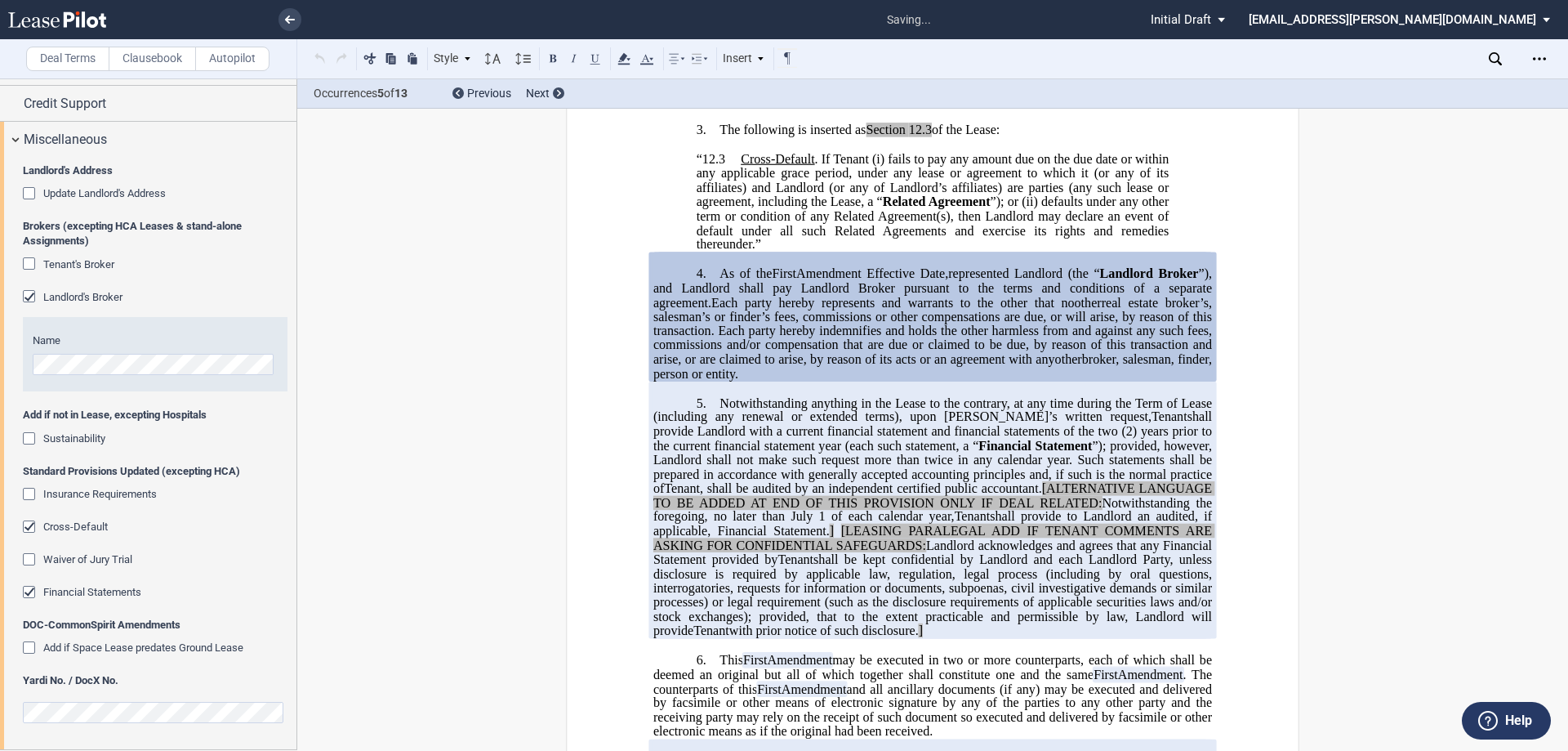
click at [115, 592] on span "Financial Statements" at bounding box center [91, 591] width 98 height 13
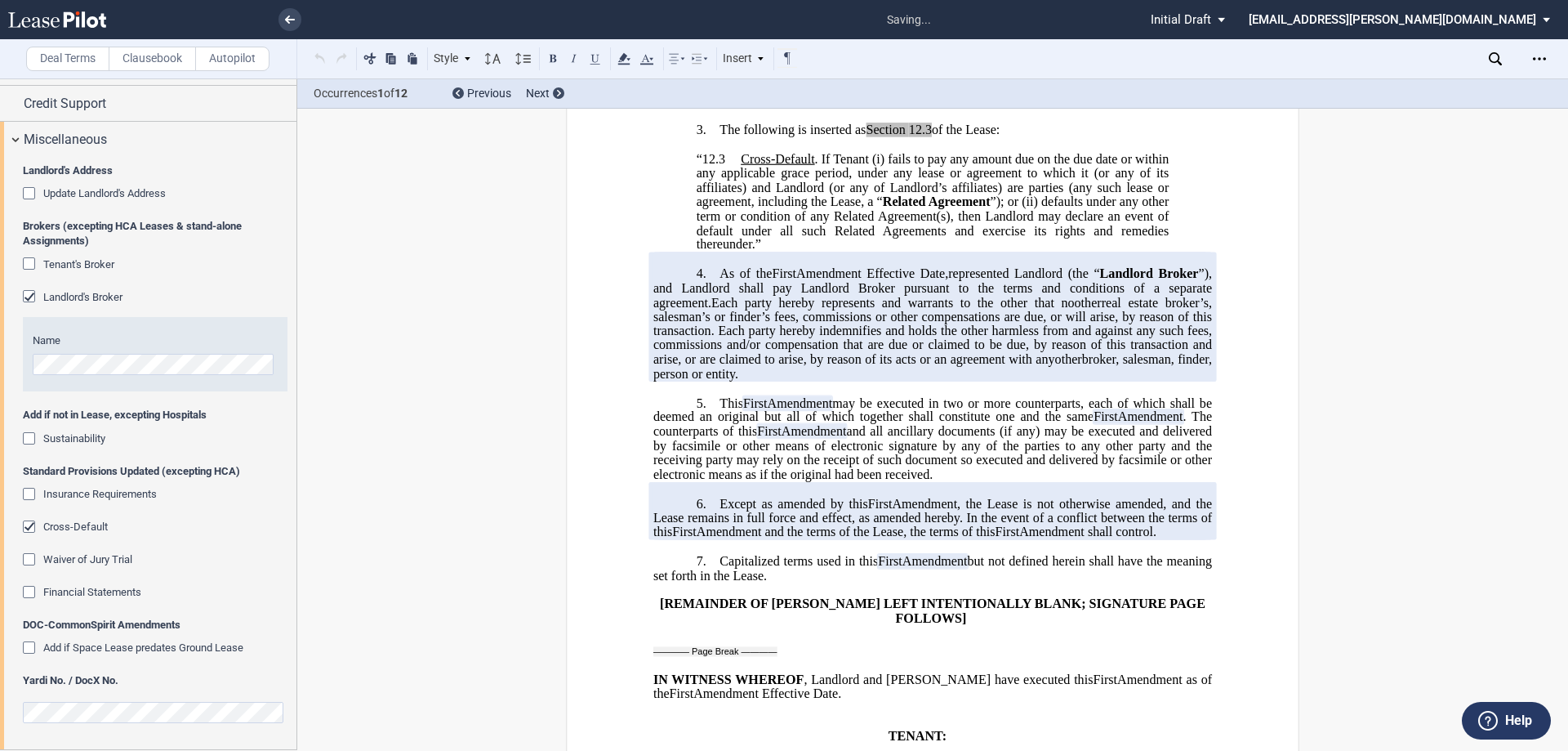
click at [115, 592] on span "Financial Statements" at bounding box center [91, 591] width 98 height 13
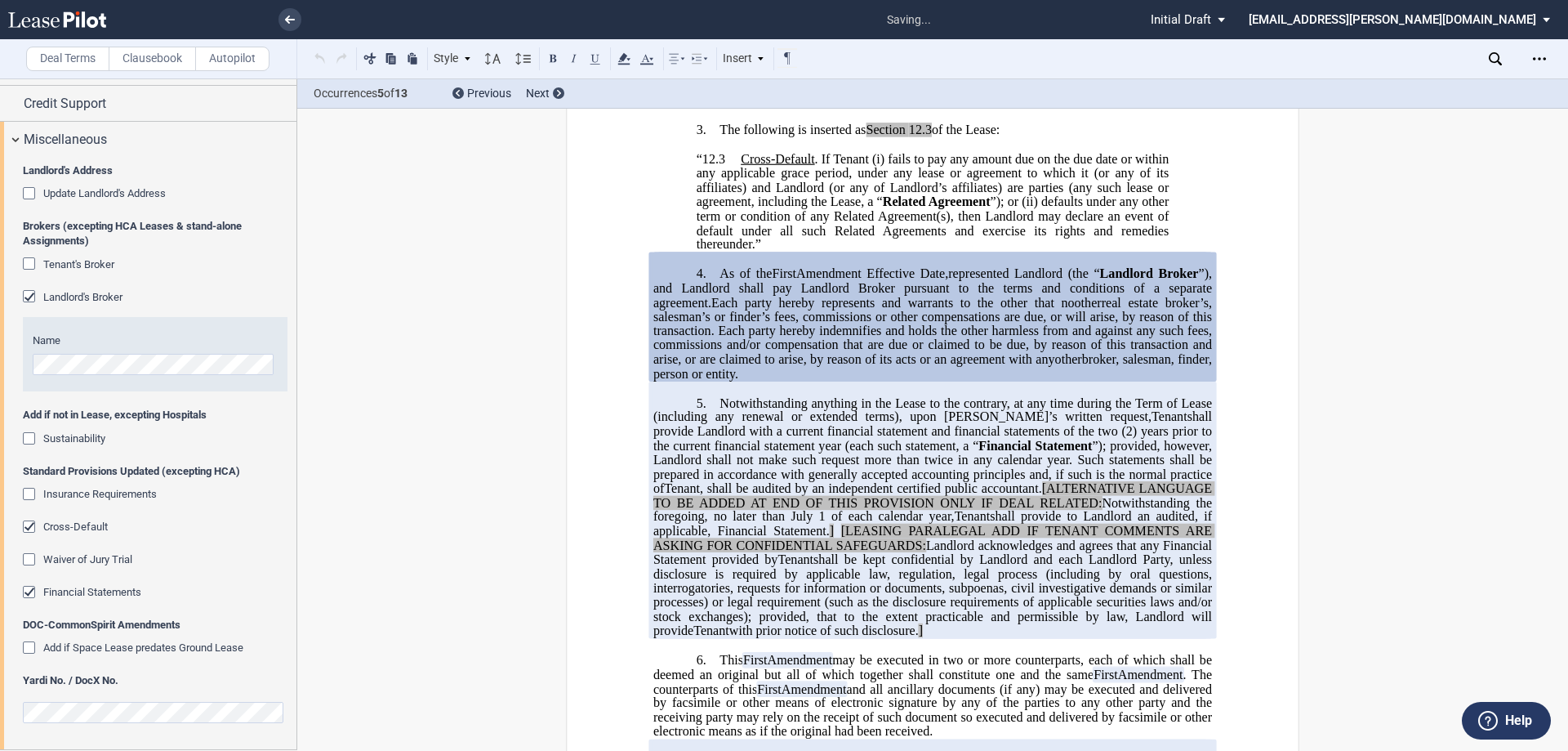
click at [115, 592] on span "Financial Statements" at bounding box center [91, 591] width 98 height 13
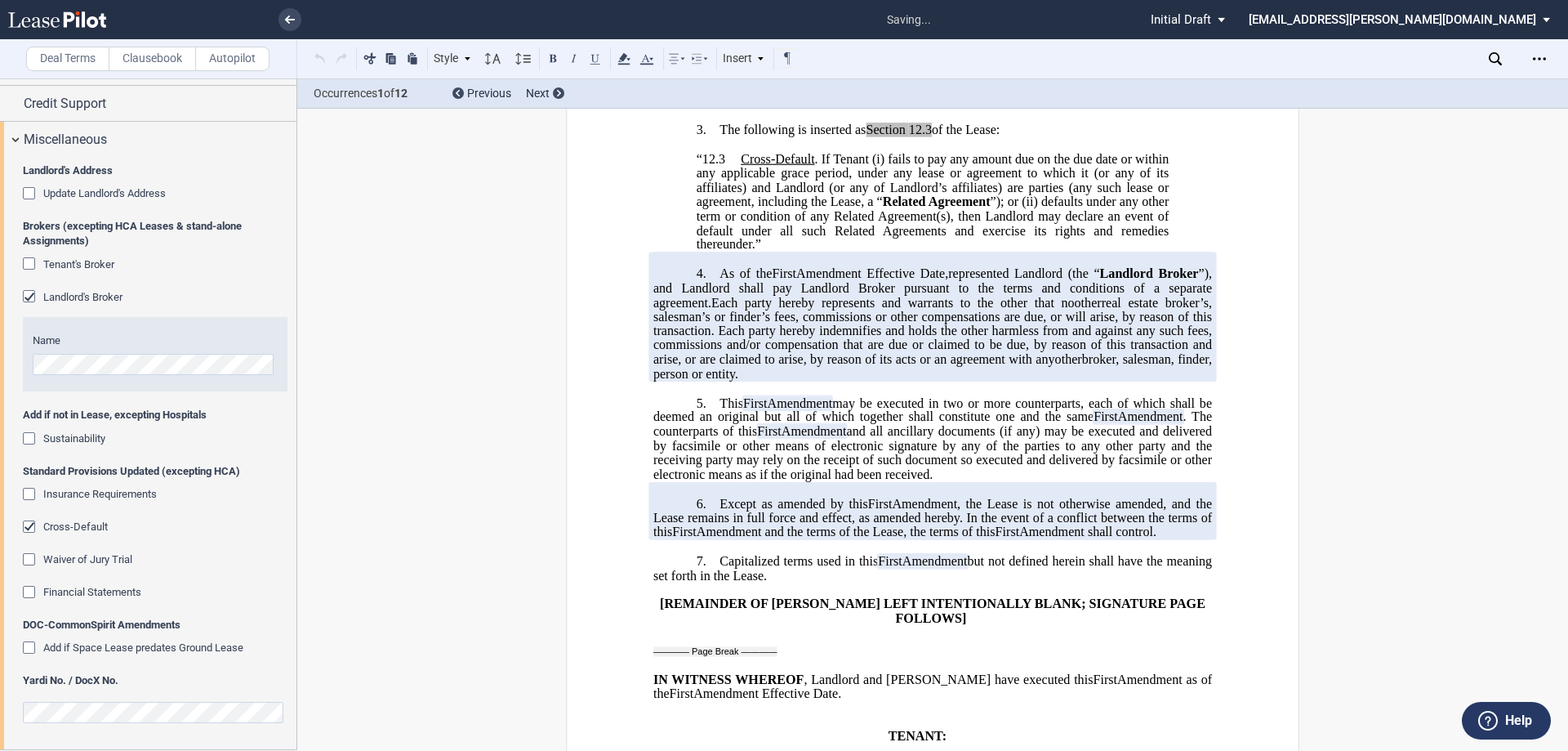
click at [115, 592] on span "Financial Statements" at bounding box center [91, 591] width 98 height 13
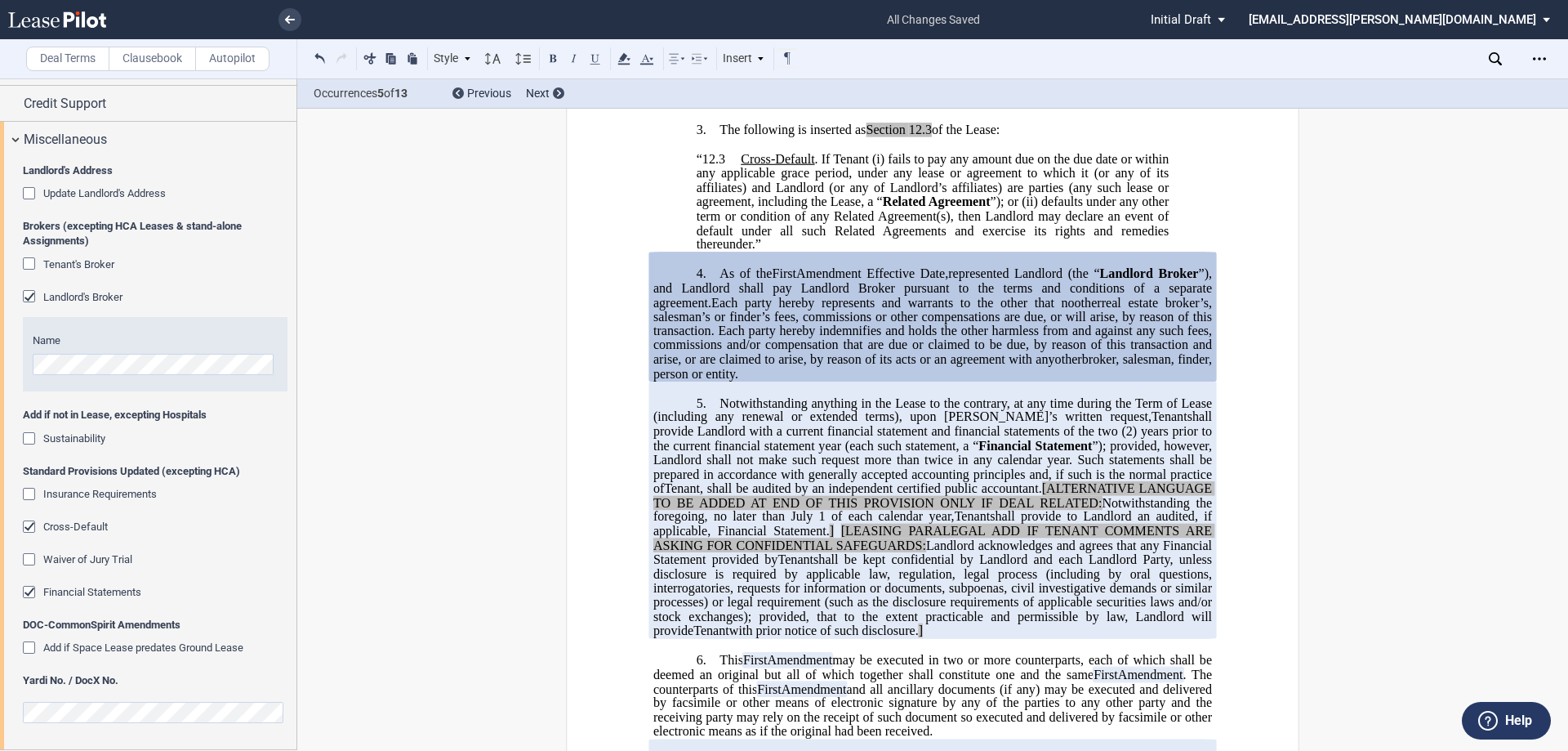
click at [1218, 365] on div "﻿ ﻿ ﻿ FIRST AMENDMENT TO ﻿ ﻿ ASSIGNMENT, ASSUMPTION AND ﻿ ﻿ FIRST AMENDMENT TO …" at bounding box center [933, 560] width 733 height 2226
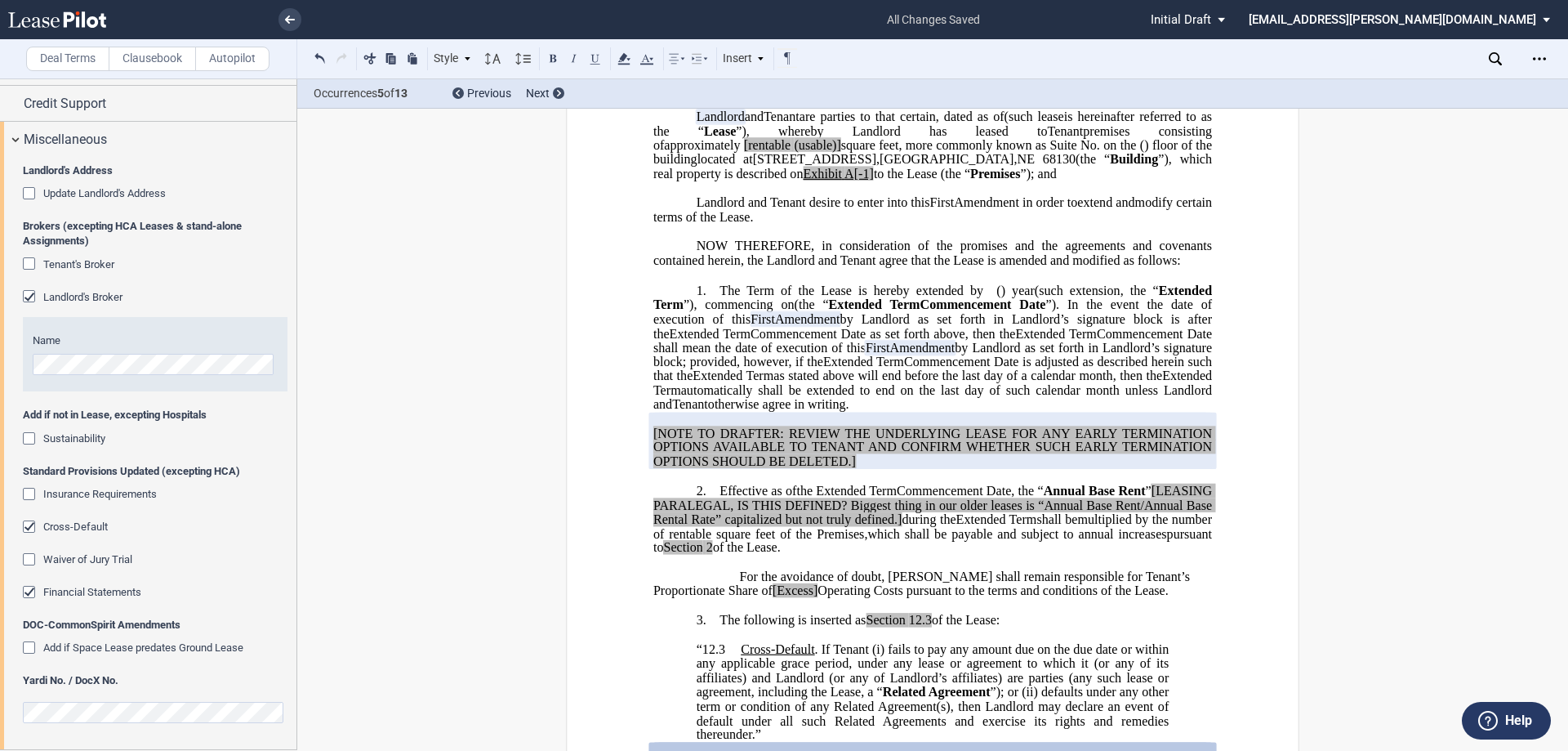
scroll to position [0, 0]
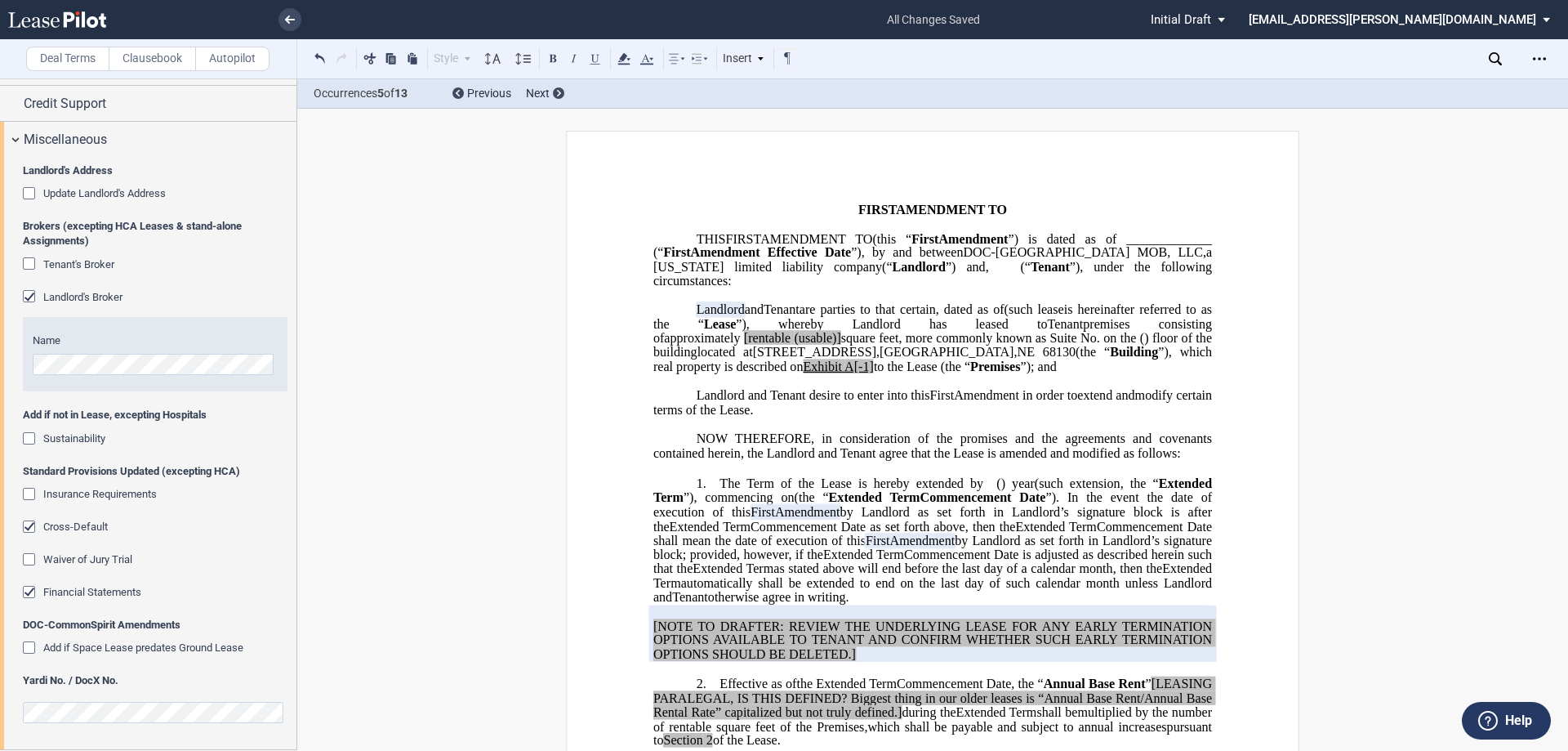
click at [1049, 345] on span "square feet, more commonly known as Suite No." at bounding box center [971, 338] width 259 height 15
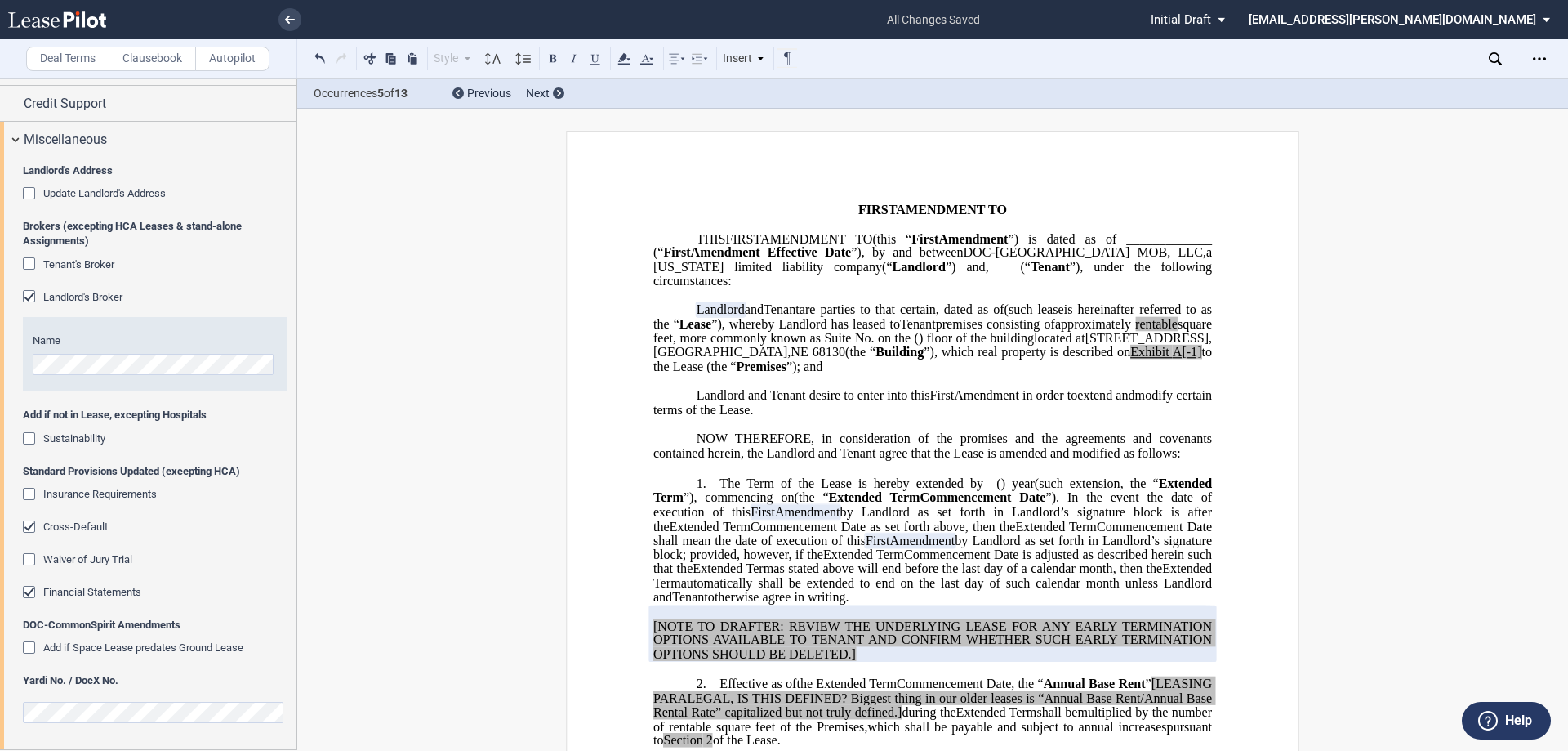
drag, startPoint x: 1099, startPoint y: 380, endPoint x: 1110, endPoint y: 387, distance: 13.0
click at [1173, 359] on span "A[-1]" at bounding box center [1188, 351] width 29 height 15
drag, startPoint x: 1069, startPoint y: 442, endPoint x: 899, endPoint y: 328, distance: 204.7
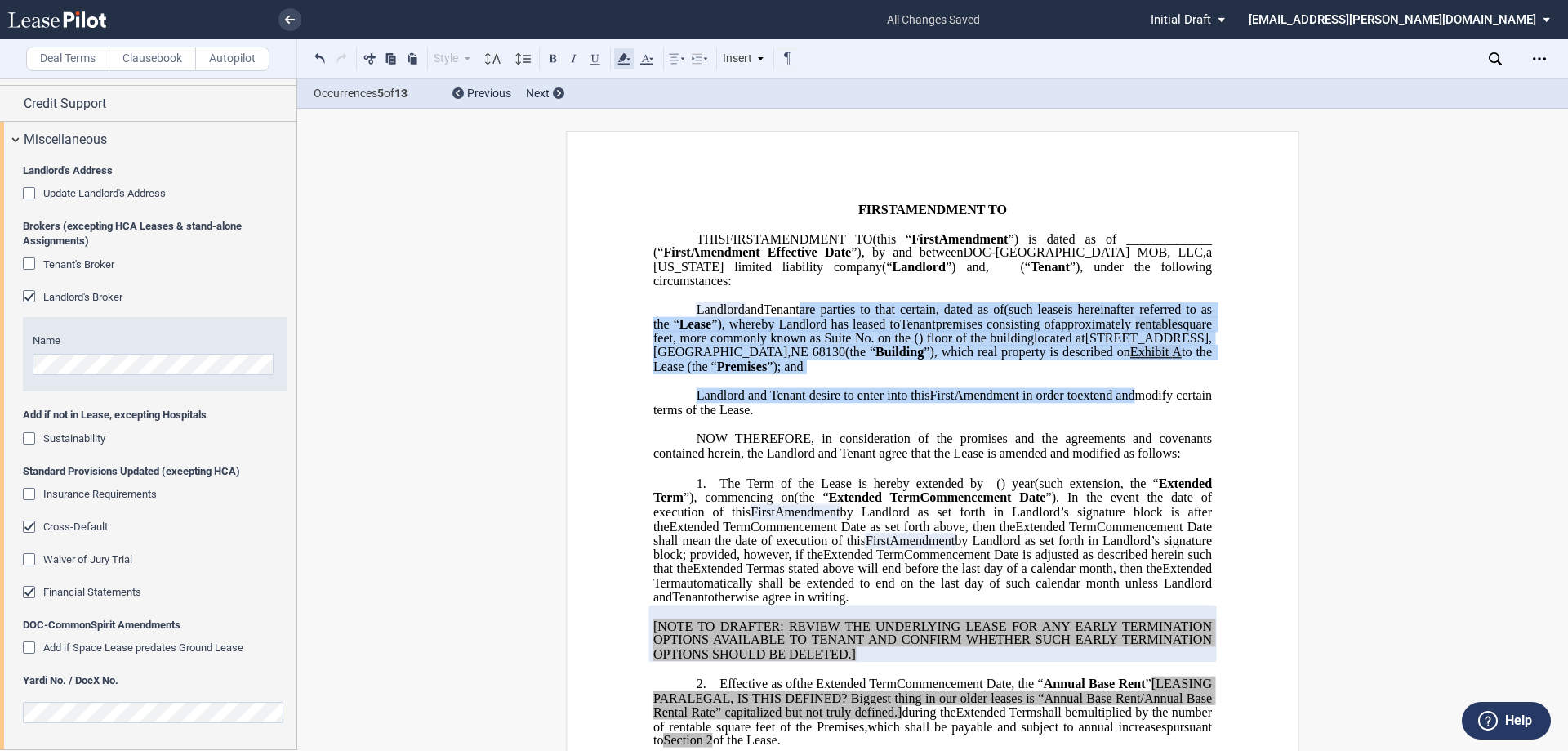
click at [624, 54] on use at bounding box center [624, 59] width 13 height 12
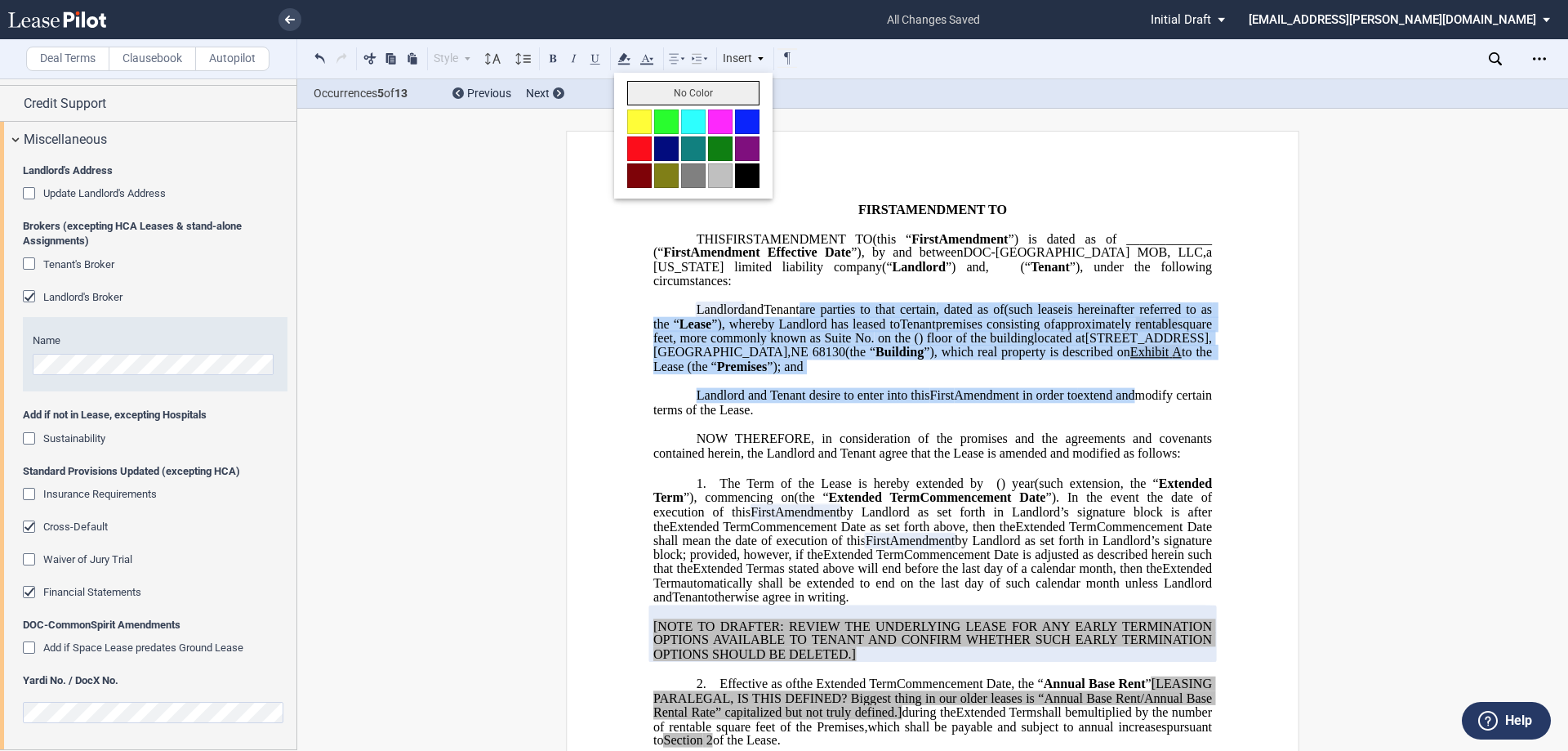
click at [673, 89] on button "No Color" at bounding box center [694, 92] width 132 height 24
click at [896, 200] on p "﻿" at bounding box center [933, 197] width 558 height 14
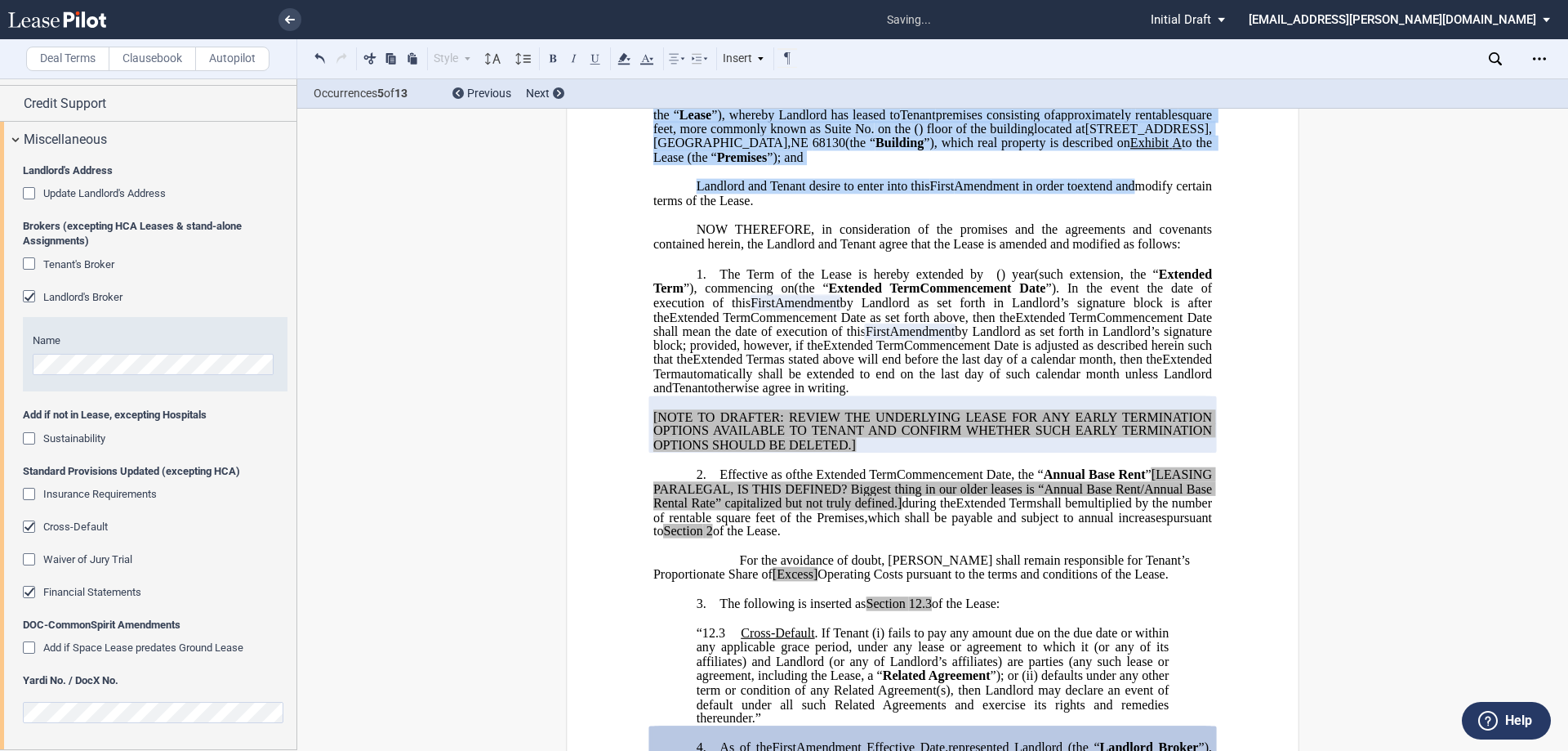
scroll to position [245, 0]
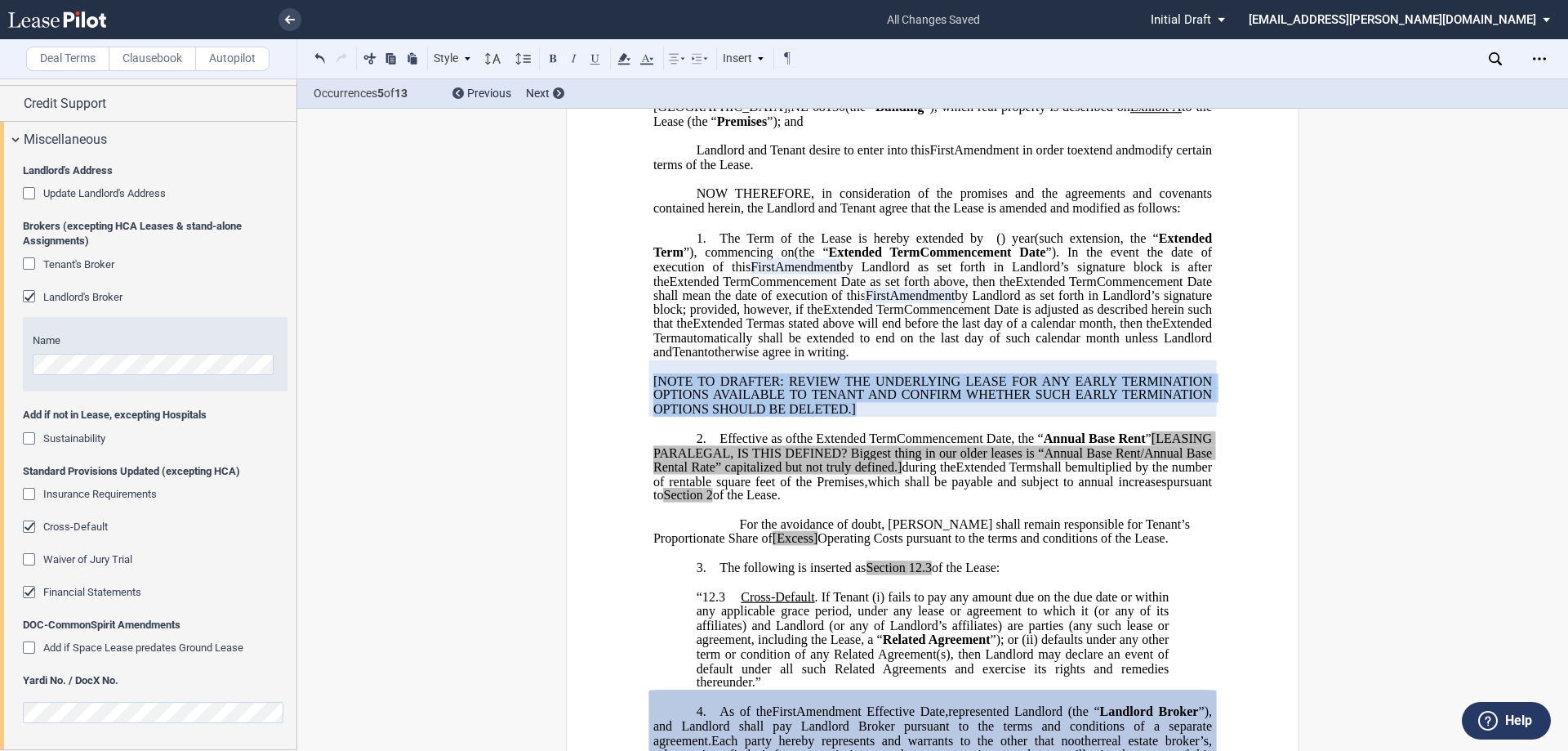
drag, startPoint x: 873, startPoint y: 444, endPoint x: 632, endPoint y: 411, distance: 243.2
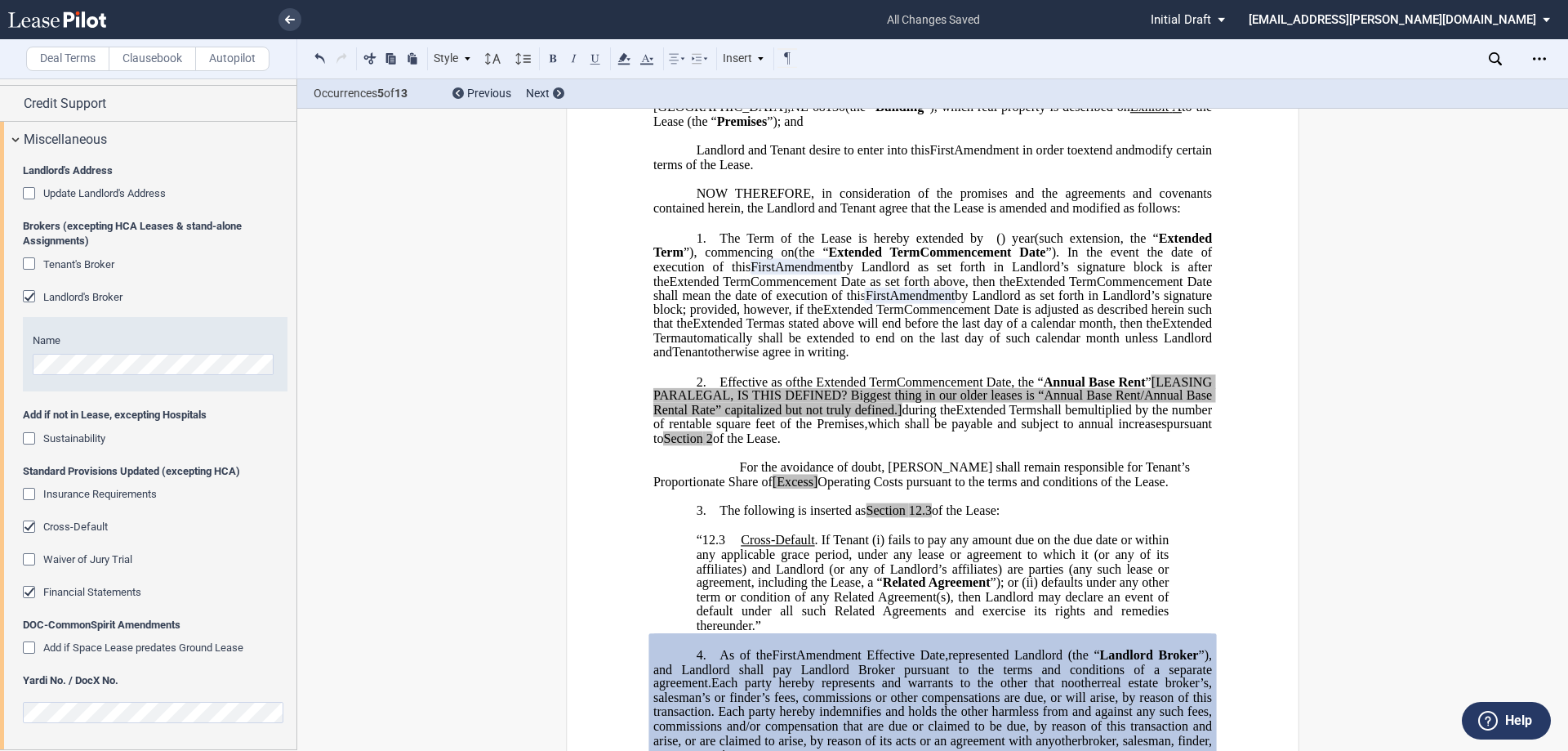
click at [758, 416] on span "[LEASING PARALEGAL, IS THIS DEFINED? Biggest thing in our older leases is “Annu…" at bounding box center [935, 396] width 562 height 43
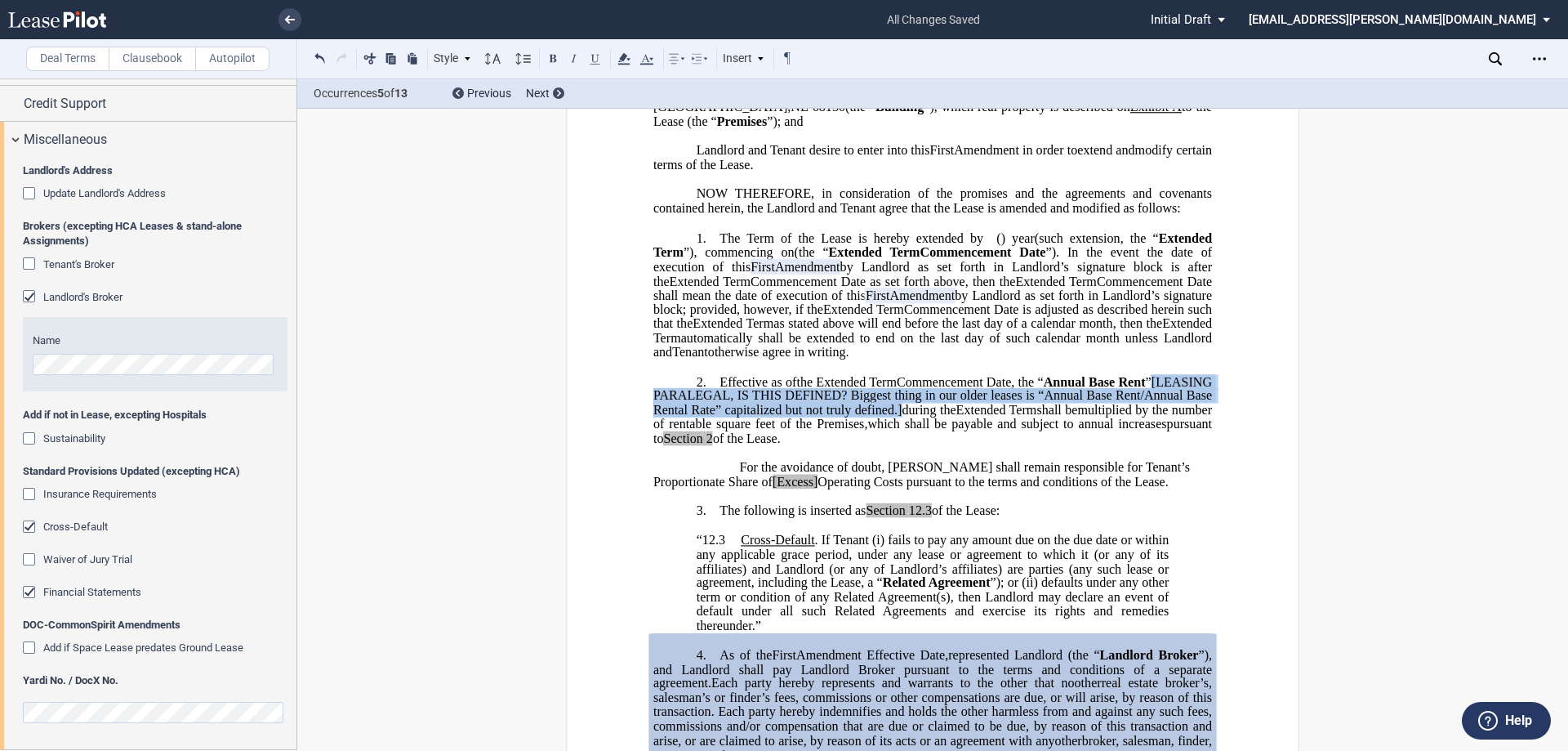
drag, startPoint x: 647, startPoint y: 428, endPoint x: 1011, endPoint y: 438, distance: 364.1
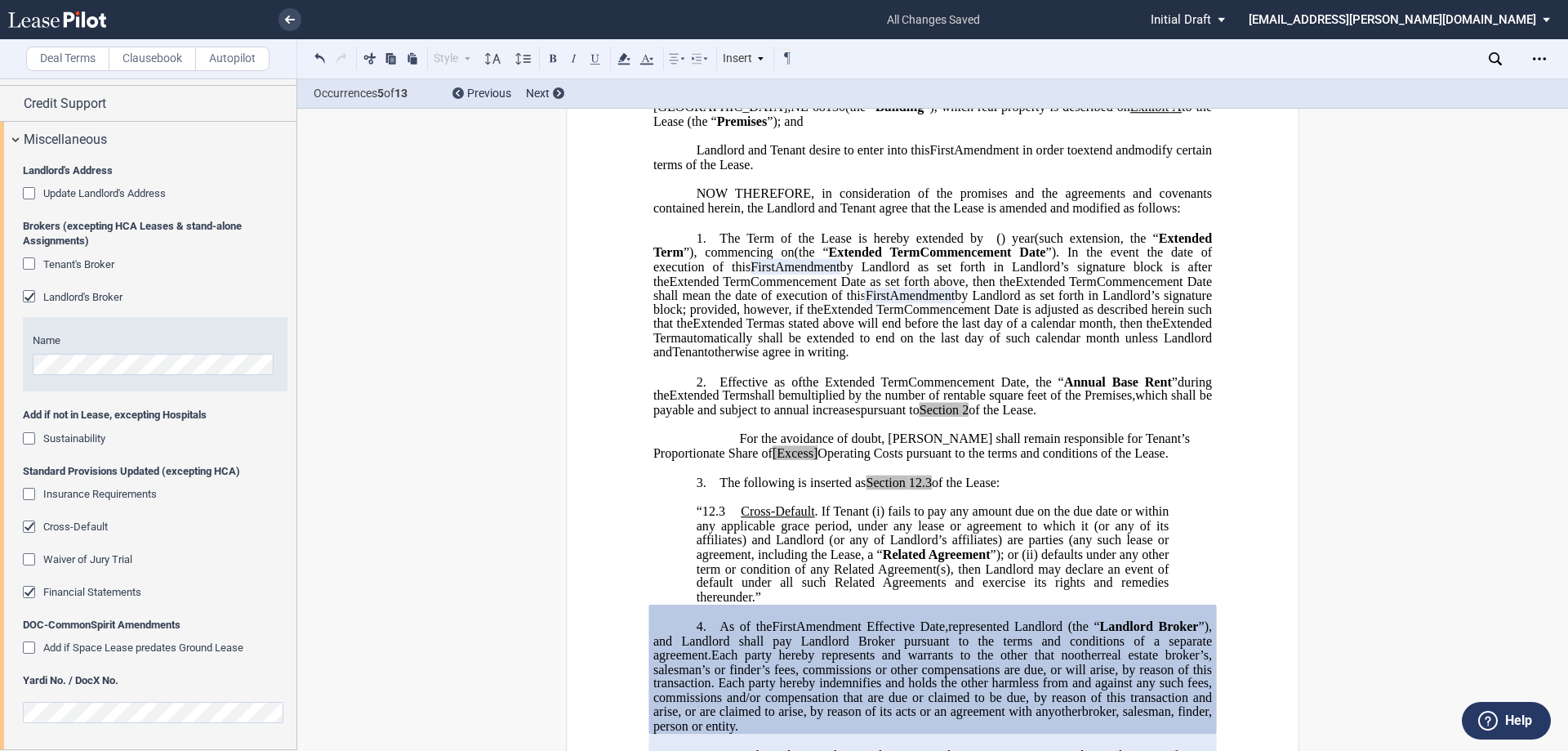
drag, startPoint x: 781, startPoint y: 441, endPoint x: 937, endPoint y: 437, distance: 156.1
click at [937, 417] on p "2. Effective as of [______] [______] the Extended Term the ﻿ ﻿ Extended Term Co…" at bounding box center [933, 396] width 558 height 43
drag, startPoint x: 971, startPoint y: 443, endPoint x: 663, endPoint y: 394, distance: 311.9
click at [663, 394] on div "﻿ !!SET_LEVEL_0!! !!LEASE_LEVEL_1!! 2. Effective as of [______] [______] the Ex…" at bounding box center [933, 410] width 558 height 100
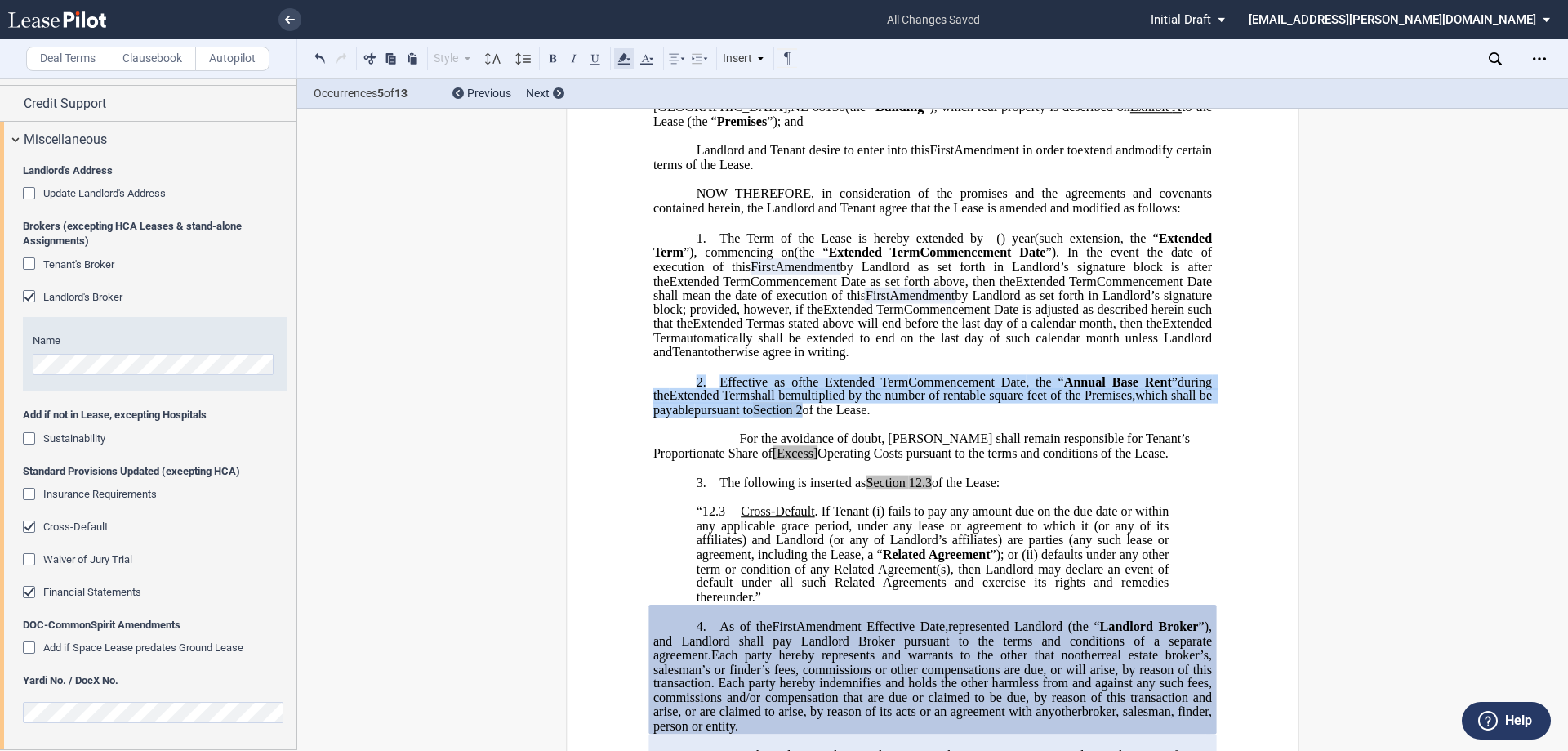
click at [620, 66] on icon at bounding box center [624, 58] width 19 height 19
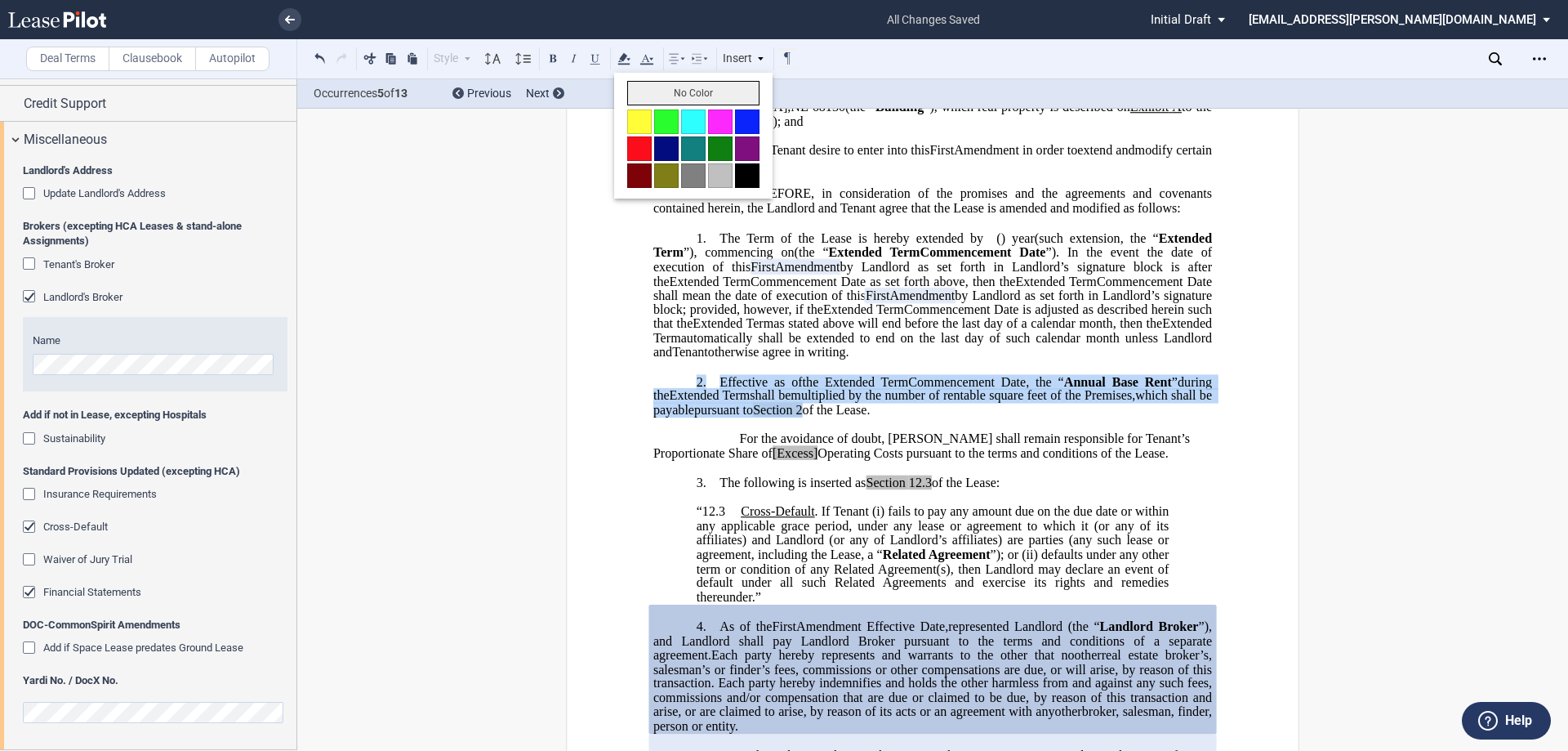
click at [672, 97] on button "No Color" at bounding box center [694, 92] width 132 height 24
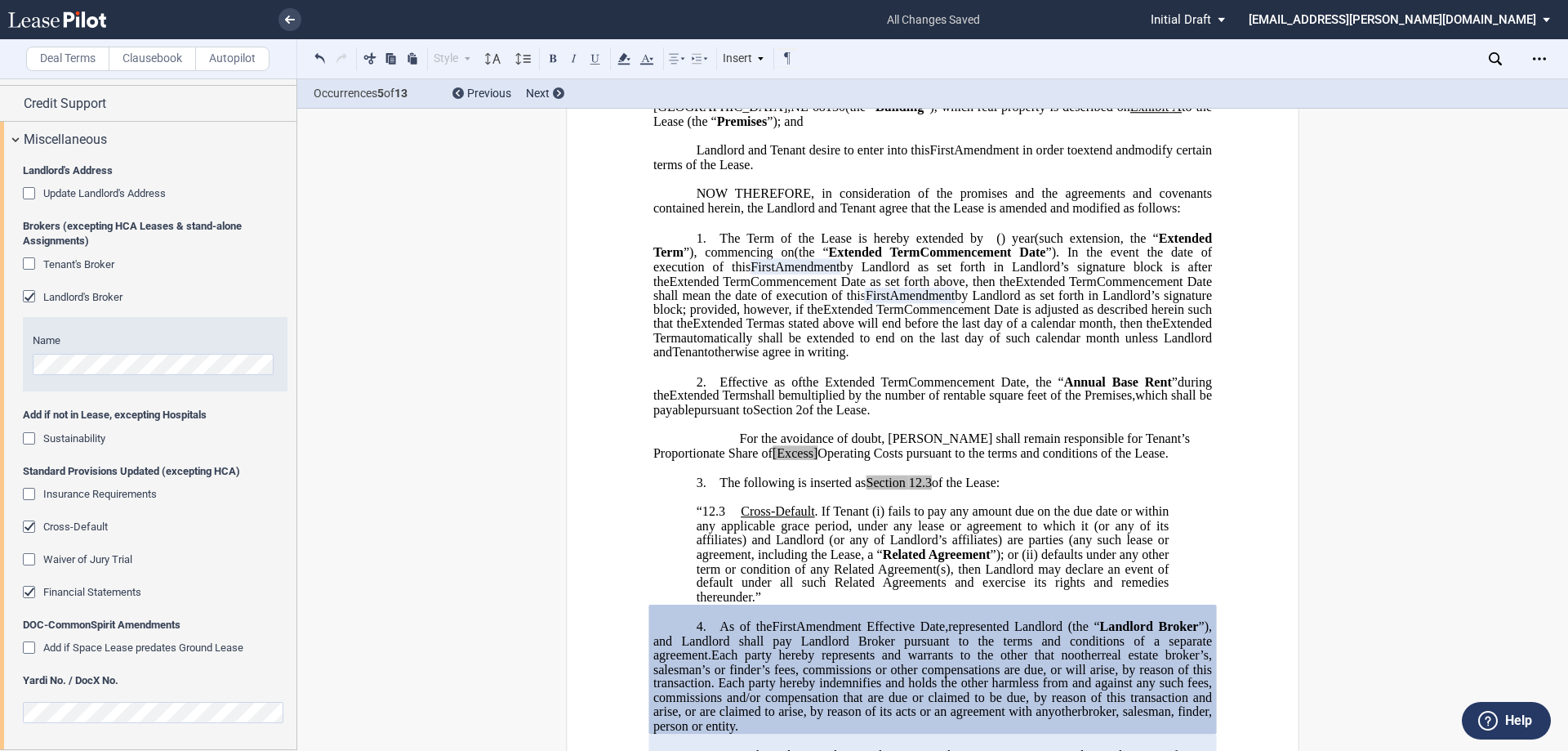
click at [773, 331] on span "Extended Term" at bounding box center [732, 323] width 81 height 15
click at [817, 460] on span "Operating Costs pursuant to the terms and conditions of the Lease." at bounding box center [992, 452] width 350 height 15
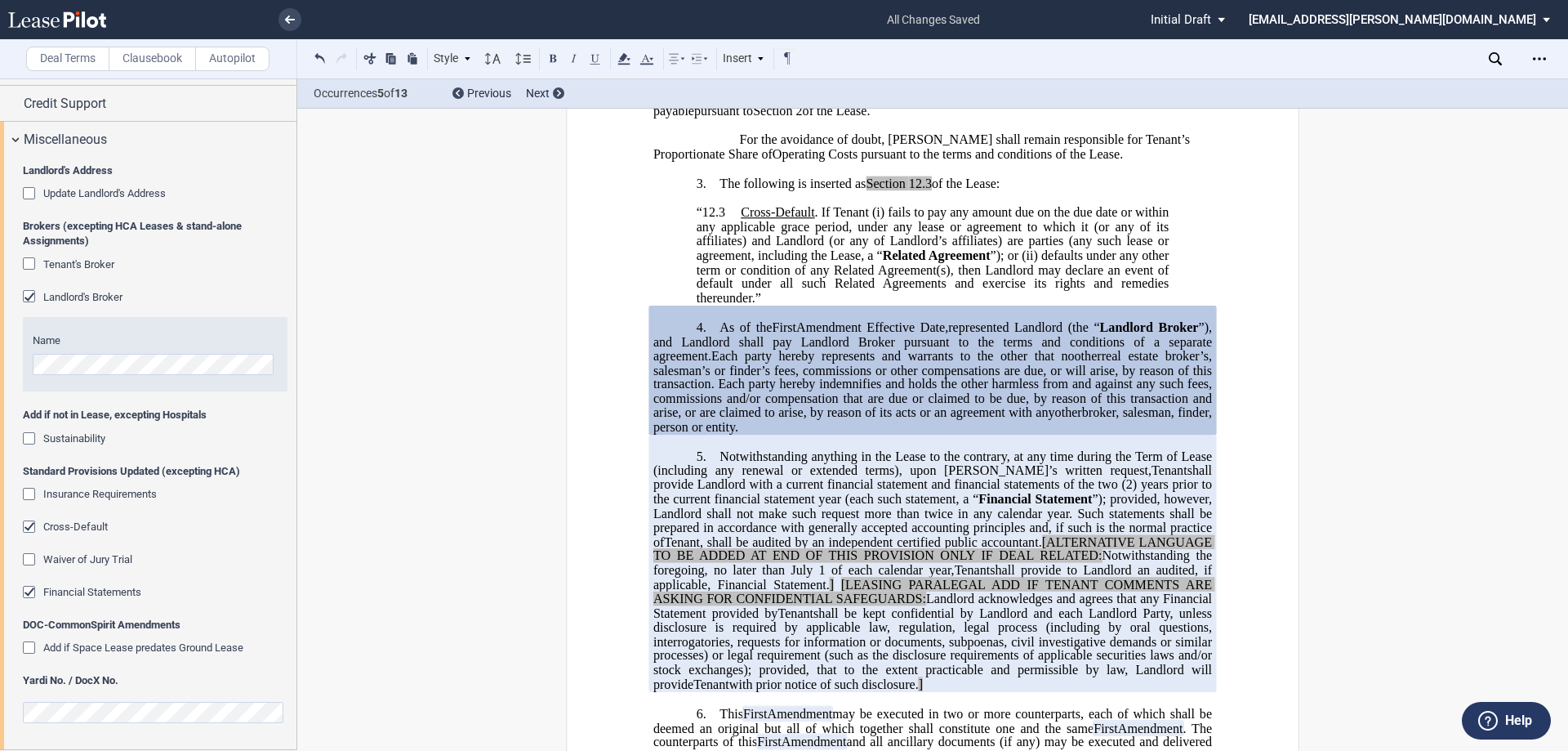
scroll to position [572, 0]
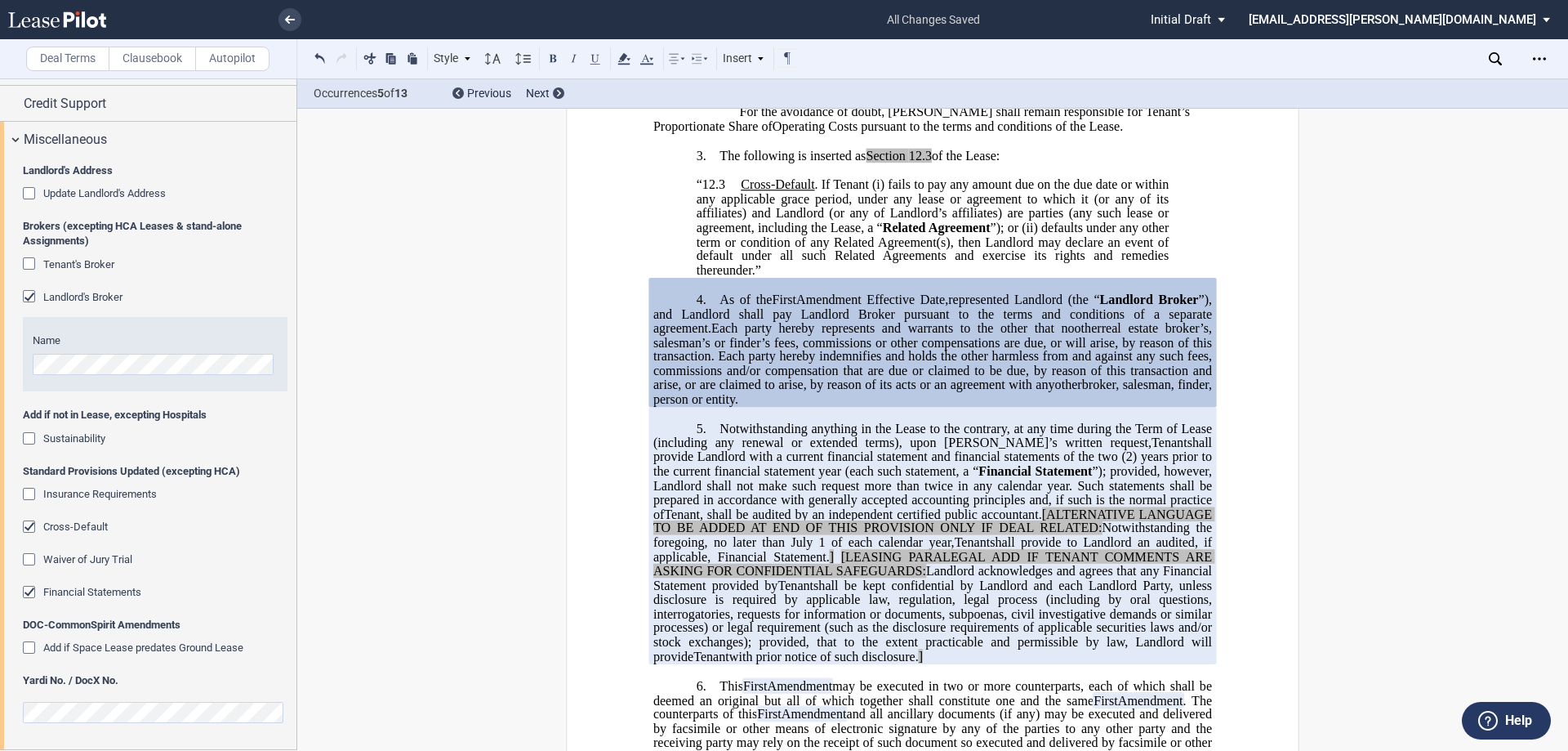
click at [766, 464] on span "shall provide Landlord with a current financial statement and financial stateme…" at bounding box center [935, 448] width 562 height 28
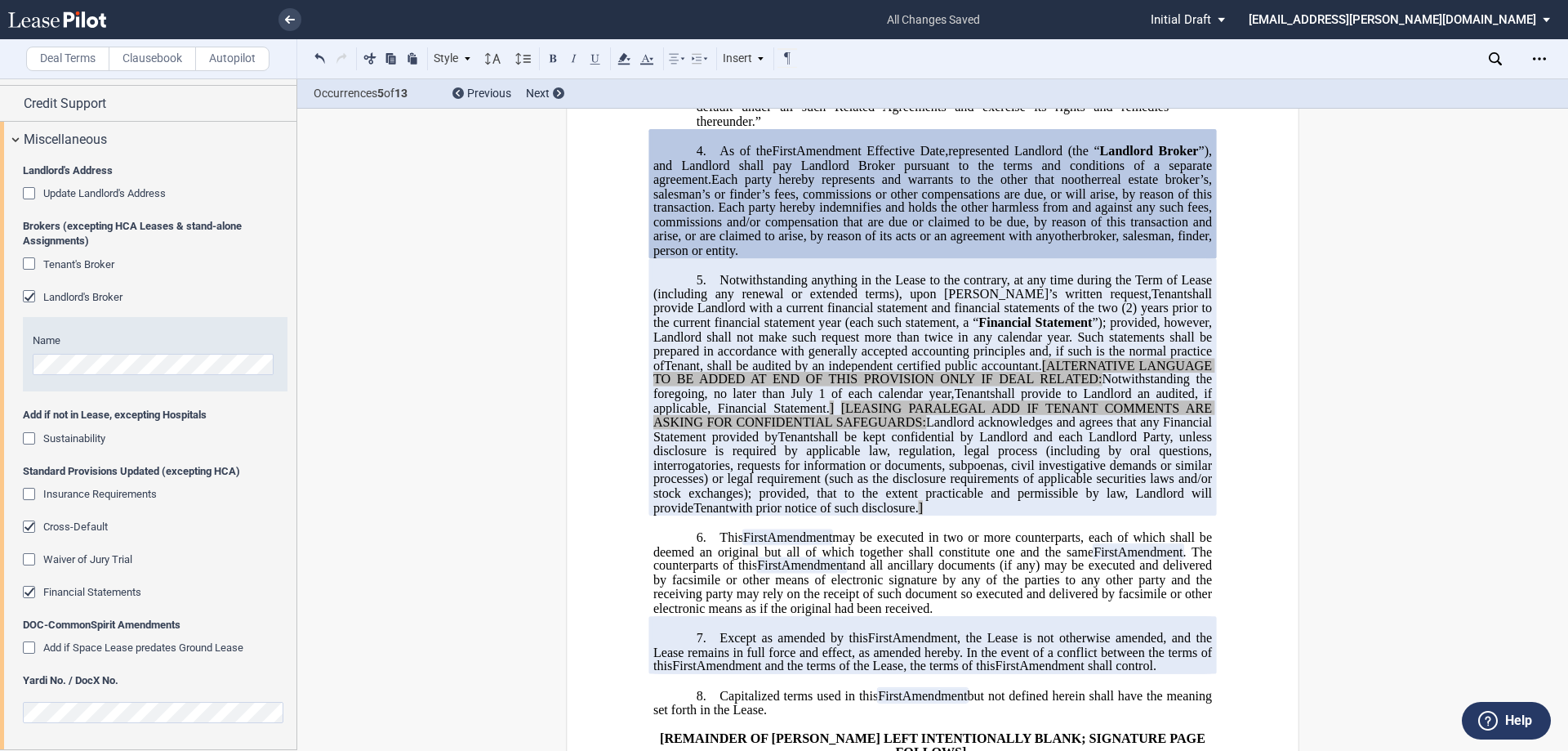
scroll to position [735, 0]
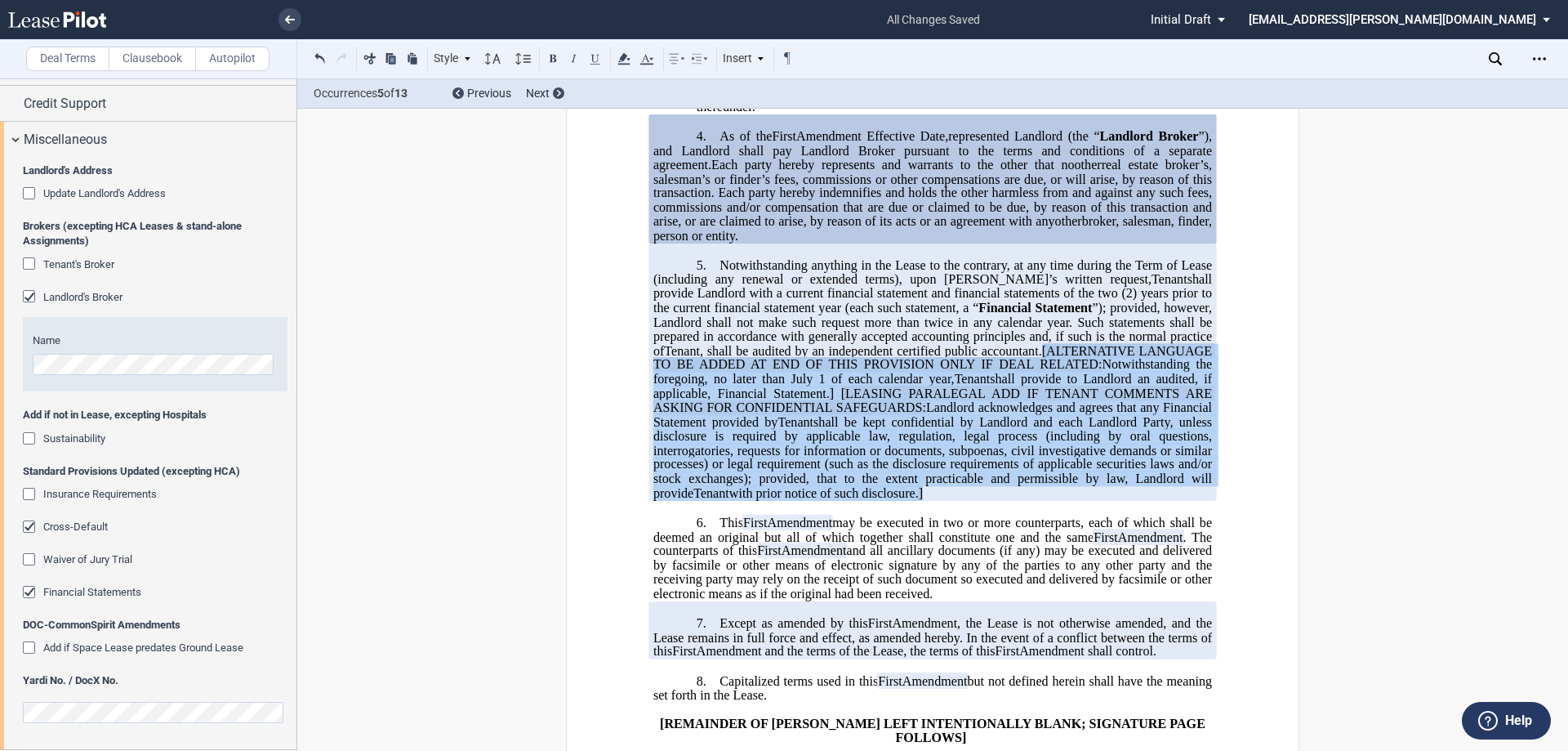
drag, startPoint x: 1040, startPoint y: 376, endPoint x: 1061, endPoint y: 517, distance: 142.6
click at [1061, 501] on p "5. Notwithstanding anything in the Lease to the contrary, at any time during th…" at bounding box center [933, 378] width 558 height 242
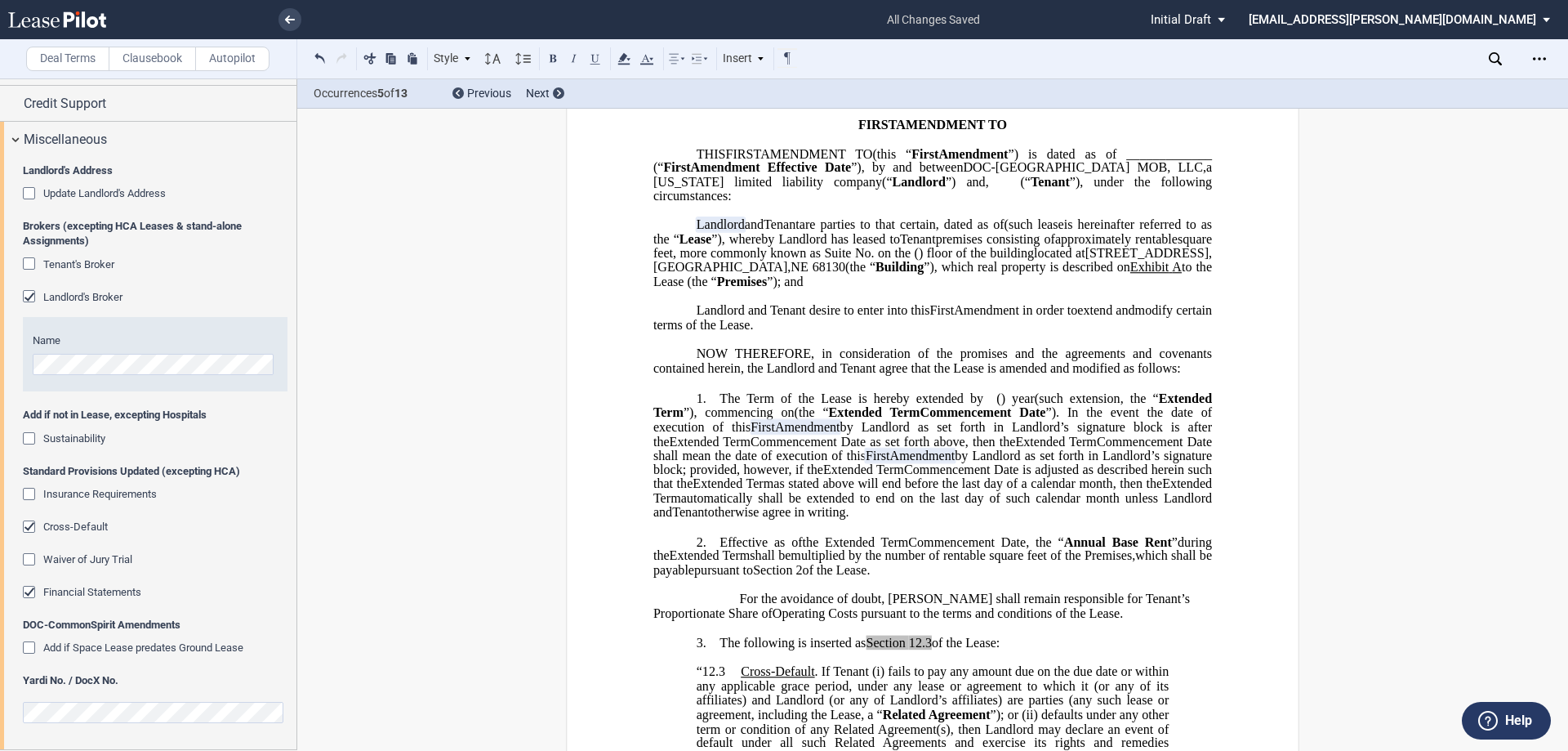
scroll to position [0, 0]
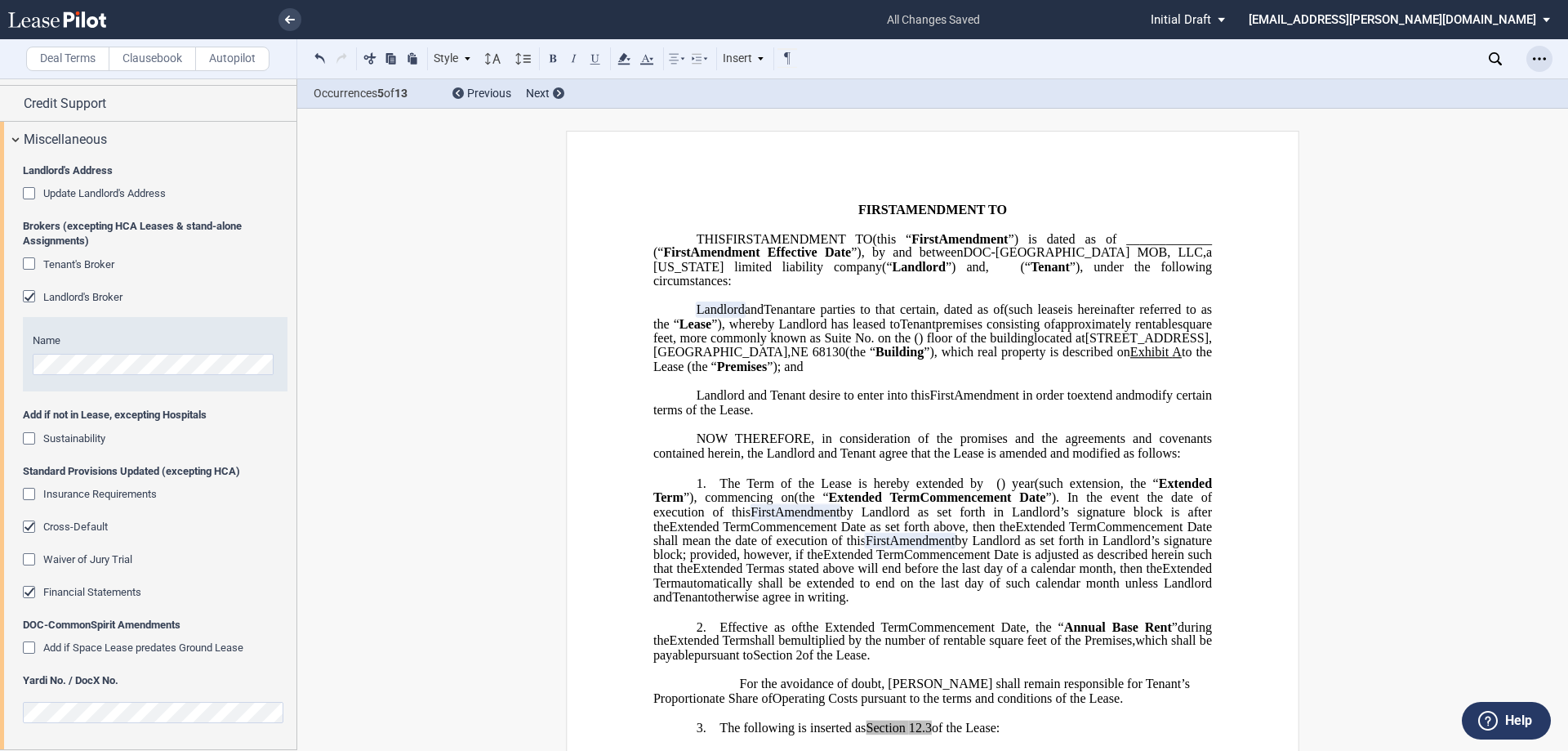
click at [1526, 61] on div "Open Lease options menu" at bounding box center [1539, 58] width 26 height 26
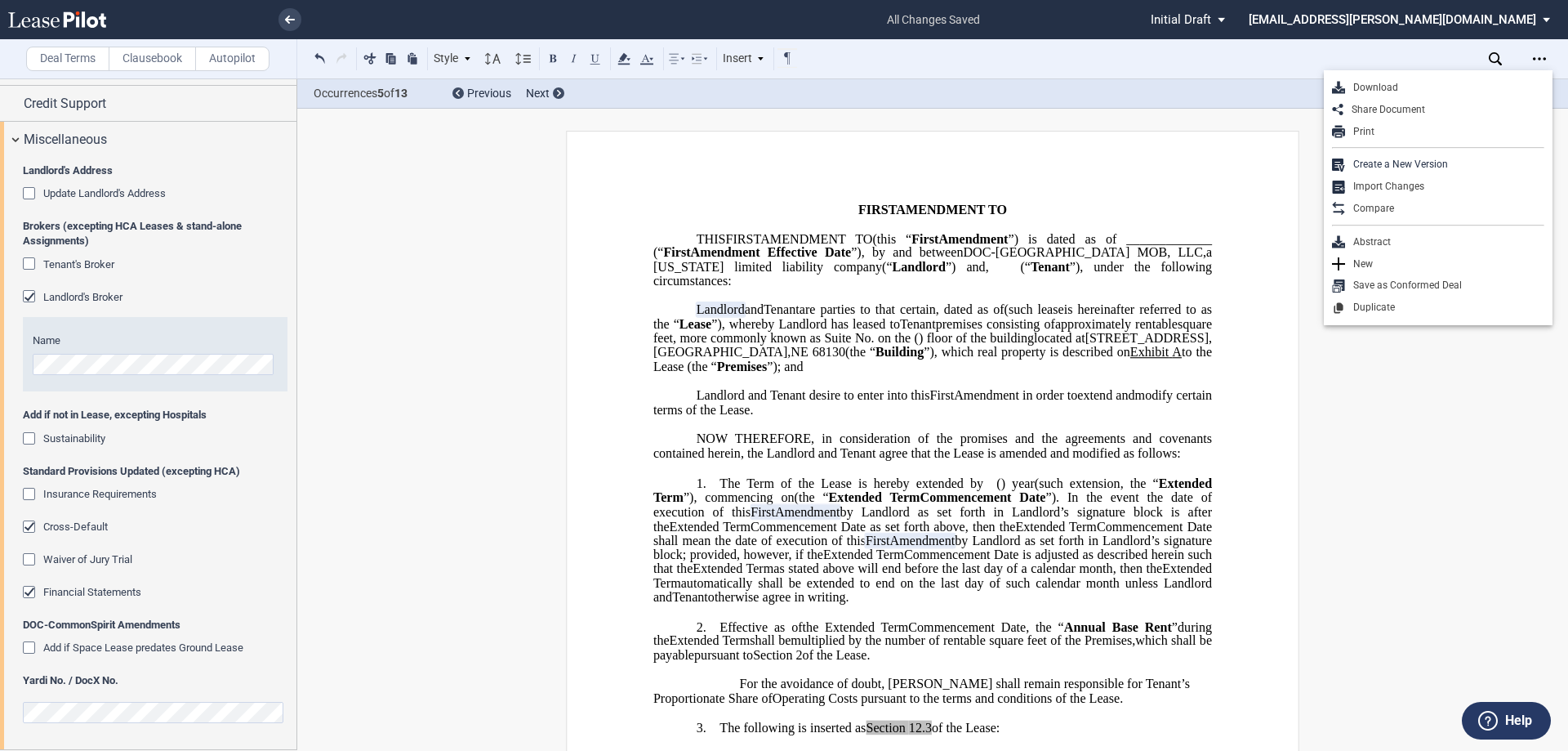
click at [1052, 303] on p "﻿" at bounding box center [933, 295] width 558 height 14
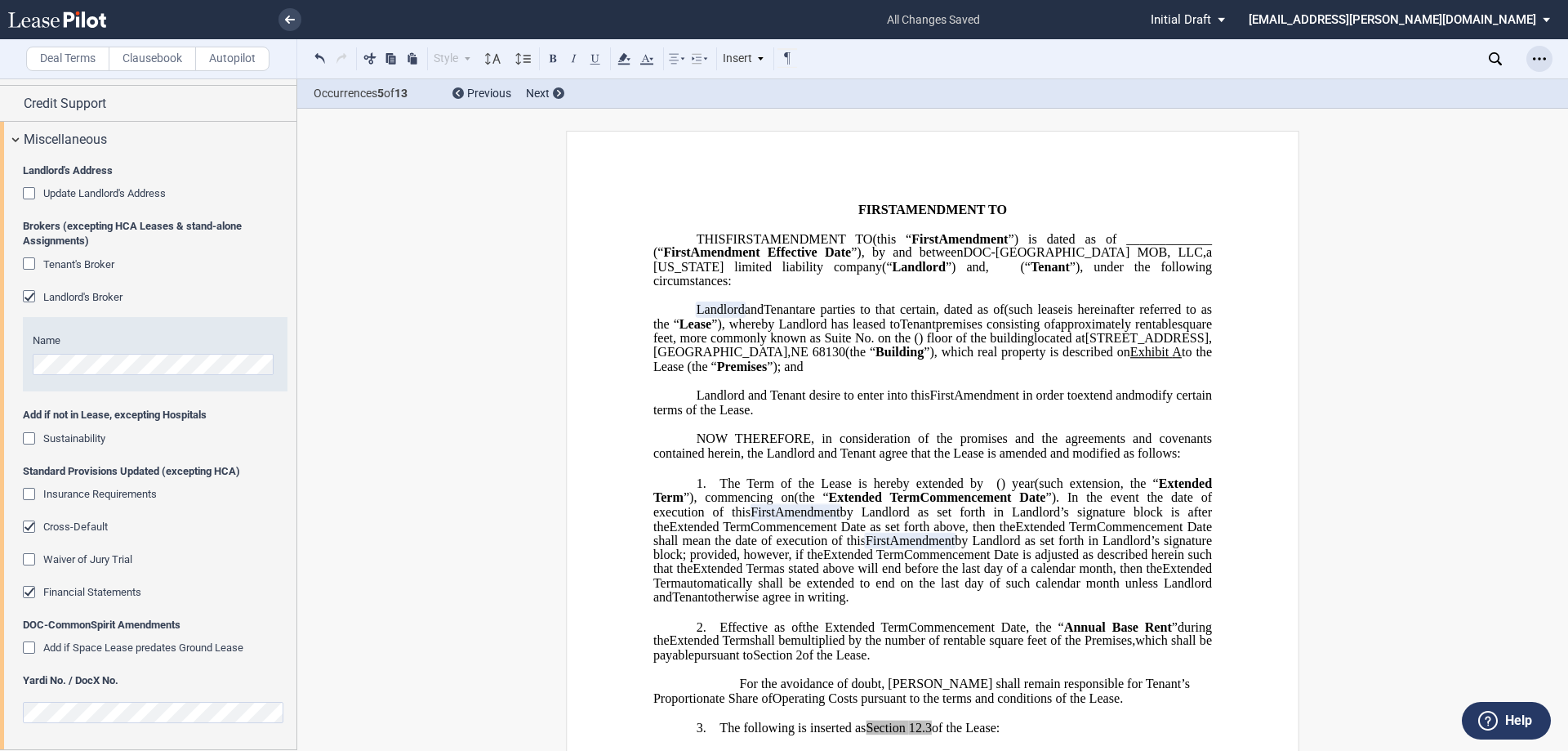
click at [1532, 63] on div "Open Lease options menu" at bounding box center [1539, 58] width 26 height 26
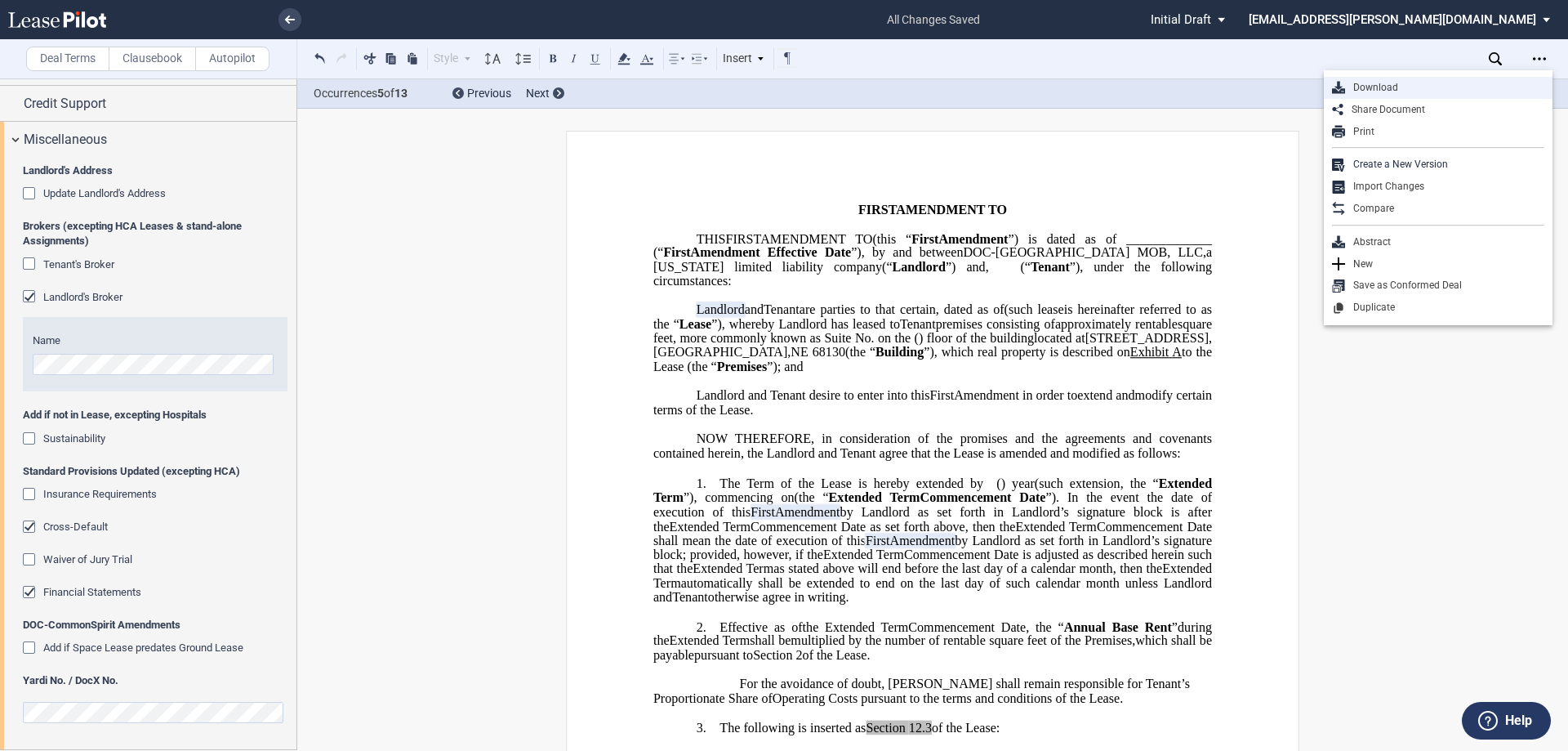
click at [1393, 95] on div "Download" at bounding box center [1438, 88] width 229 height 22
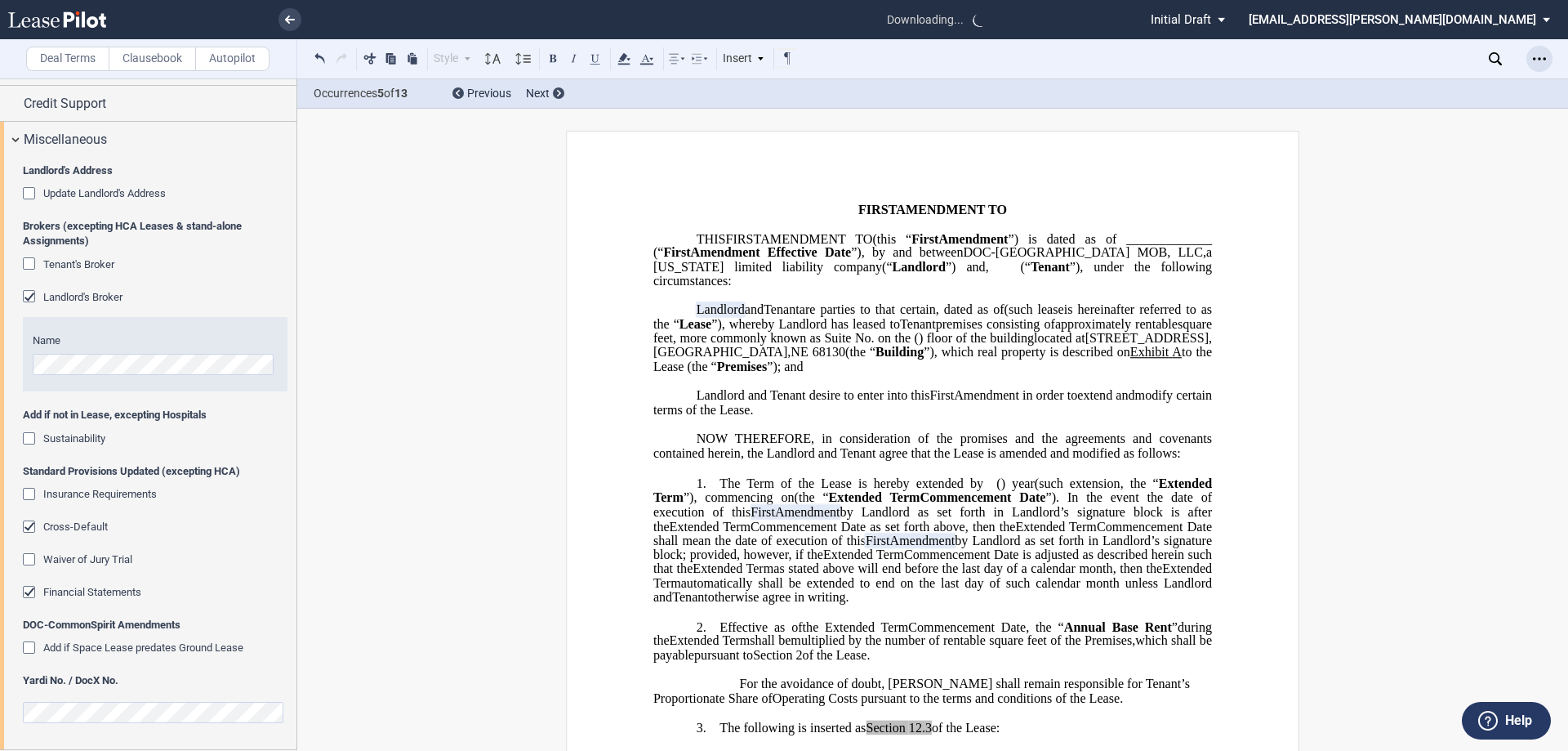
click at [1545, 54] on icon "Open Lease options menu" at bounding box center [1539, 58] width 13 height 13
click at [1537, 54] on icon "Open Lease options menu" at bounding box center [1539, 58] width 13 height 13
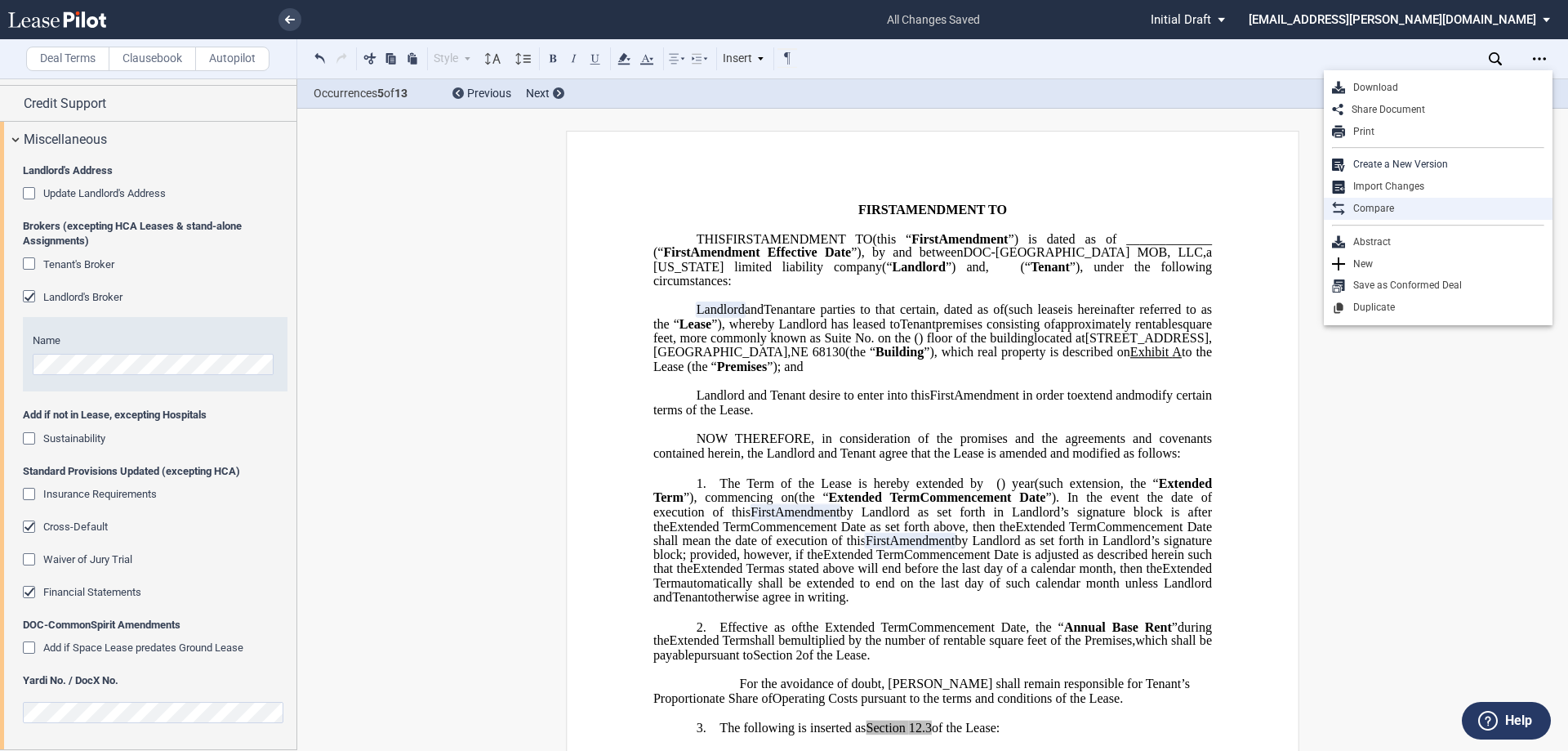
click at [1392, 211] on div "Compare" at bounding box center [1444, 208] width 199 height 14
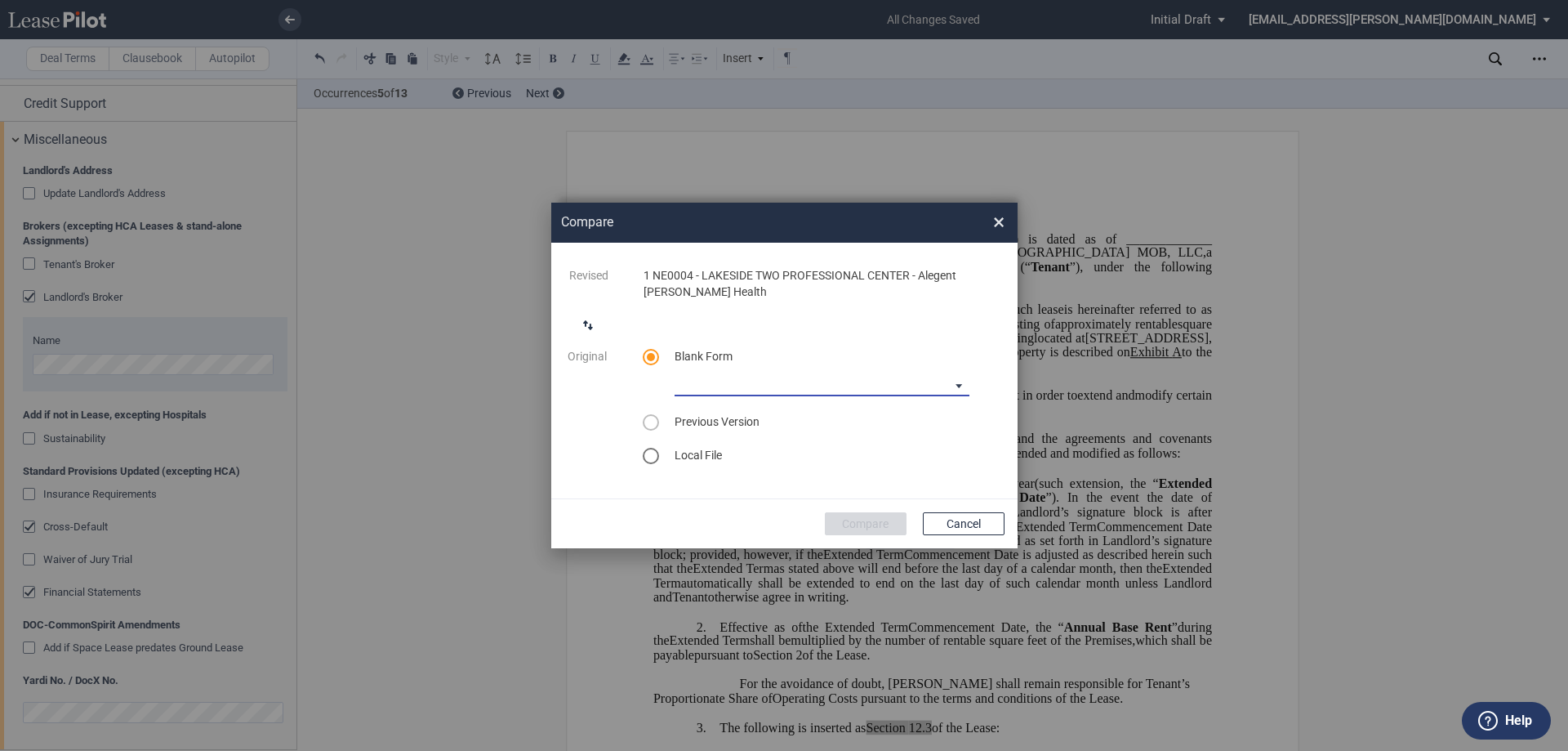
click at [767, 389] on md-select "Medical Office Amendment Blank Form Medical Office Assignment Blank Form" at bounding box center [821, 383] width 295 height 24
click at [825, 384] on div "Medical Office Amendment Blank Form" at bounding box center [788, 384] width 226 height 18
click at [805, 383] on div "Medical Office Amendment Blank Form" at bounding box center [773, 384] width 196 height 13
click at [805, 383] on div "Medical Office Amendment Blank Form" at bounding box center [788, 384] width 226 height 18
click at [727, 420] on span "Previous Version" at bounding box center [716, 421] width 85 height 13
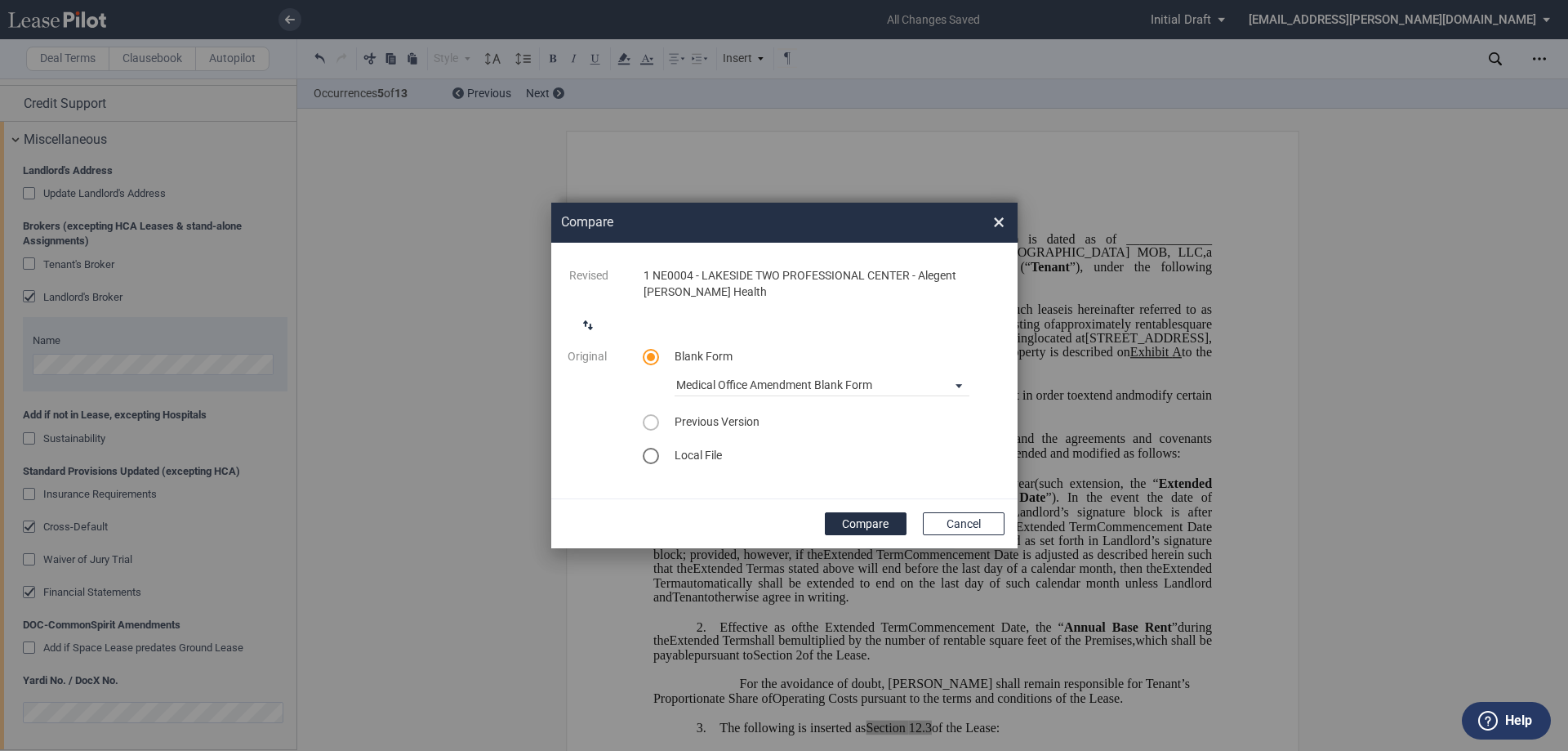
click at [645, 419] on div "select previous version" at bounding box center [651, 422] width 17 height 17
drag, startPoint x: 753, startPoint y: 216, endPoint x: 765, endPoint y: 320, distance: 104.7
click at [763, 327] on div "Compare × Revised 1 NE0004 - LAKESIDE TWO PROFESSIONAL CENTER - Alegent [PERSON…" at bounding box center [784, 369] width 466 height 333
click at [887, 382] on span "Medical Office Amendment Blank Form" at bounding box center [808, 385] width 266 height 17
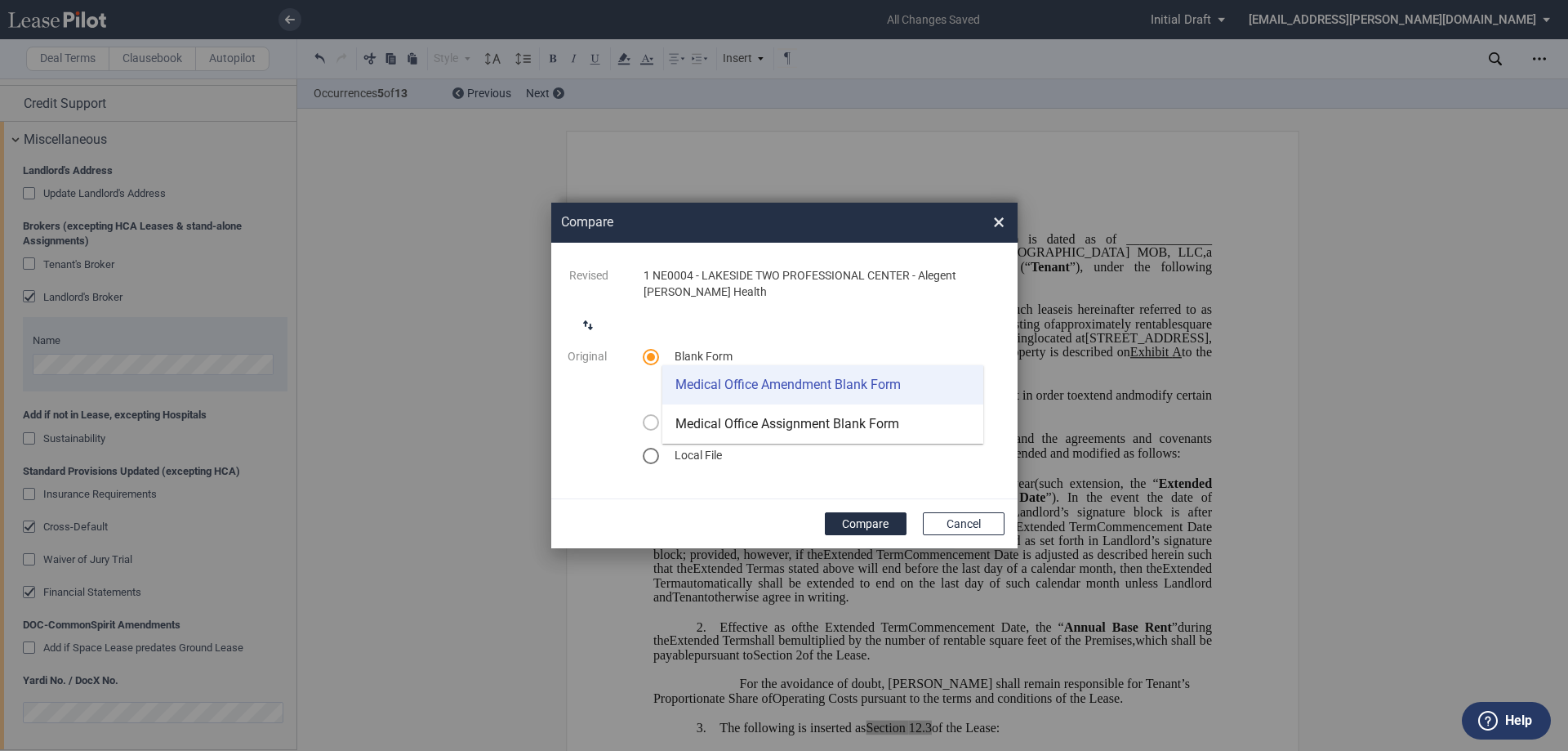
click at [921, 390] on md-option "Medical Office Amendment Blank Form" at bounding box center [823, 384] width 321 height 39
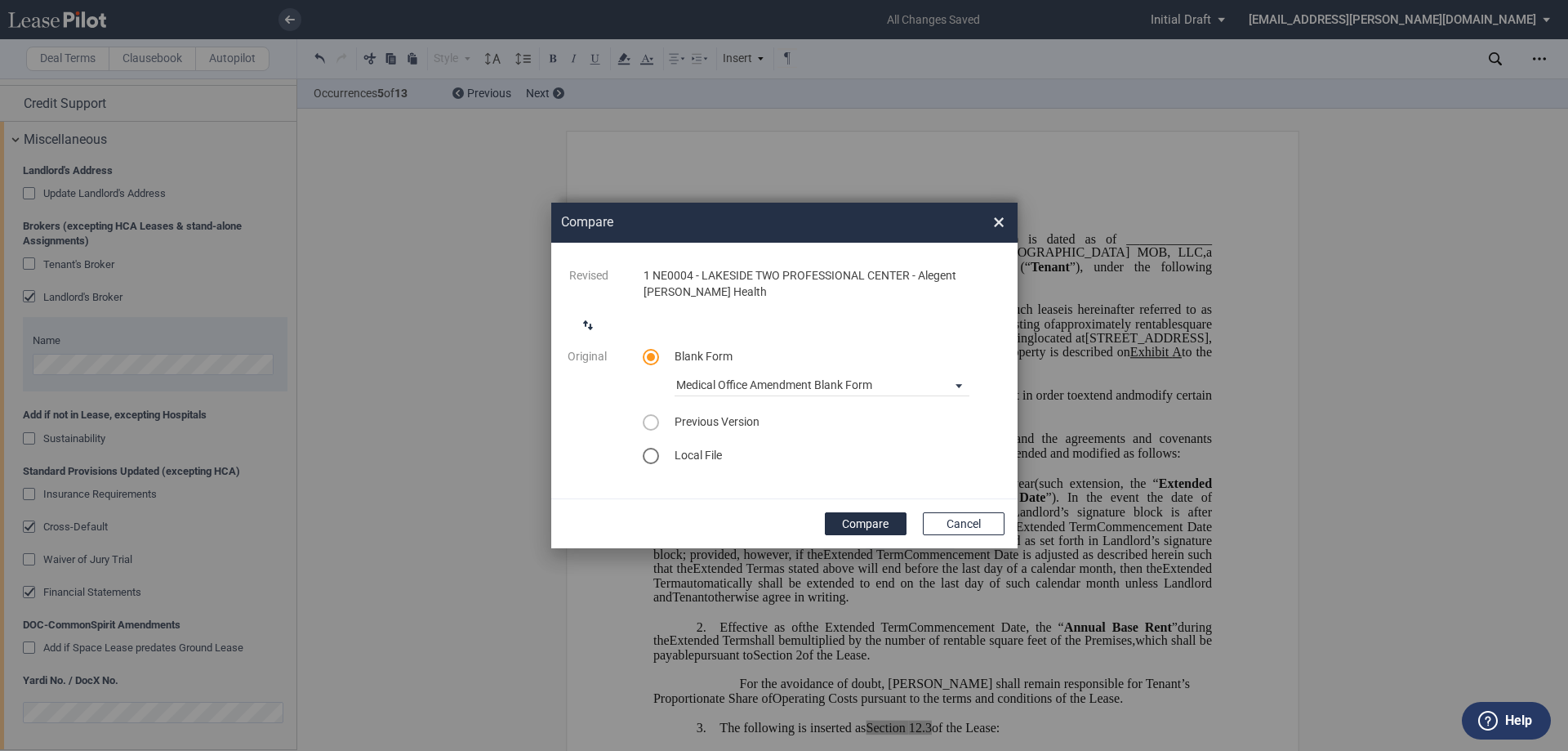
drag, startPoint x: 766, startPoint y: 475, endPoint x: 771, endPoint y: 437, distance: 38.3
click at [766, 474] on div "Blank Form Medical Office Amendment Blank Form Previous Version Select version …" at bounding box center [822, 414] width 378 height 133
click at [856, 523] on button "Compare" at bounding box center [866, 523] width 82 height 23
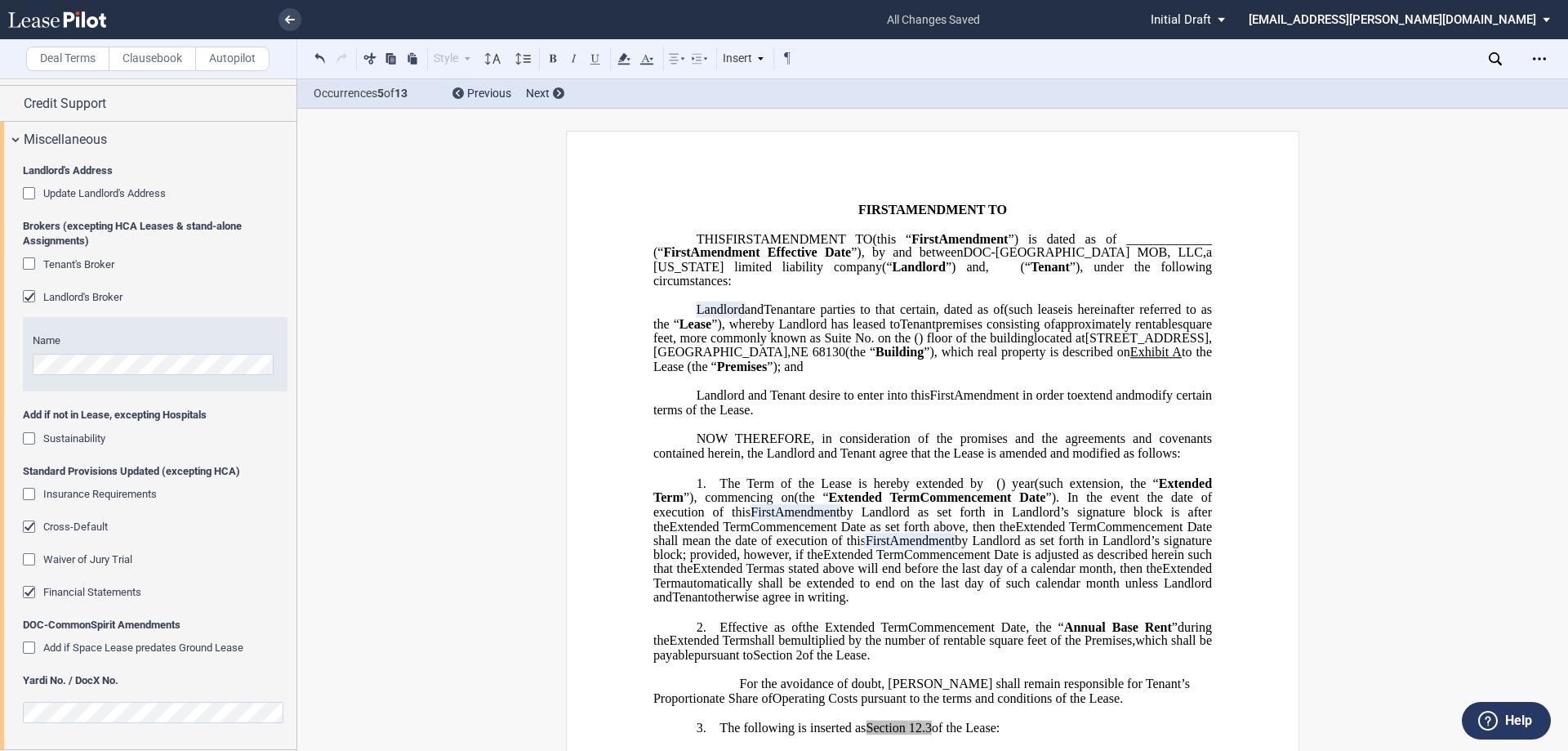
drag, startPoint x: 1481, startPoint y: 247, endPoint x: 1522, endPoint y: 164, distance: 92.6
drag, startPoint x: 1538, startPoint y: 58, endPoint x: 1481, endPoint y: 79, distance: 60.7
click at [1536, 63] on icon "Open Lease options menu" at bounding box center [1539, 58] width 13 height 13
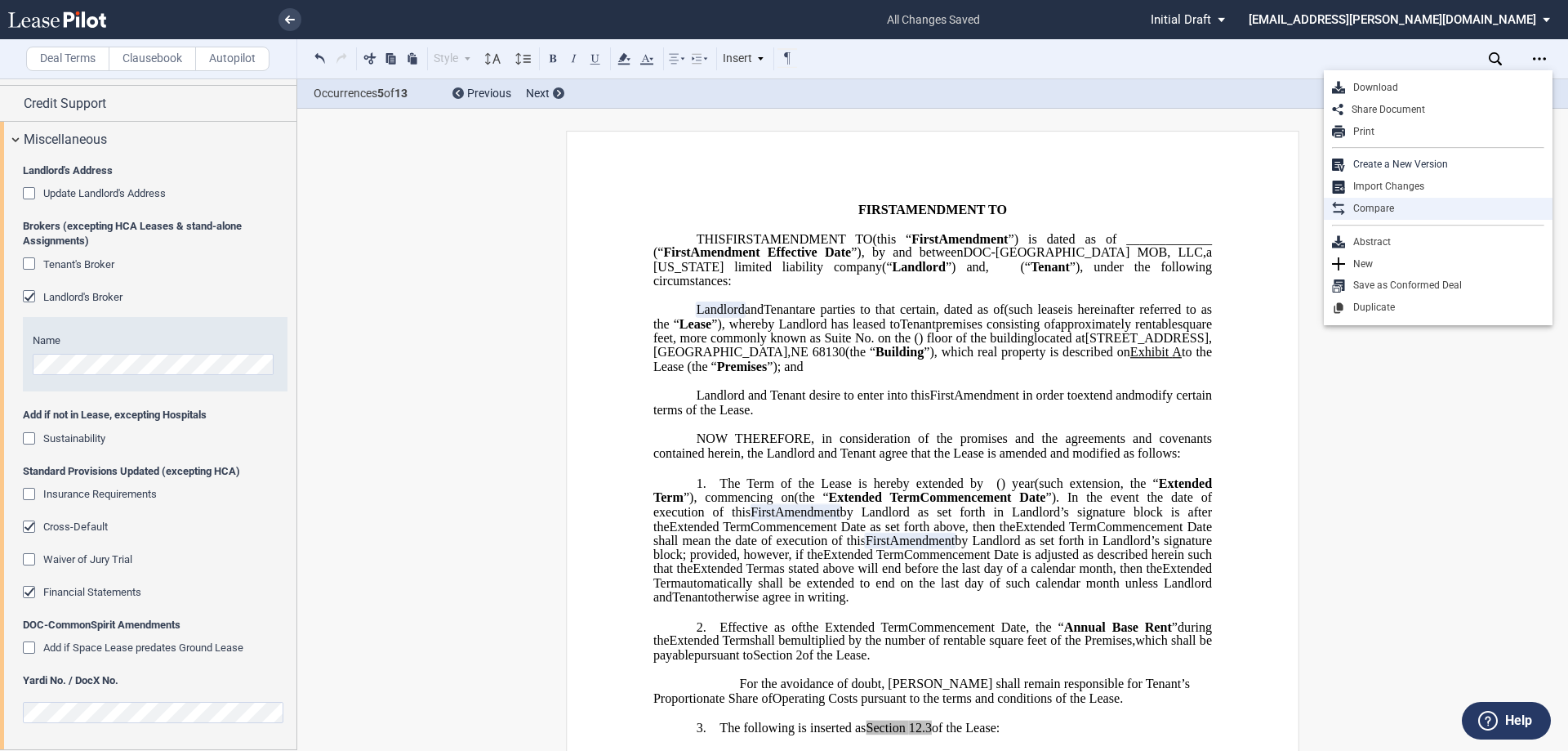
click at [1371, 213] on div "Compare" at bounding box center [1444, 208] width 199 height 14
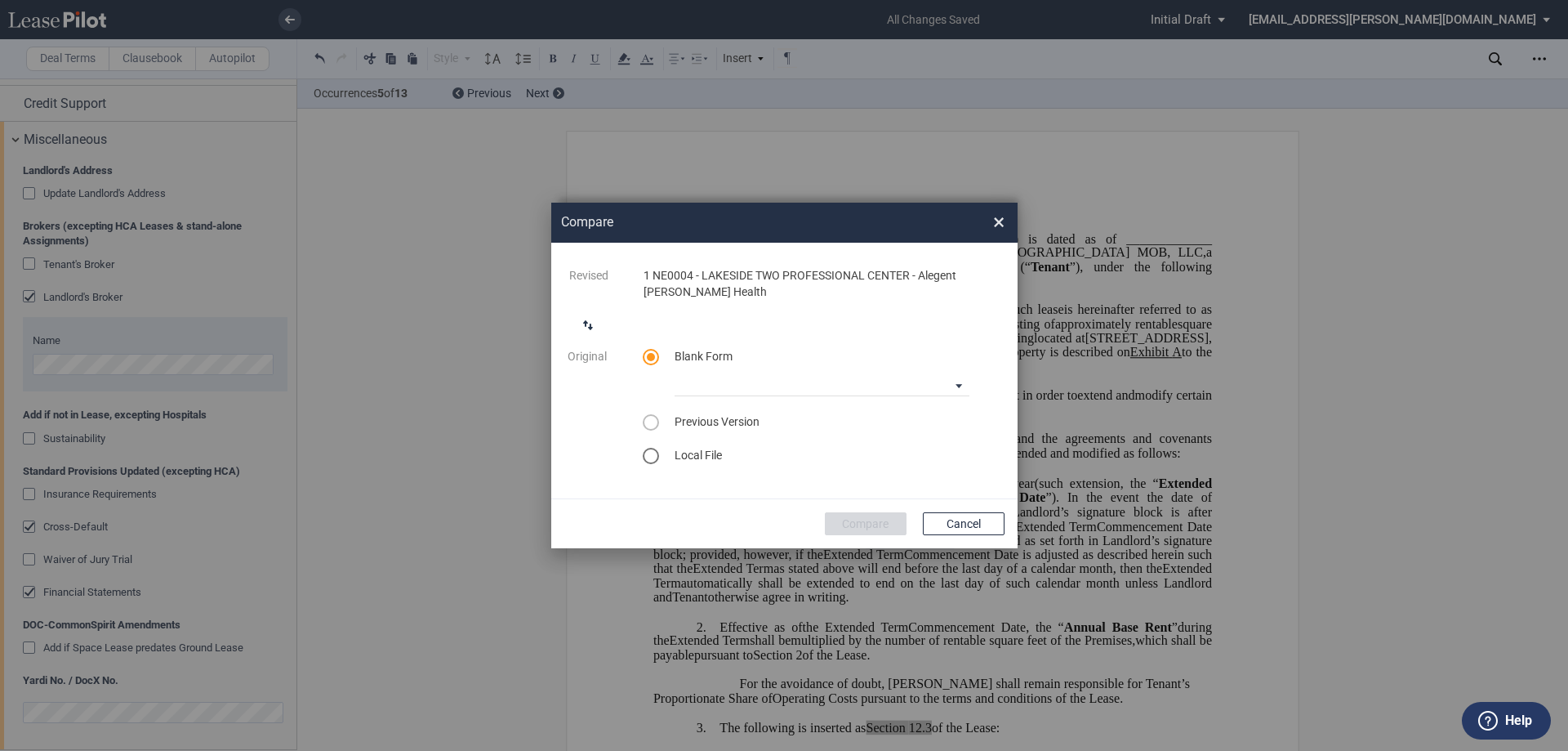
click at [657, 457] on div "select word doc" at bounding box center [651, 455] width 17 height 17
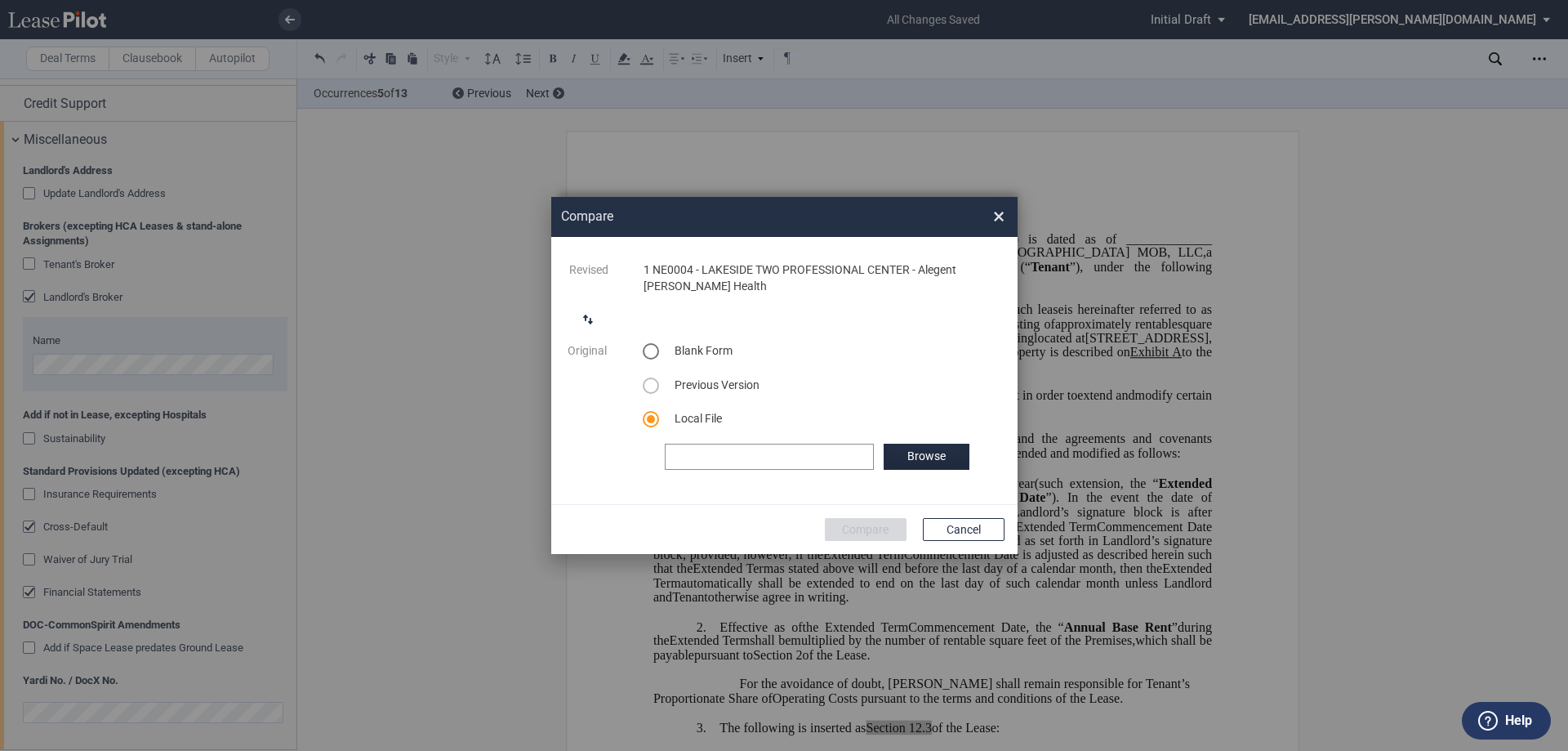
click at [814, 451] on div "Compare × ..." at bounding box center [769, 456] width 210 height 26
click at [929, 456] on label "Browse" at bounding box center [925, 456] width 85 height 26
click at [720, 384] on span "Previous Version" at bounding box center [716, 384] width 85 height 13
drag, startPoint x: 657, startPoint y: 384, endPoint x: 650, endPoint y: 374, distance: 12.2
click at [658, 384] on div "select previous version" at bounding box center [651, 385] width 17 height 17
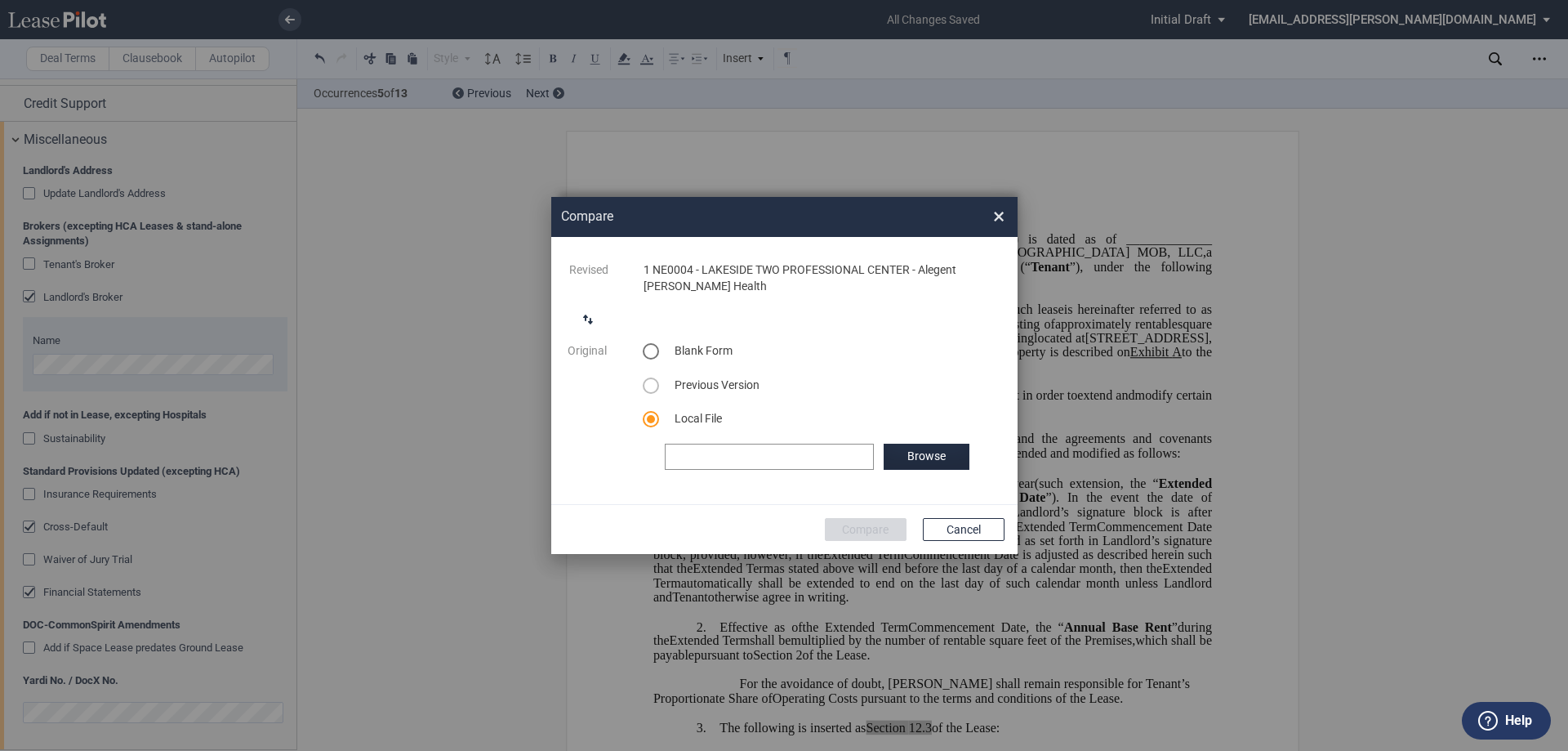
click at [648, 353] on div "select blank lease" at bounding box center [651, 351] width 17 height 17
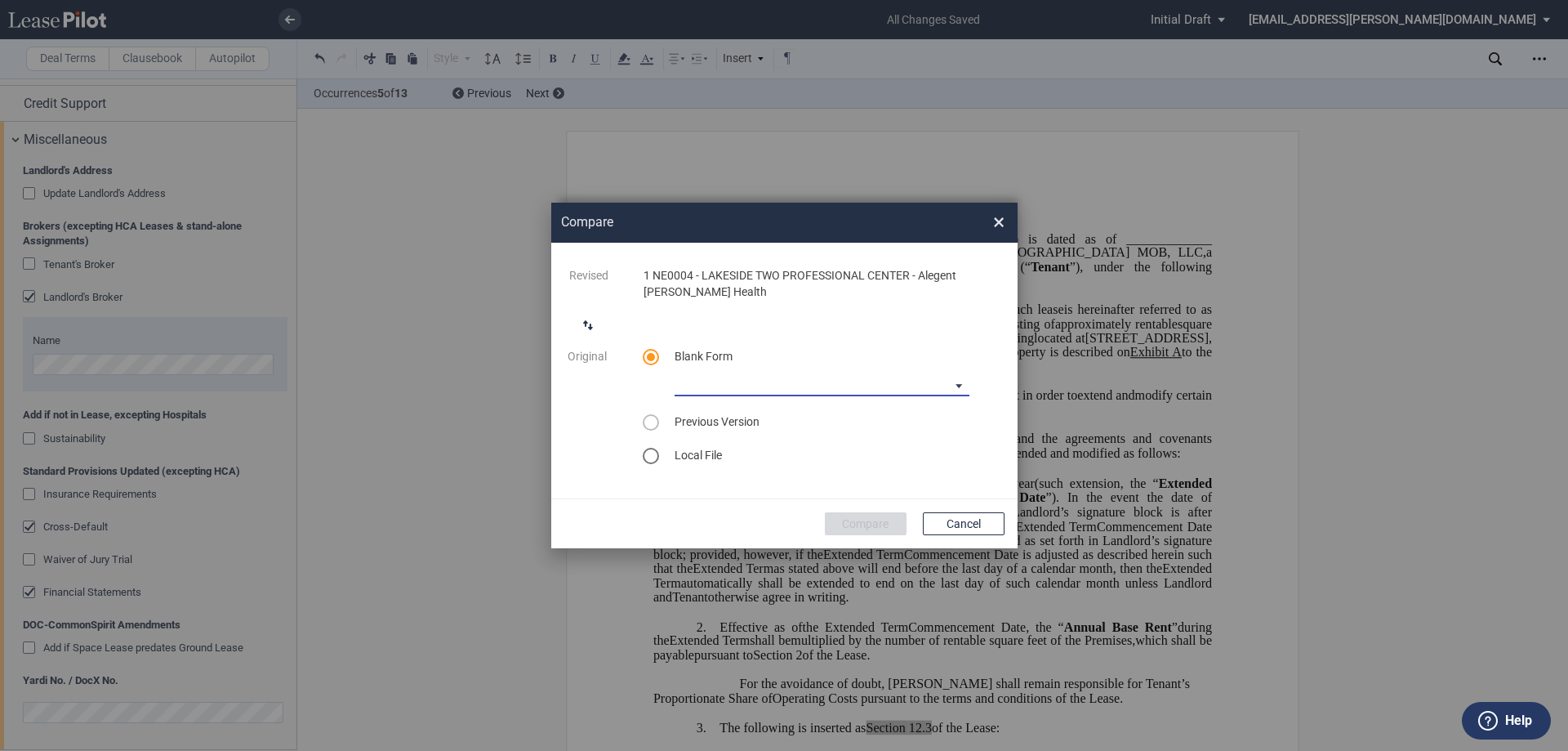
click at [899, 393] on md-select "Medical Office Amendment Blank Form Medical Office Assignment Blank Form" at bounding box center [821, 383] width 295 height 24
drag, startPoint x: 1000, startPoint y: 226, endPoint x: 1036, endPoint y: 202, distance: 43.3
click at [1001, 227] on md-backdrop at bounding box center [784, 376] width 1568 height 751
click at [1003, 218] on span "×" at bounding box center [999, 222] width 12 height 26
